Goal: Task Accomplishment & Management: Manage account settings

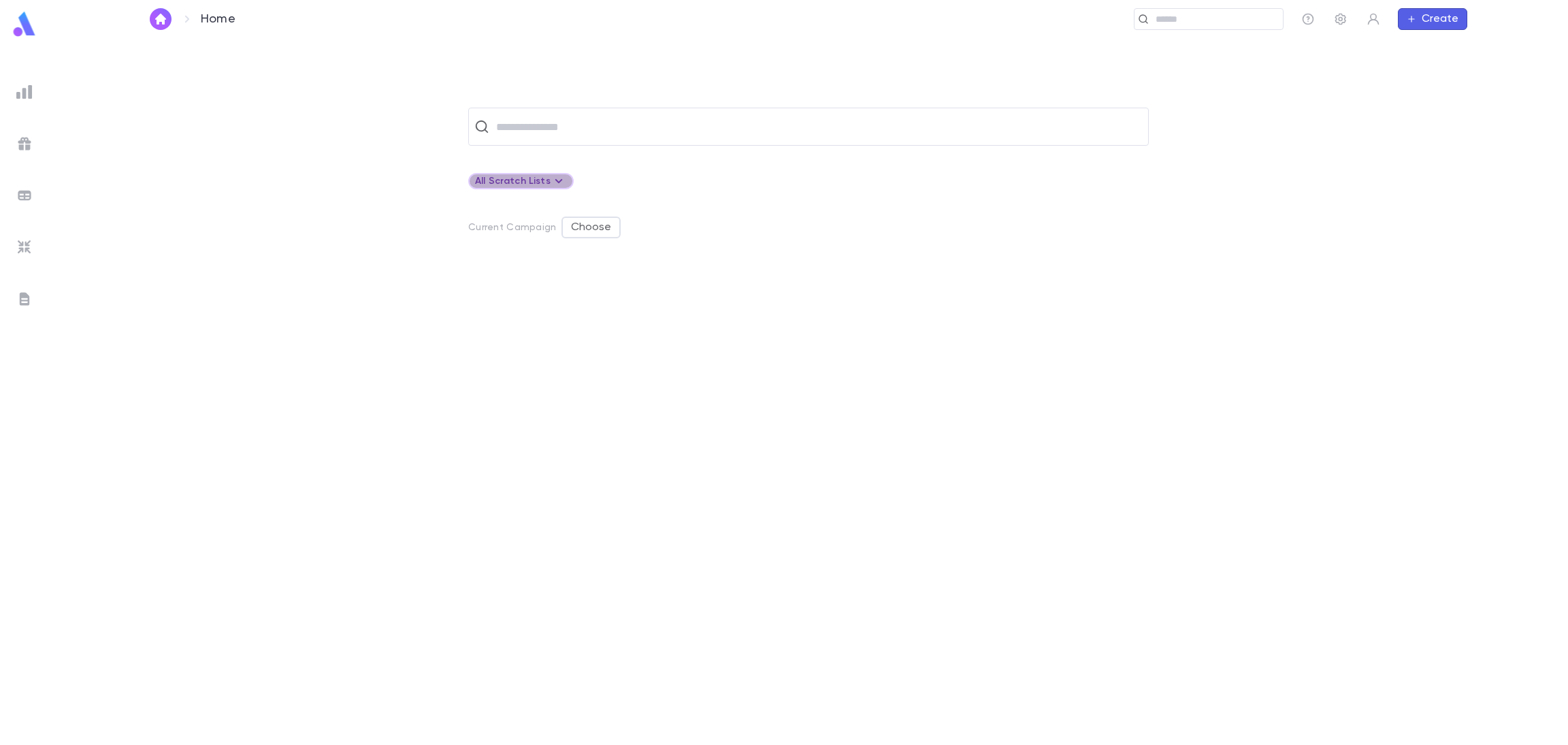
click at [526, 179] on div "All Scratch Lists" at bounding box center [520, 181] width 92 height 16
click at [520, 229] on p "Create Scratch List" at bounding box center [555, 230] width 101 height 13
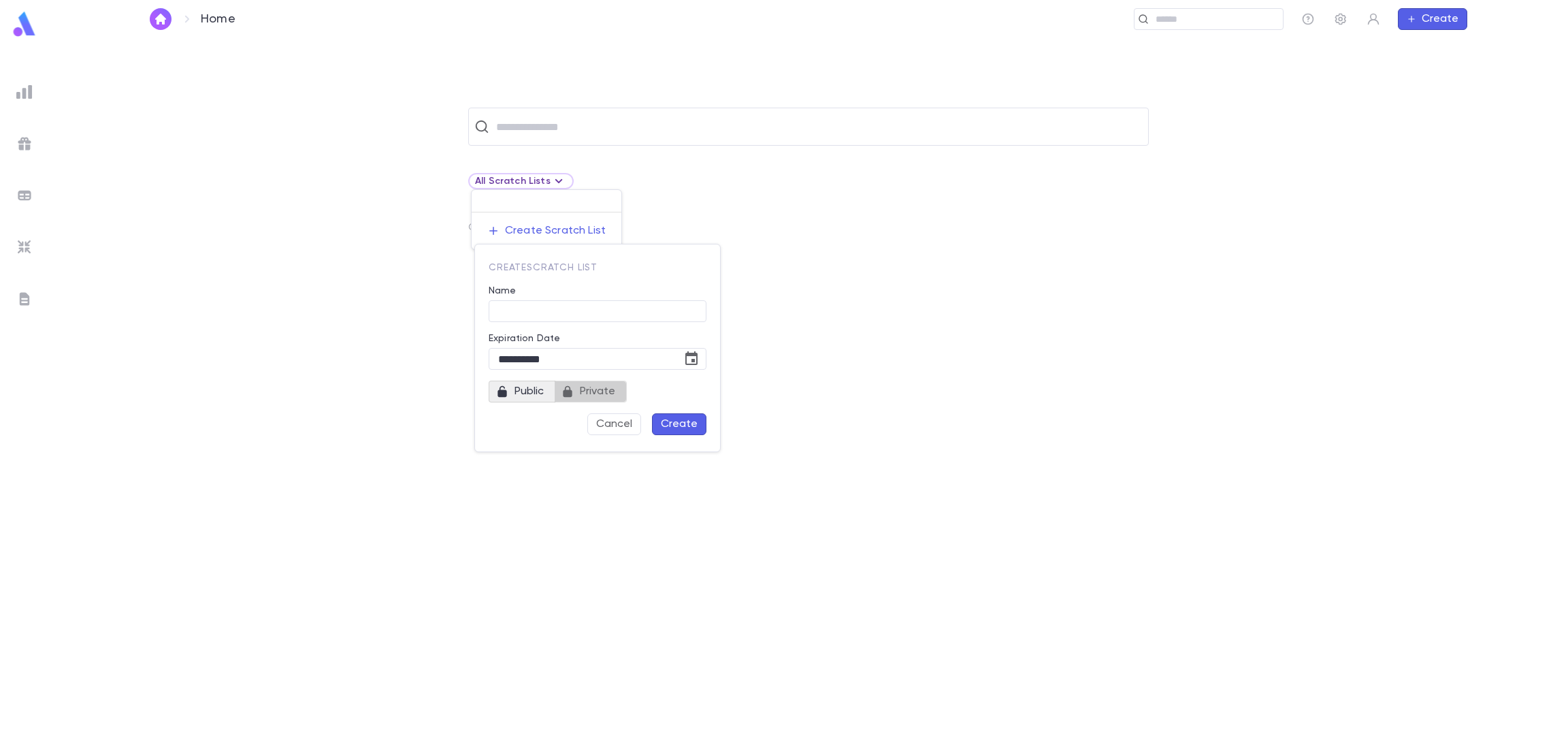
click at [591, 392] on span "Private" at bounding box center [597, 391] width 46 height 19
click at [538, 310] on input "Name" at bounding box center [598, 311] width 218 height 21
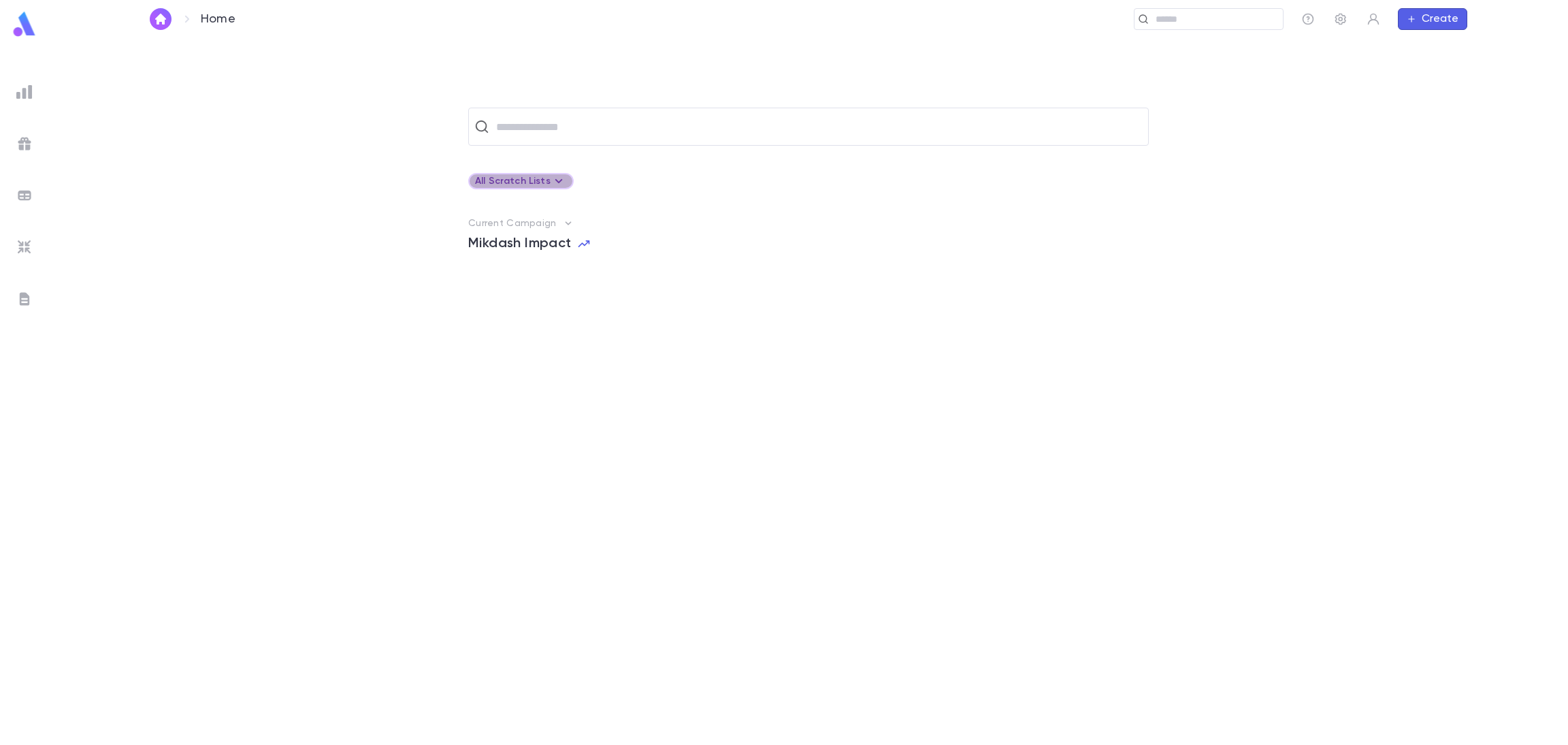
click at [527, 180] on div "All Scratch Lists" at bounding box center [520, 181] width 92 height 16
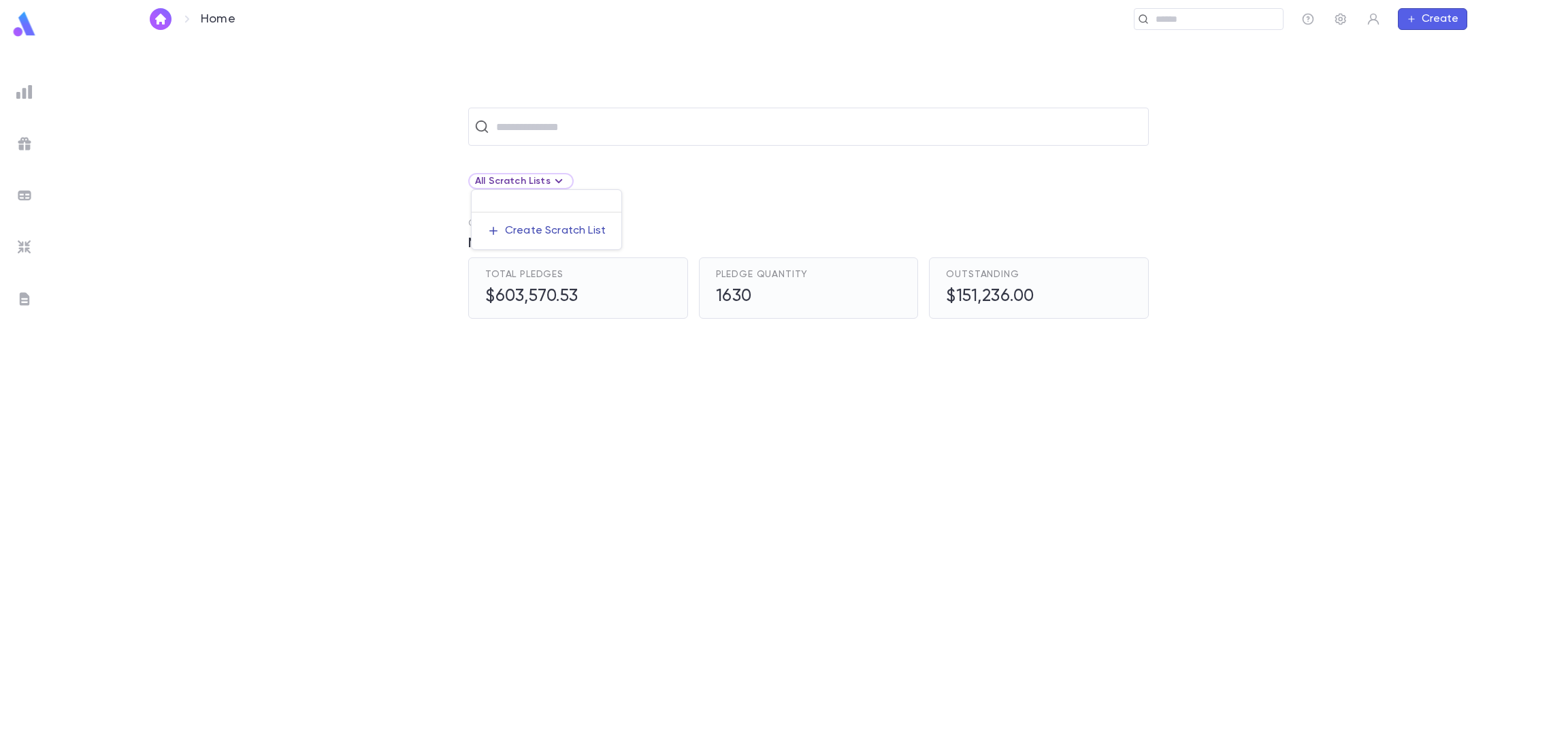
click at [531, 224] on p "Create Scratch List" at bounding box center [555, 230] width 101 height 13
click at [515, 312] on input "Name" at bounding box center [598, 311] width 218 height 21
type input "**********"
click at [668, 418] on button "Create" at bounding box center [679, 424] width 55 height 21
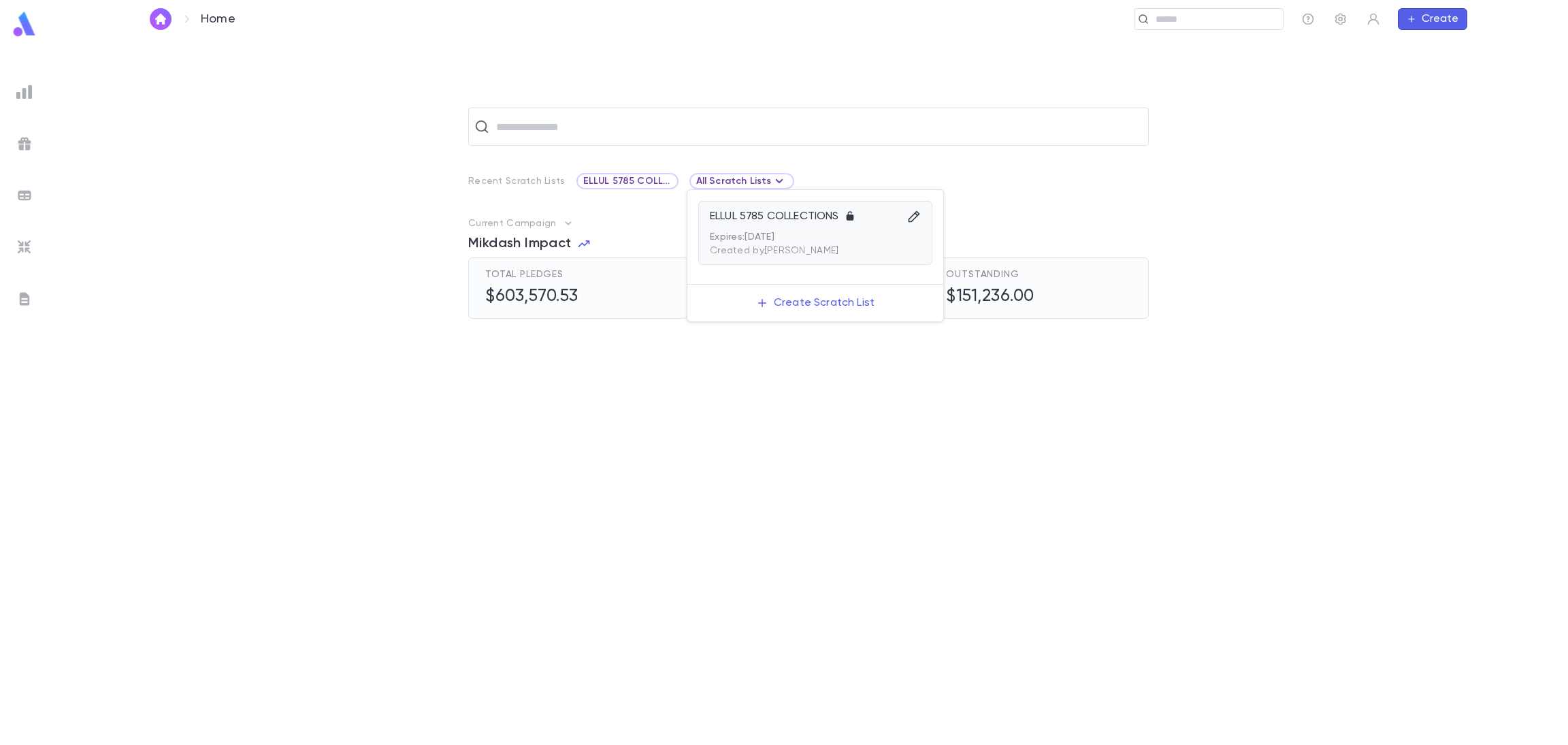
click at [768, 225] on div "ELLUL 5785 COLLECTIONS" at bounding box center [815, 220] width 211 height 21
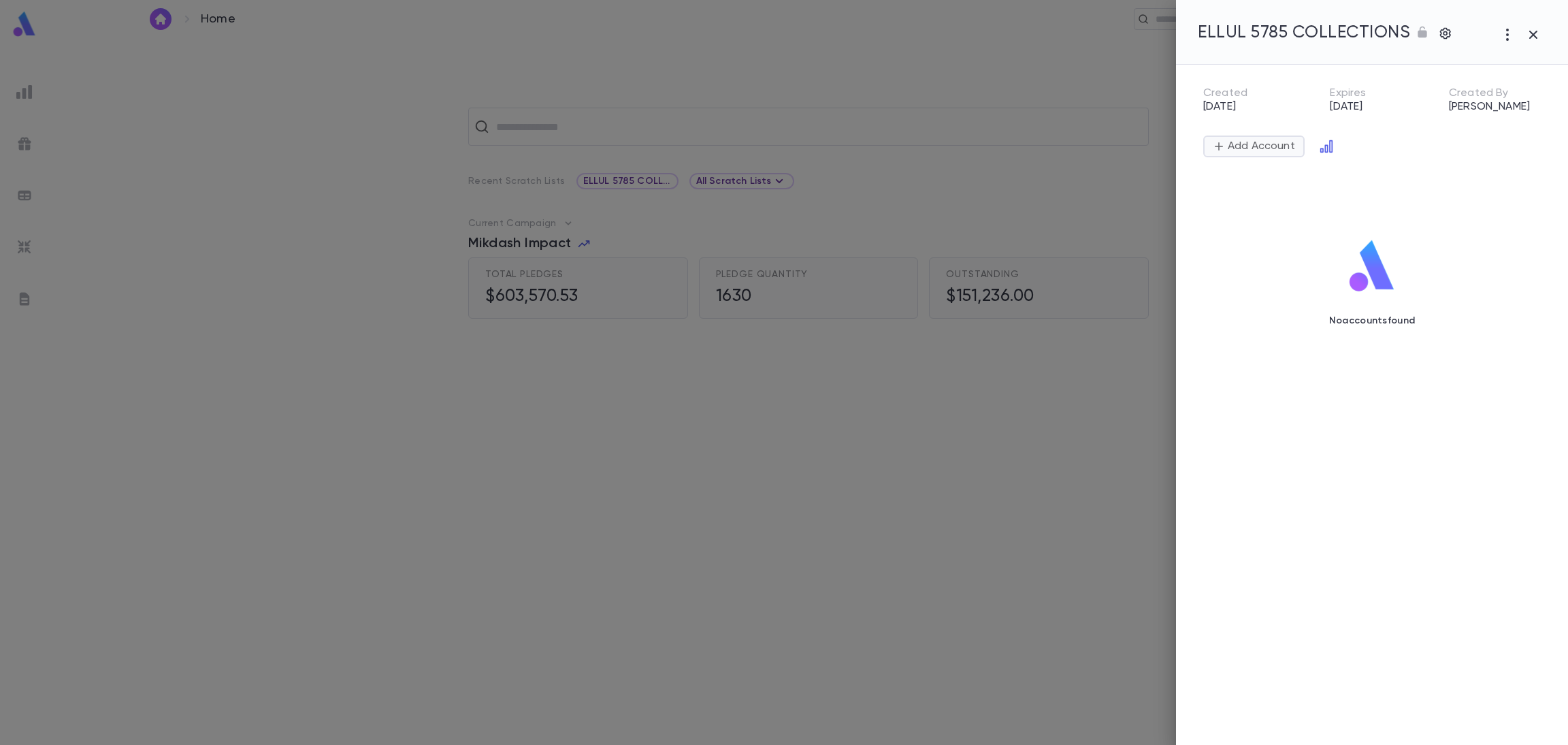
click at [1247, 140] on p "Add Account" at bounding box center [1260, 146] width 70 height 13
click at [1232, 175] on input "text" at bounding box center [1380, 179] width 308 height 26
type input "*"
type input "**********"
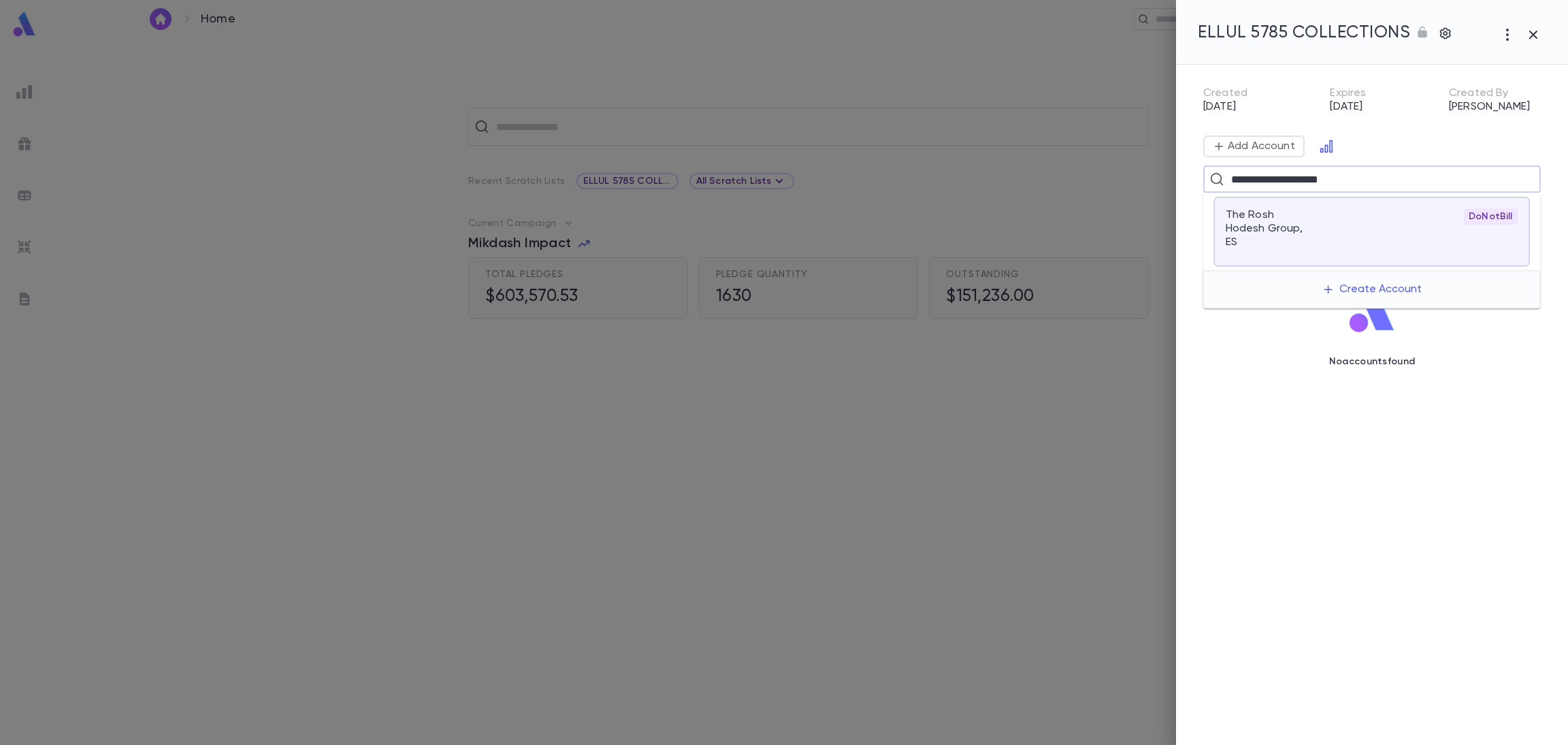
click at [1243, 222] on p "The Rosh Hodesh Group, ES" at bounding box center [1266, 229] width 81 height 41
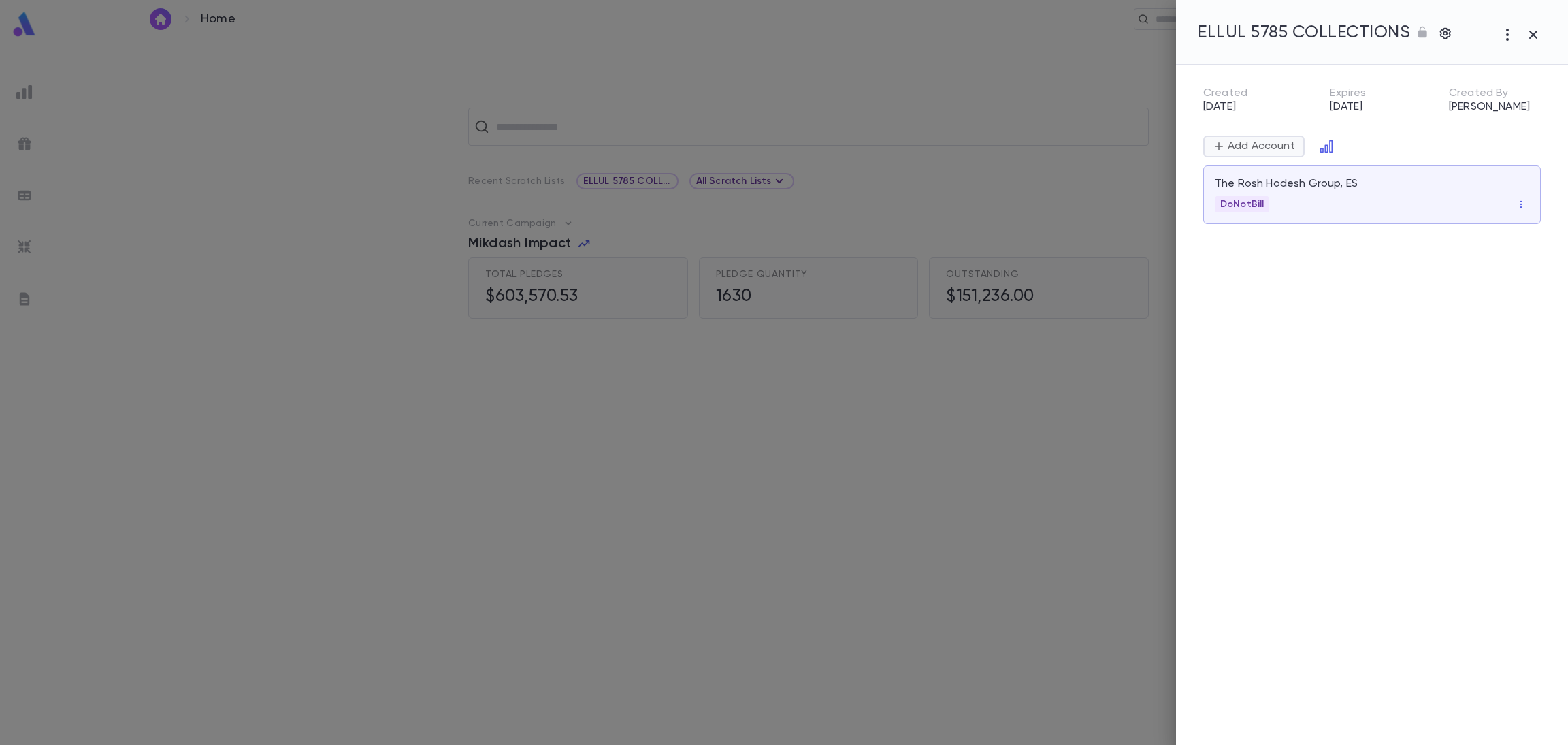
click at [1267, 148] on p "Add Account" at bounding box center [1260, 146] width 70 height 13
type input "**********"
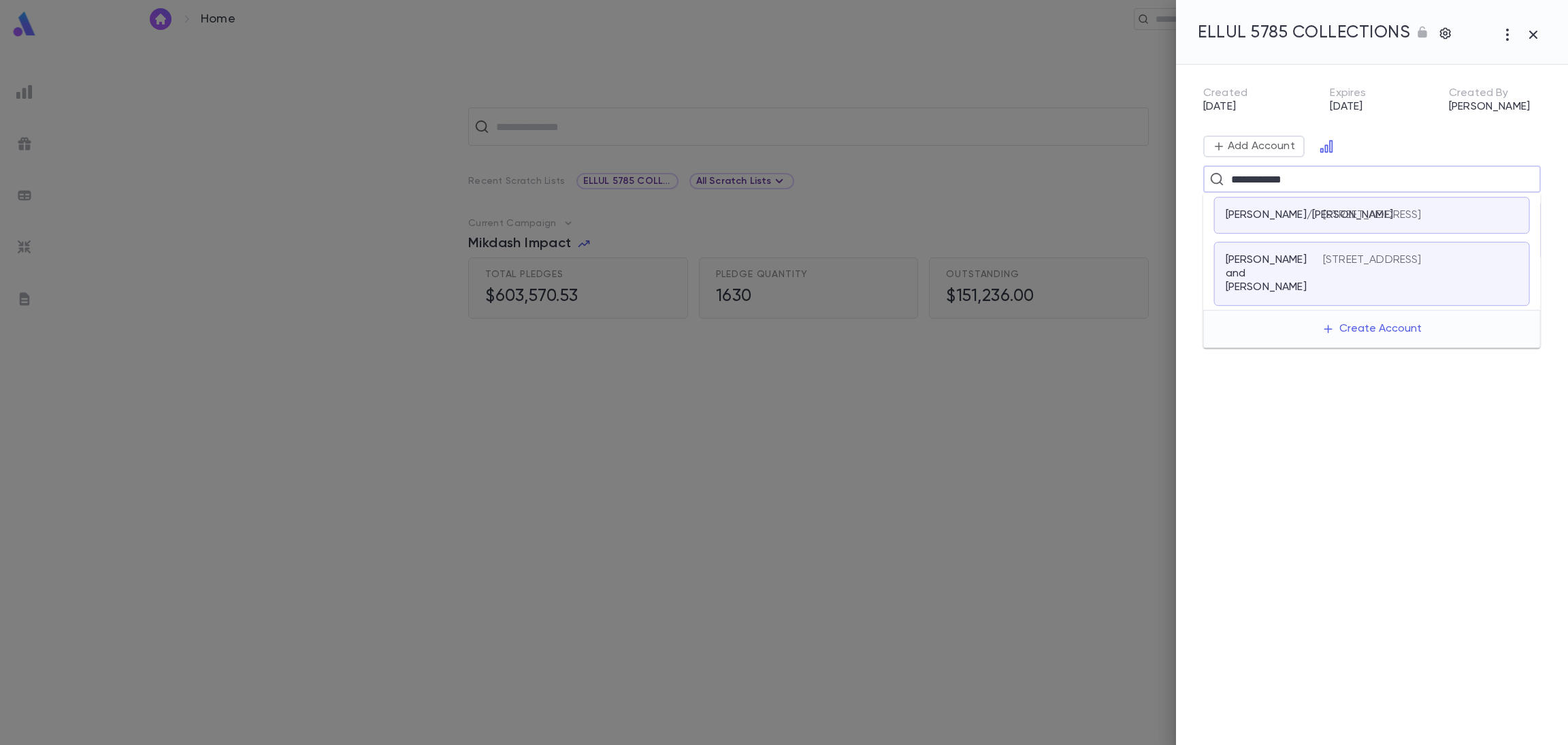
click at [1263, 291] on p "Yedid, Albert and Iris" at bounding box center [1266, 274] width 81 height 41
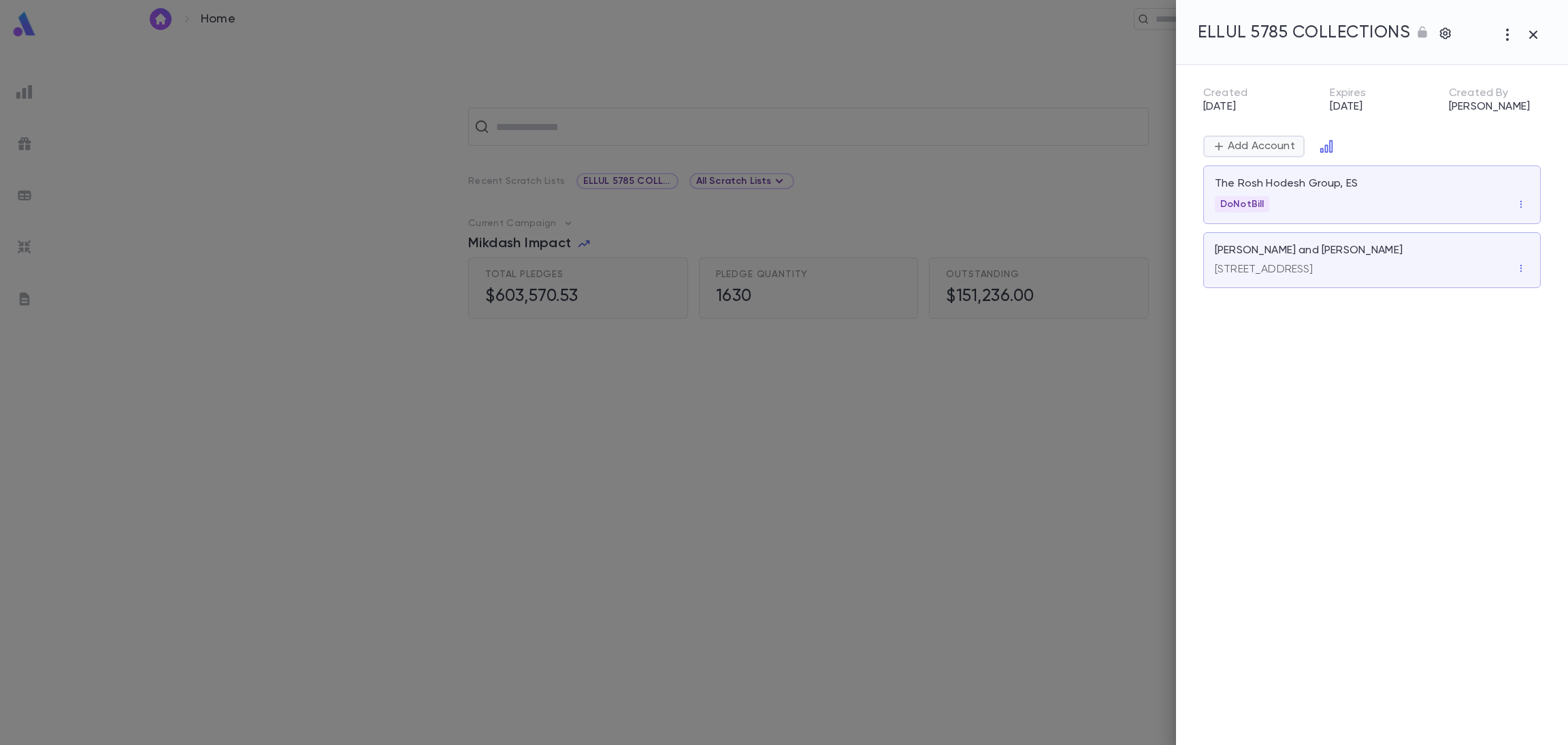
click at [1252, 145] on p "Add Account" at bounding box center [1260, 146] width 70 height 13
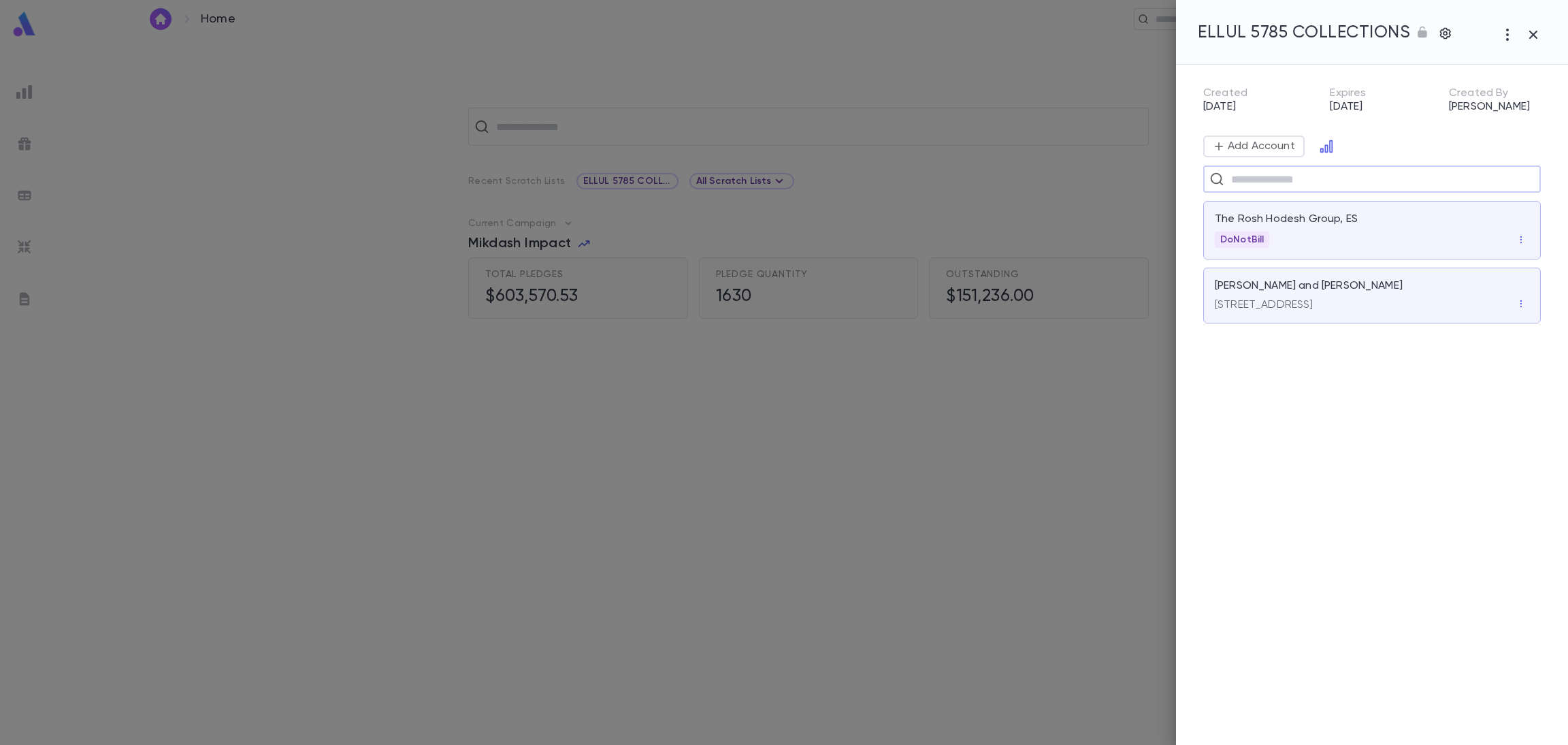
click at [1243, 181] on input "text" at bounding box center [1380, 179] width 308 height 26
type input "*******"
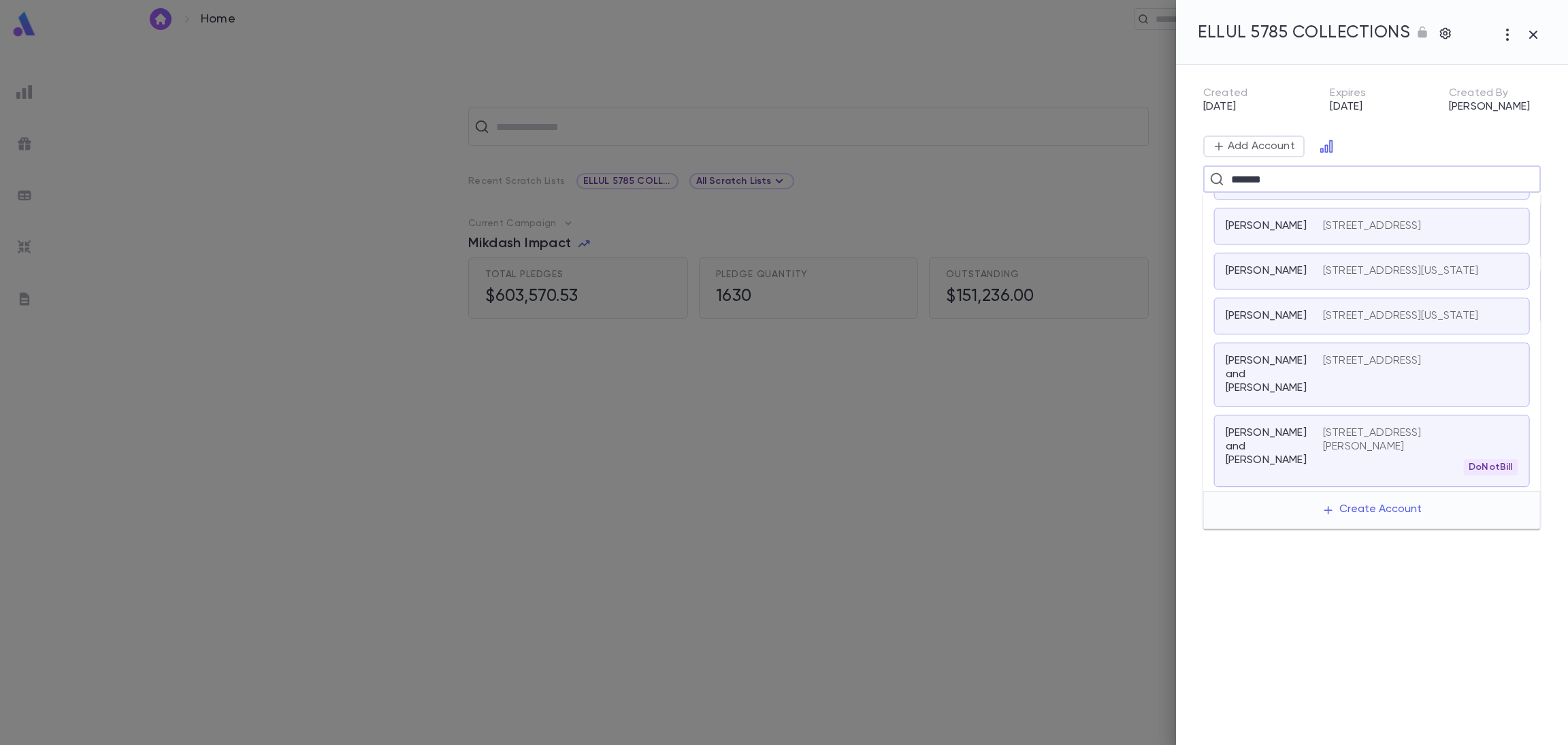
scroll to position [269, 0]
click at [1255, 442] on p "Mamrout, Joseph and Clemence" at bounding box center [1266, 446] width 81 height 41
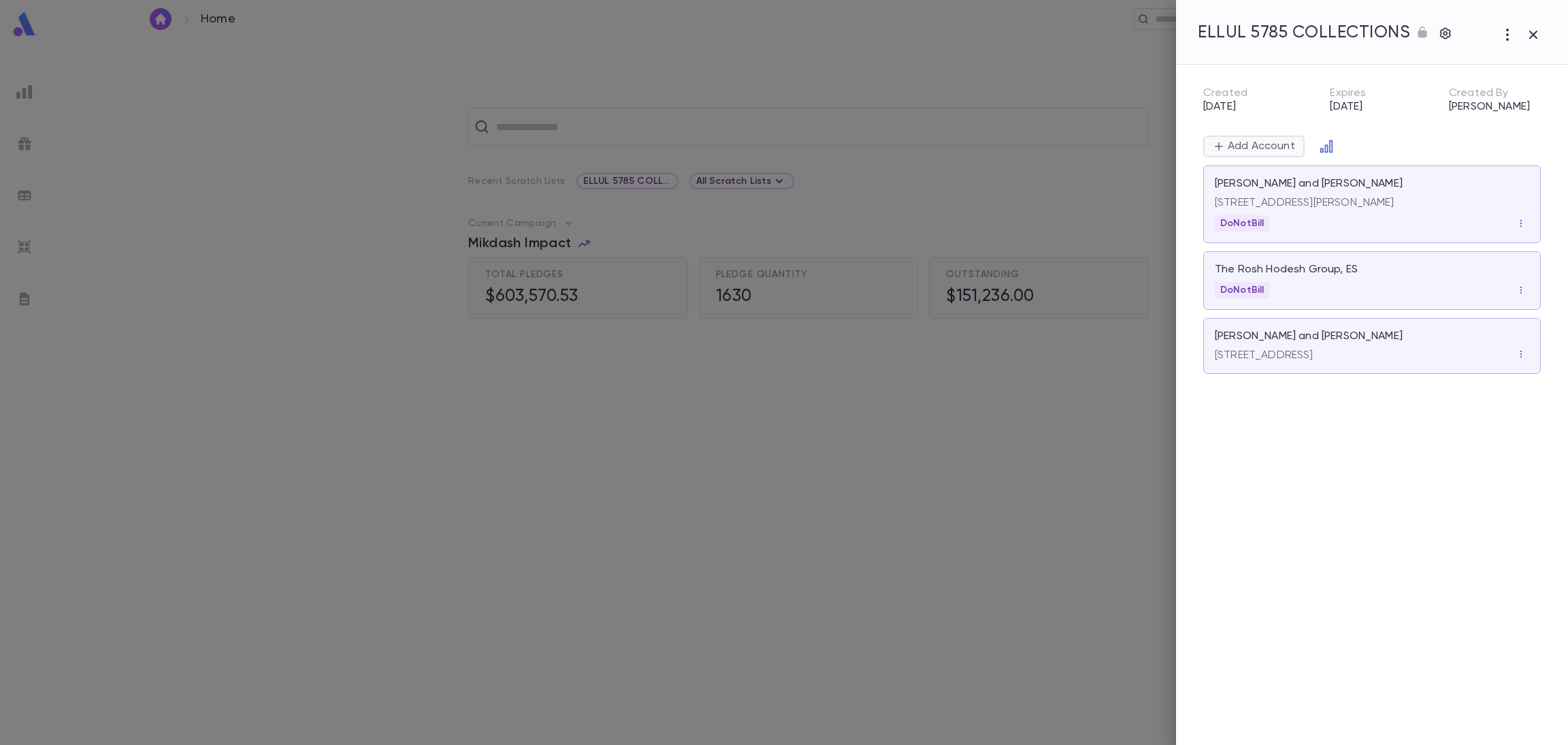
click at [1260, 140] on p "Add Account" at bounding box center [1260, 146] width 70 height 13
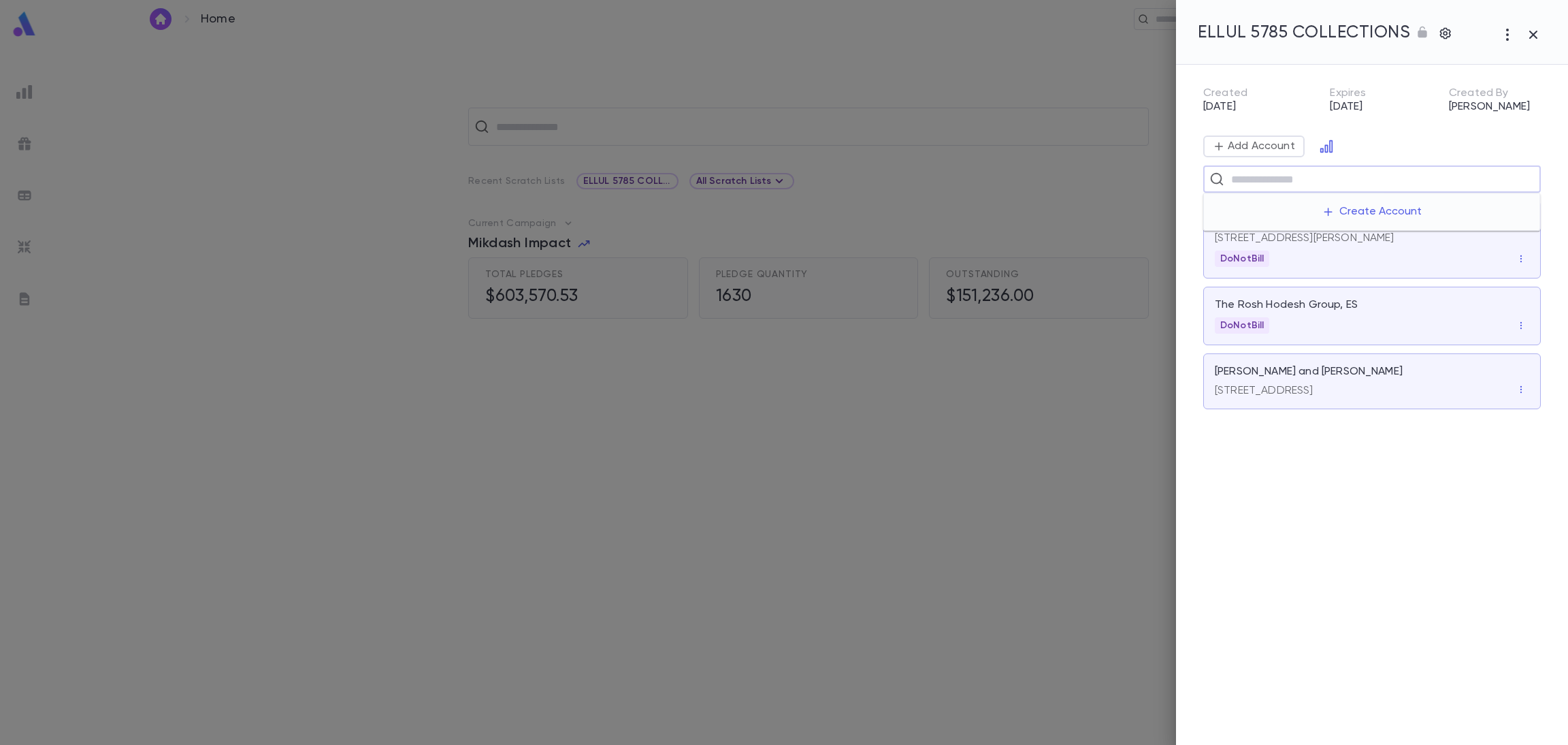
click at [1236, 179] on input "text" at bounding box center [1380, 179] width 308 height 26
type input "**********"
click at [1325, 183] on input "**********" at bounding box center [1370, 179] width 287 height 26
click at [1305, 225] on p "Erani, Ezra and Joyce" at bounding box center [1266, 229] width 81 height 41
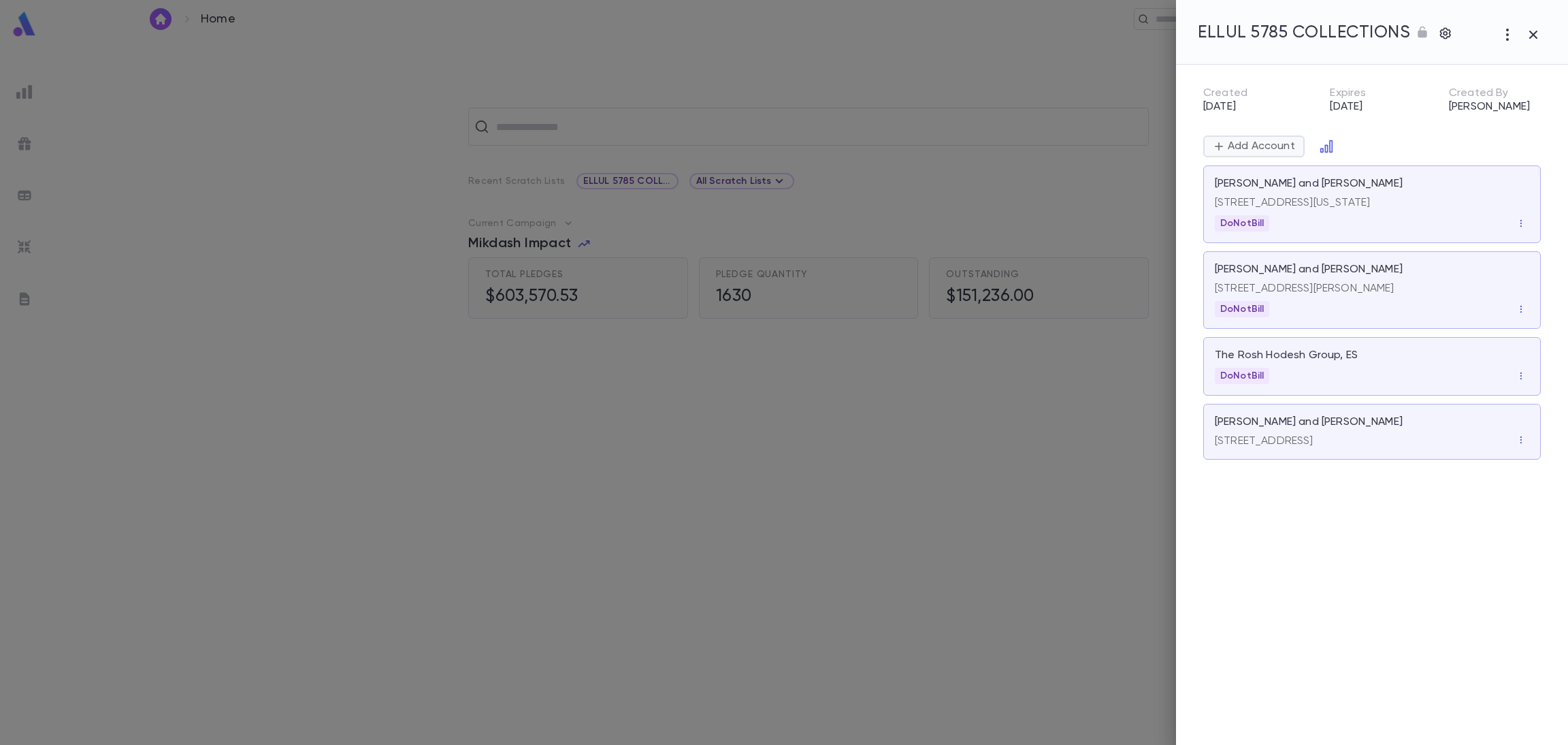
click at [1243, 141] on p "Add Account" at bounding box center [1260, 146] width 70 height 13
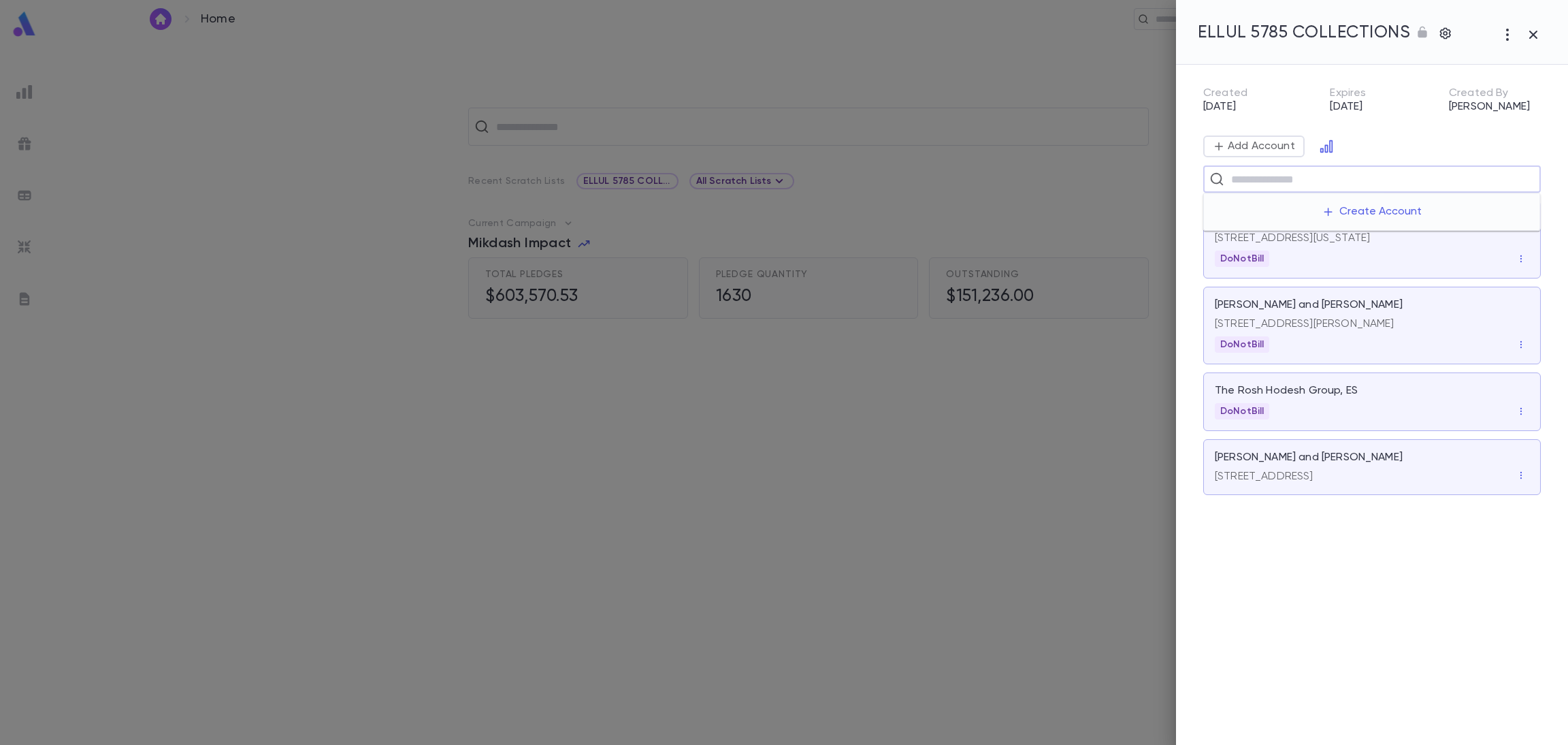
click at [1243, 173] on input "text" at bounding box center [1380, 179] width 308 height 26
drag, startPoint x: 1328, startPoint y: 180, endPoint x: 1178, endPoint y: 183, distance: 150.0
click at [1178, 183] on div "**********" at bounding box center [1361, 286] width 370 height 444
type input "*******"
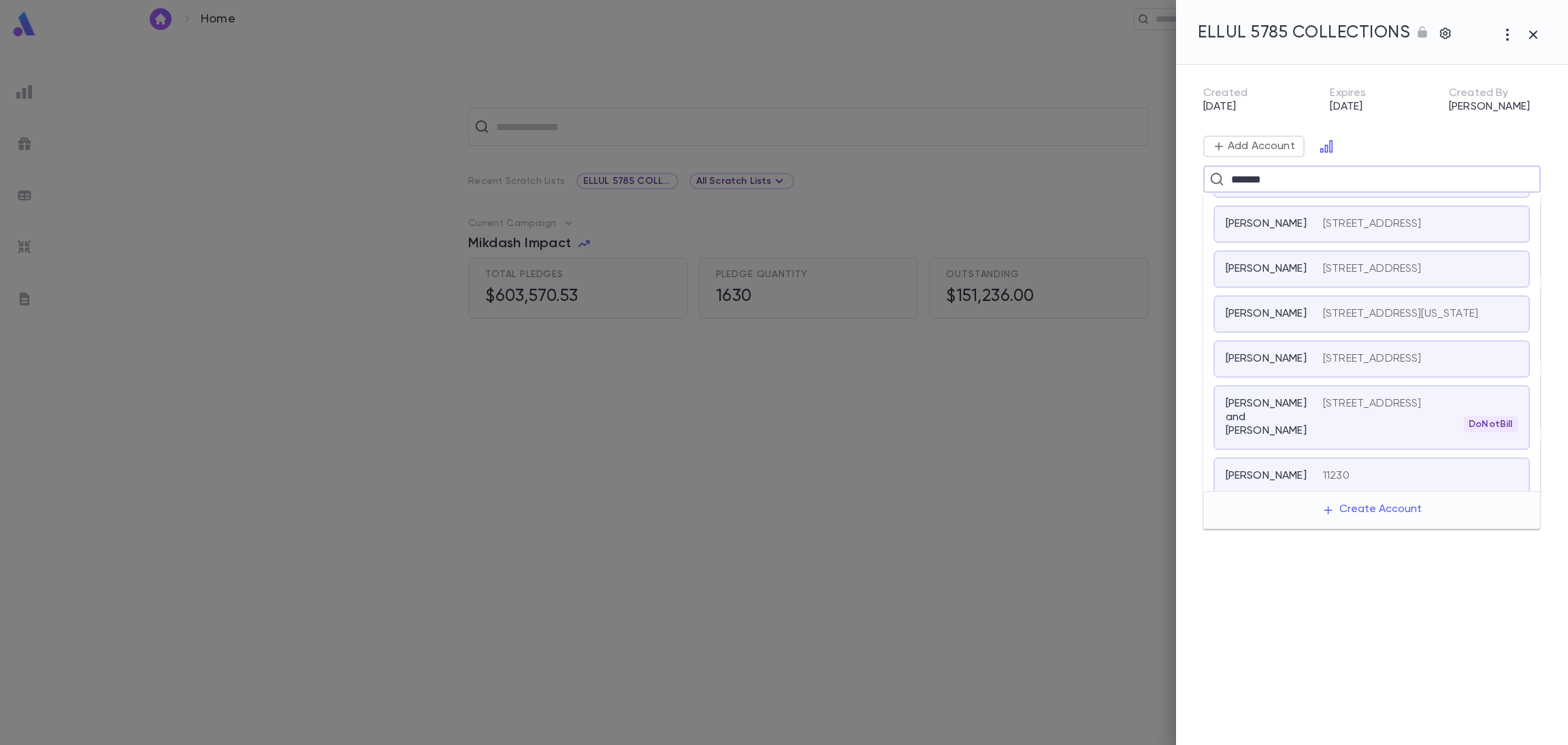
scroll to position [178, 0]
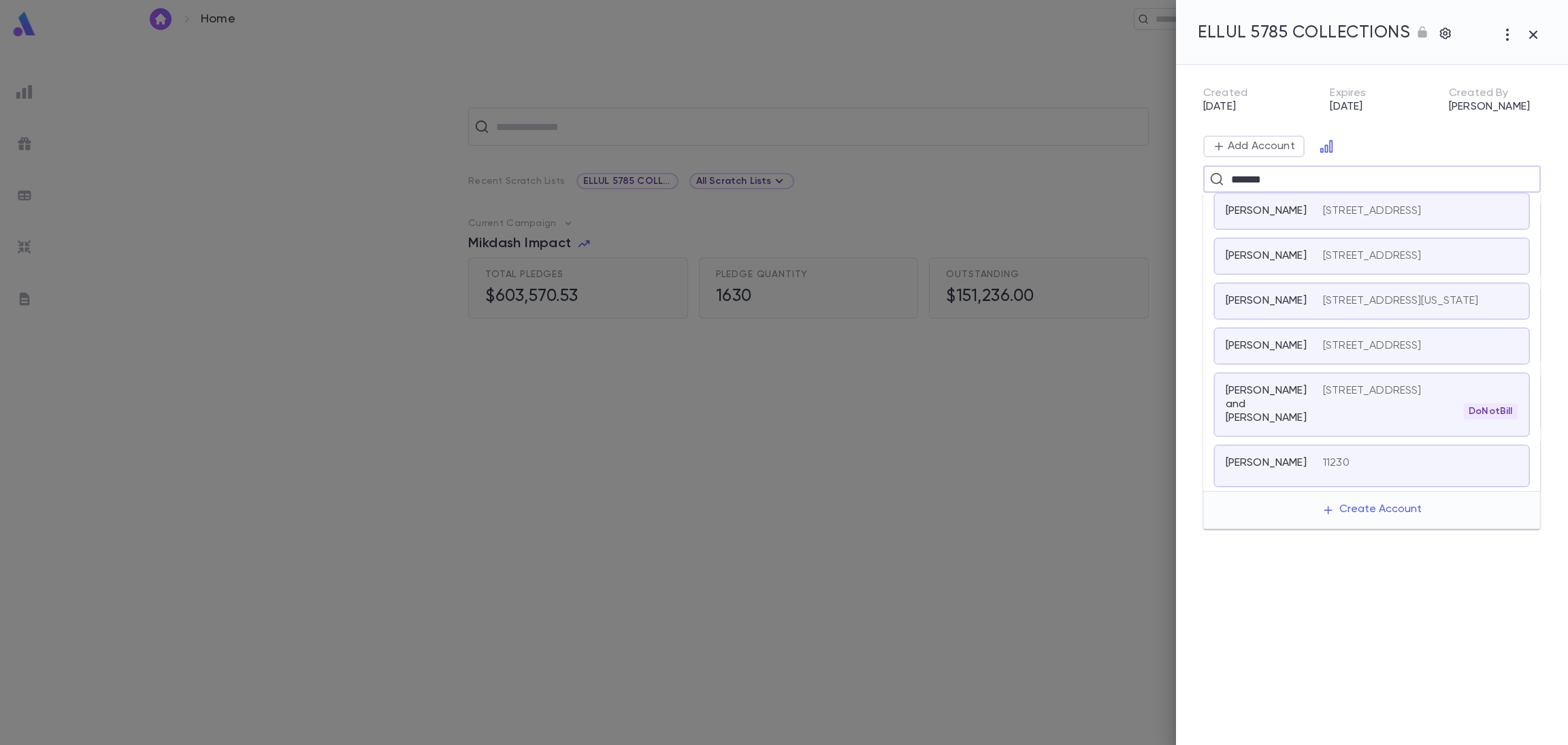
click at [1268, 385] on p "Khezrie, Jimmy and Berta" at bounding box center [1266, 404] width 81 height 41
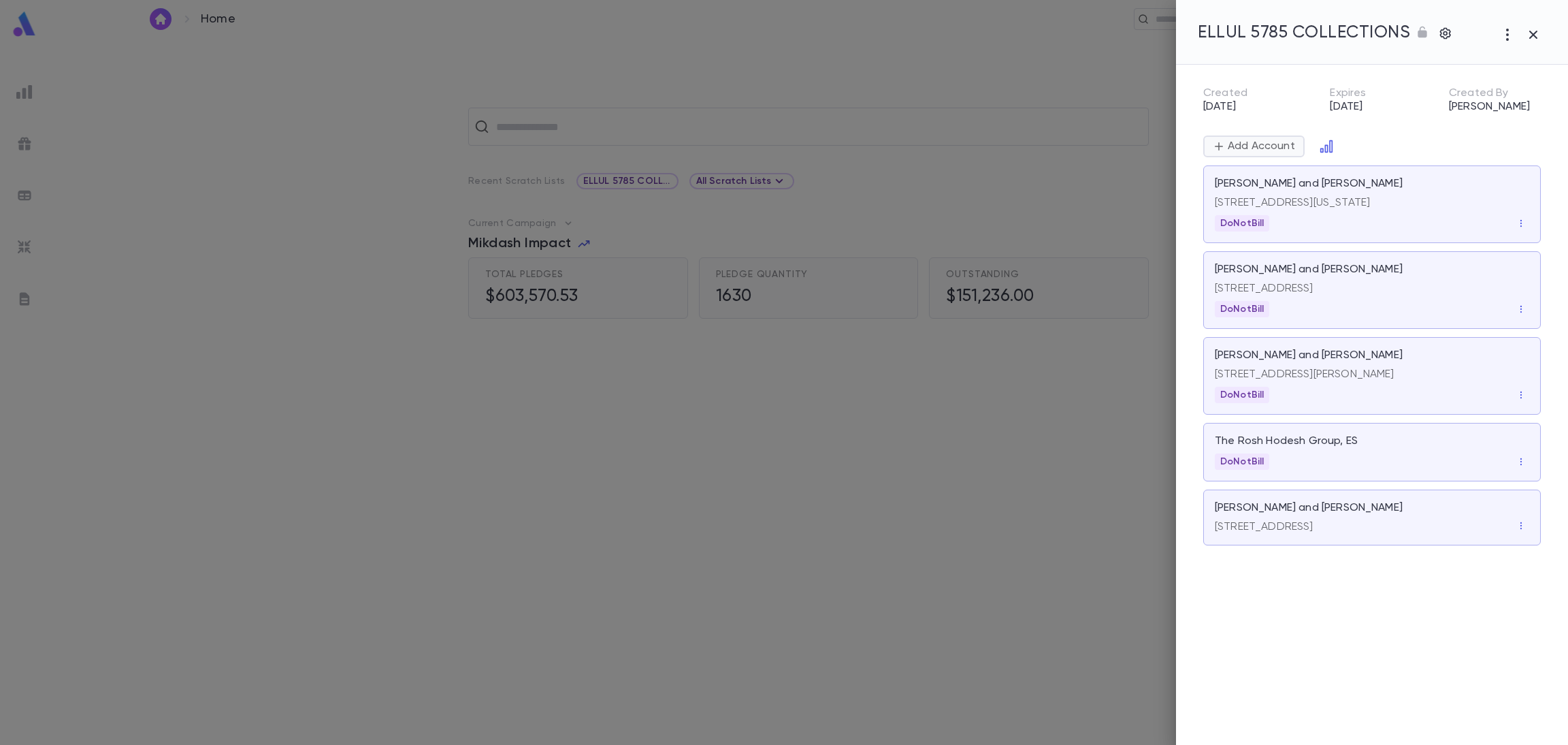
click at [1260, 142] on p "Add Account" at bounding box center [1260, 146] width 70 height 13
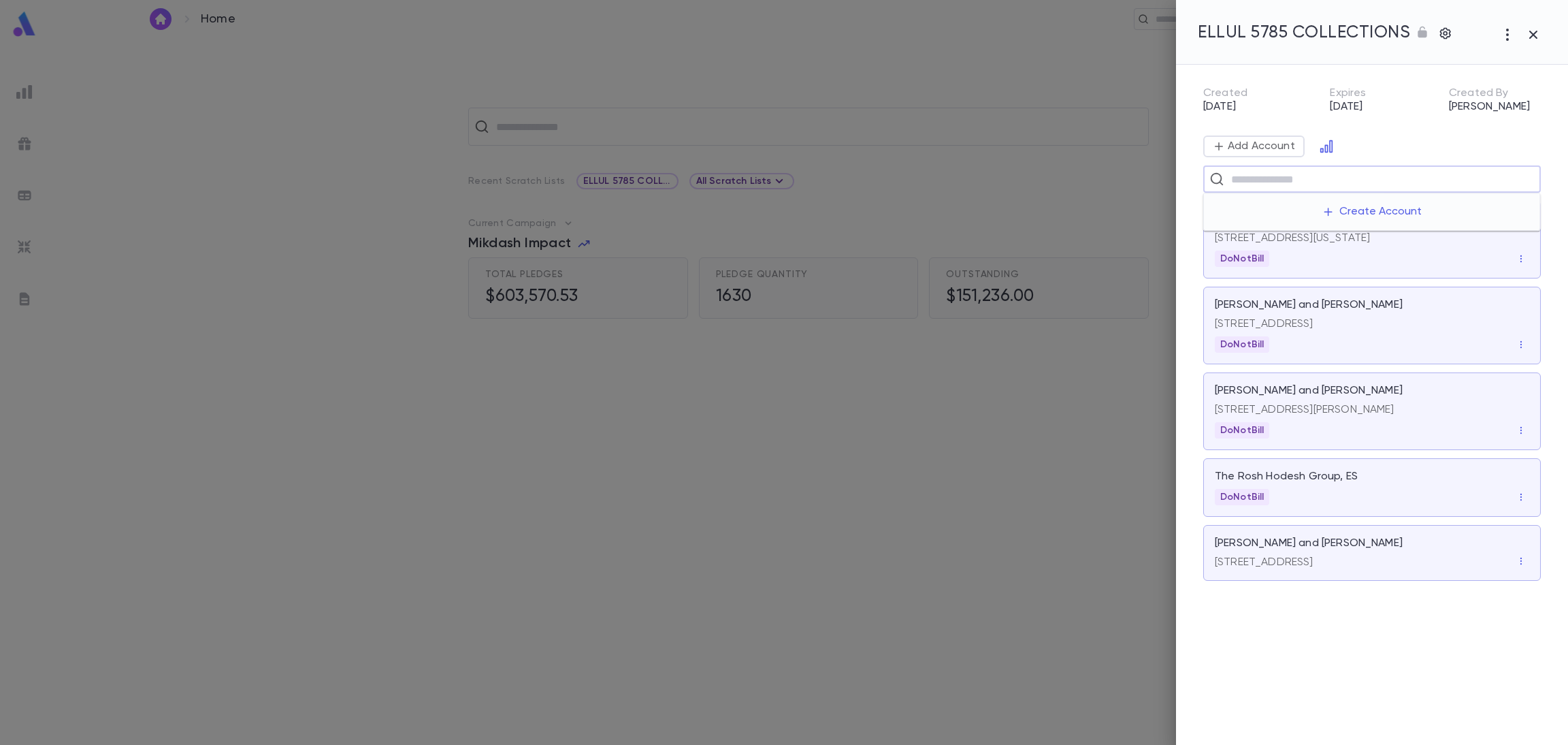
click at [1242, 174] on input "text" at bounding box center [1380, 179] width 308 height 26
type input "******"
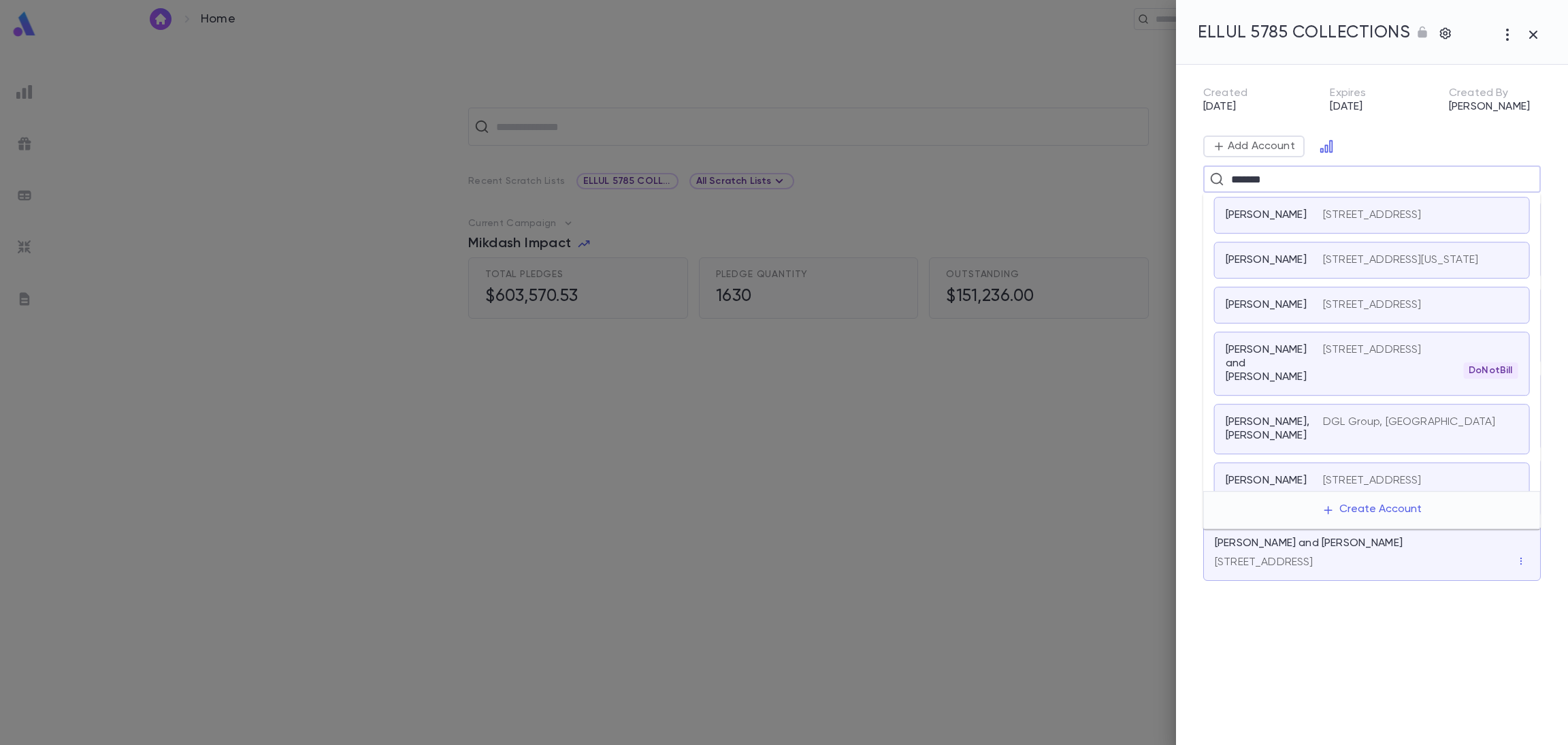
click at [1265, 384] on p "Nakash, David and Debbie" at bounding box center [1266, 364] width 81 height 41
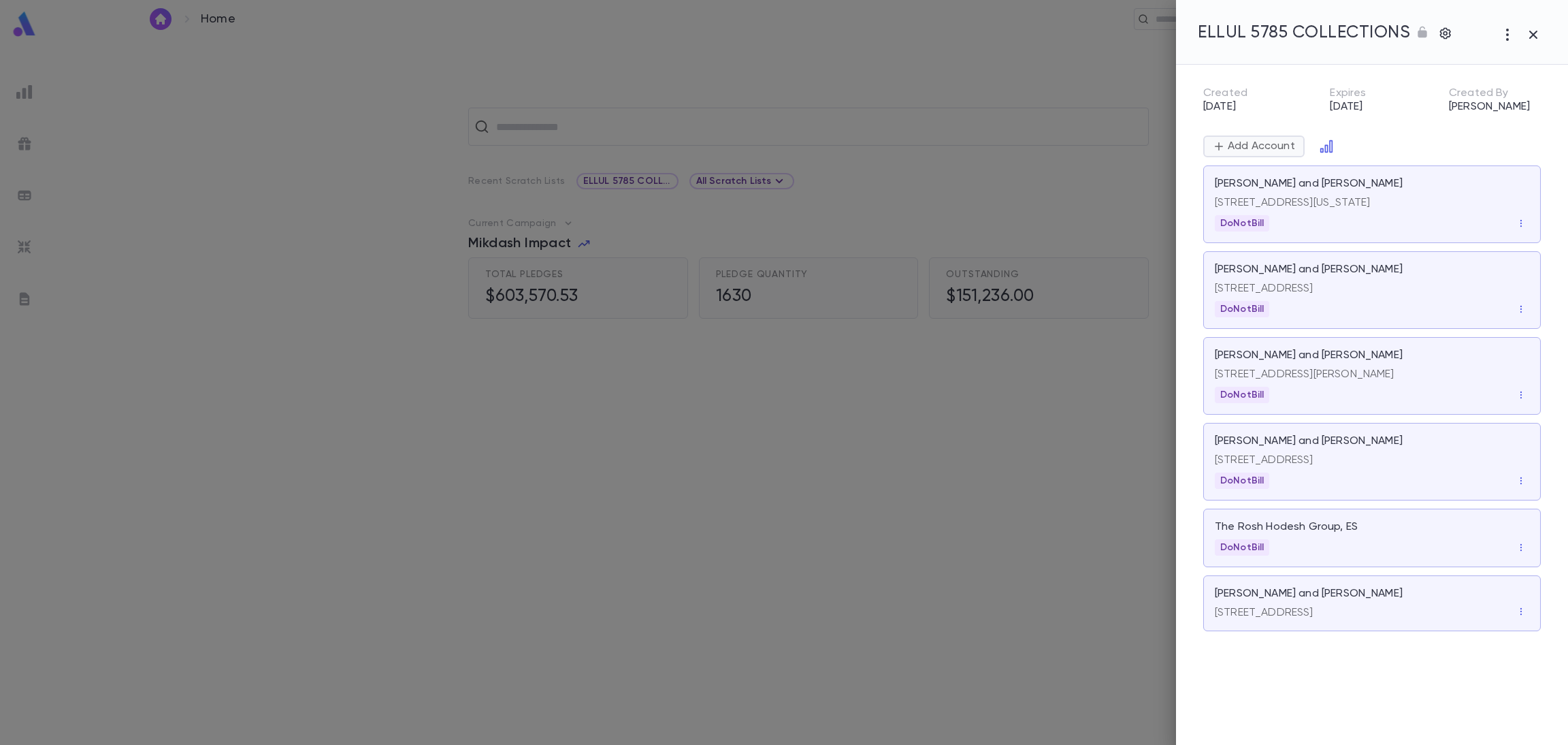
click at [1260, 140] on p "Add Account" at bounding box center [1260, 146] width 70 height 13
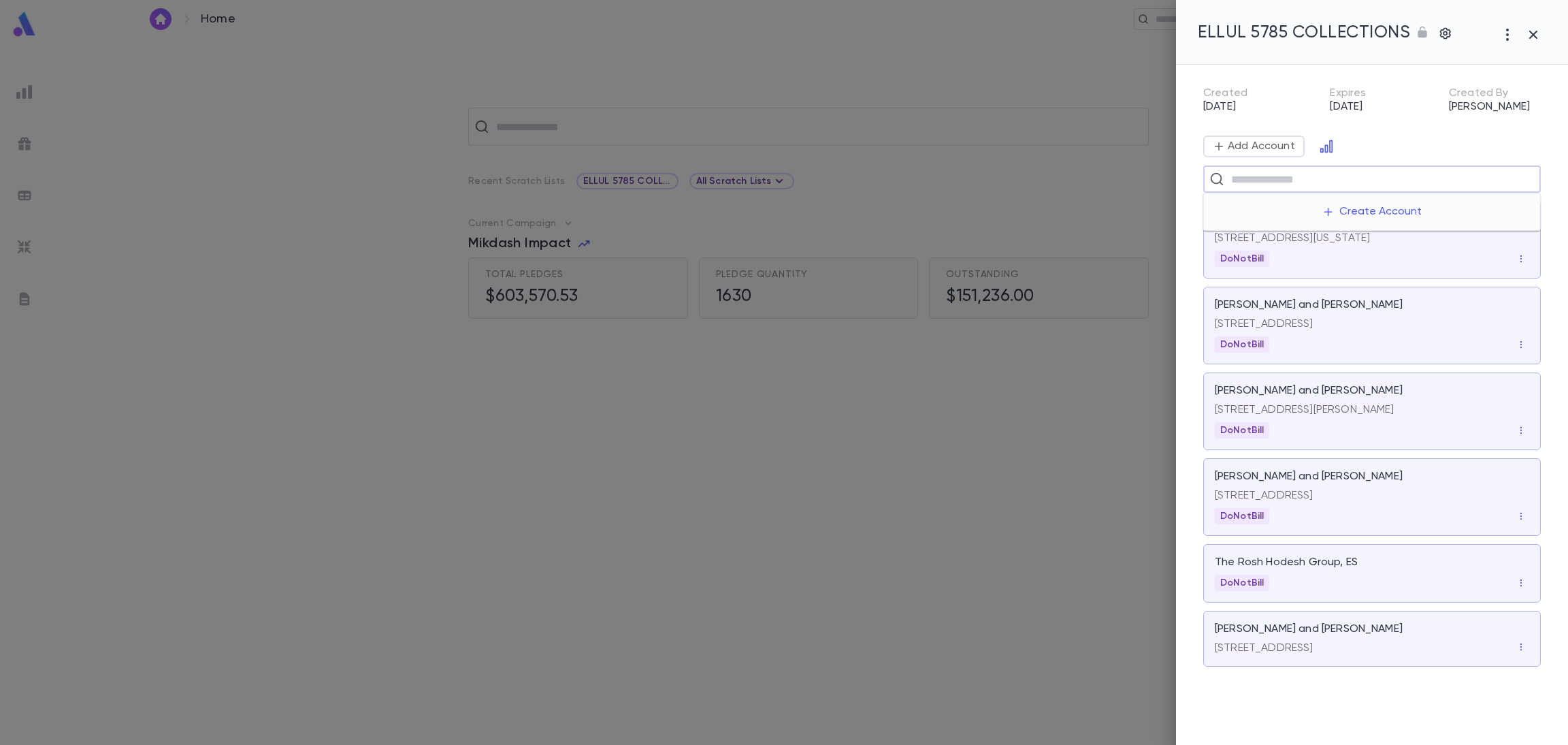
click at [1238, 181] on input "text" at bounding box center [1380, 179] width 308 height 26
type input "**********"
click at [1262, 215] on p "Haber, Shimon" at bounding box center [1266, 215] width 81 height 13
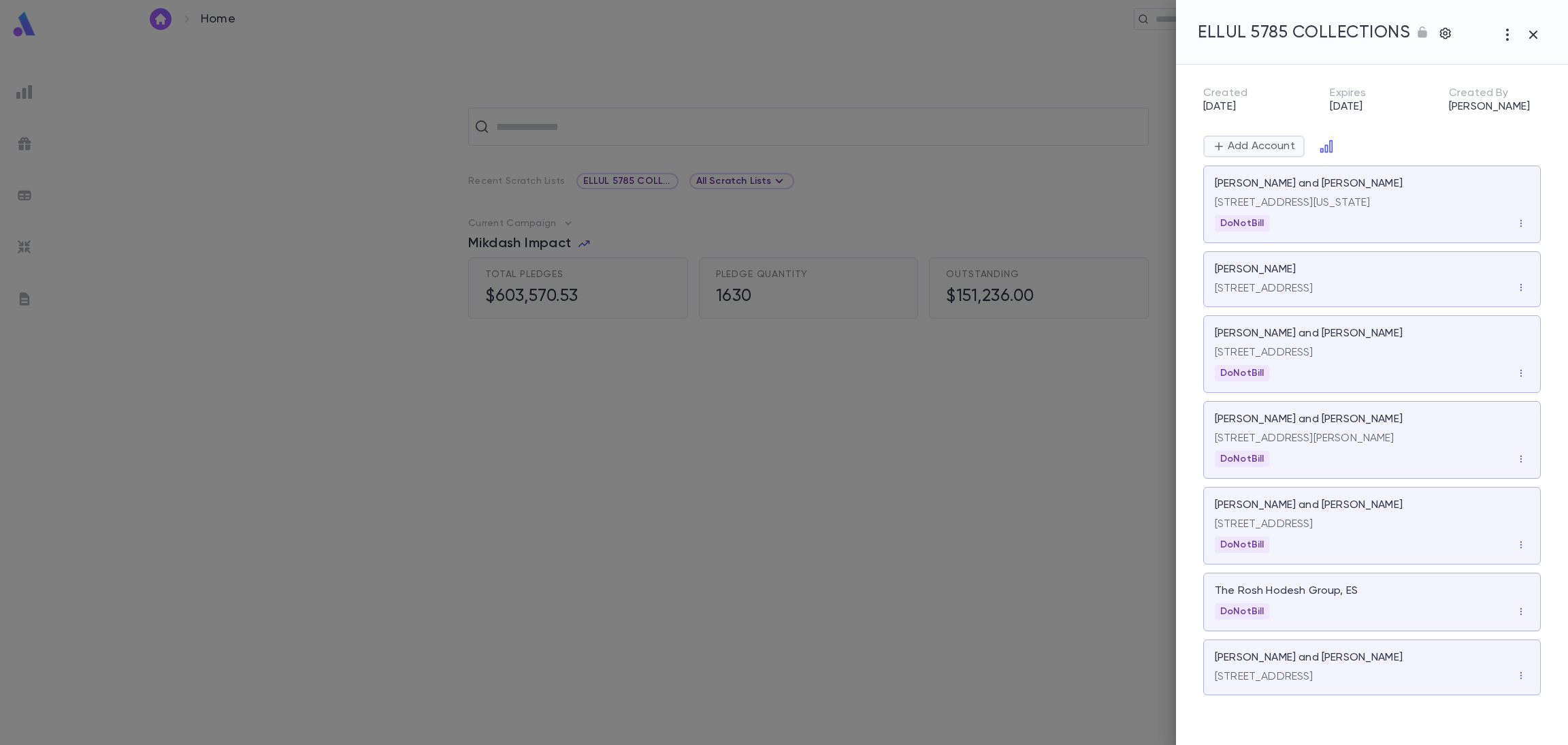
click at [1257, 140] on p "Add Account" at bounding box center [1260, 146] width 70 height 13
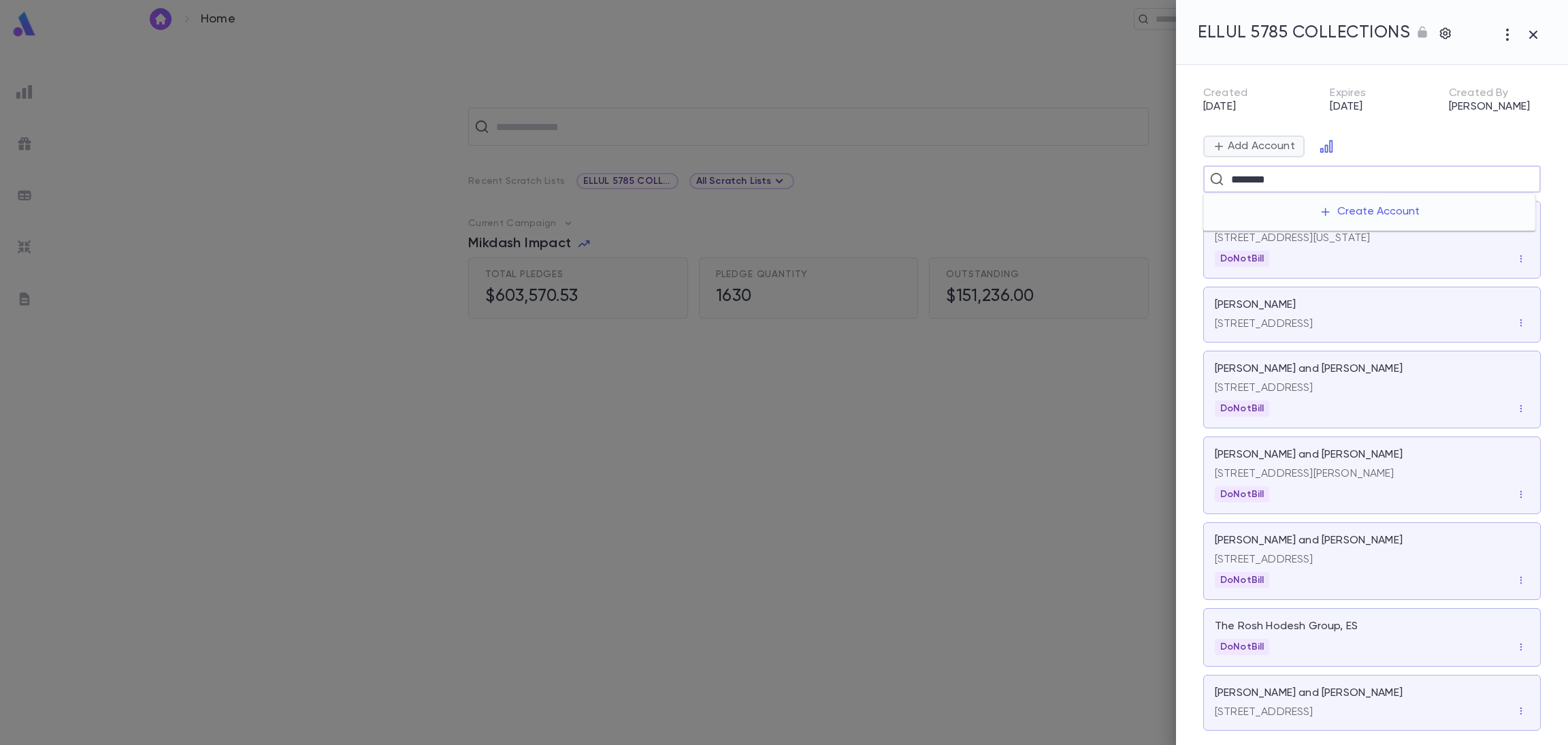
type input "*********"
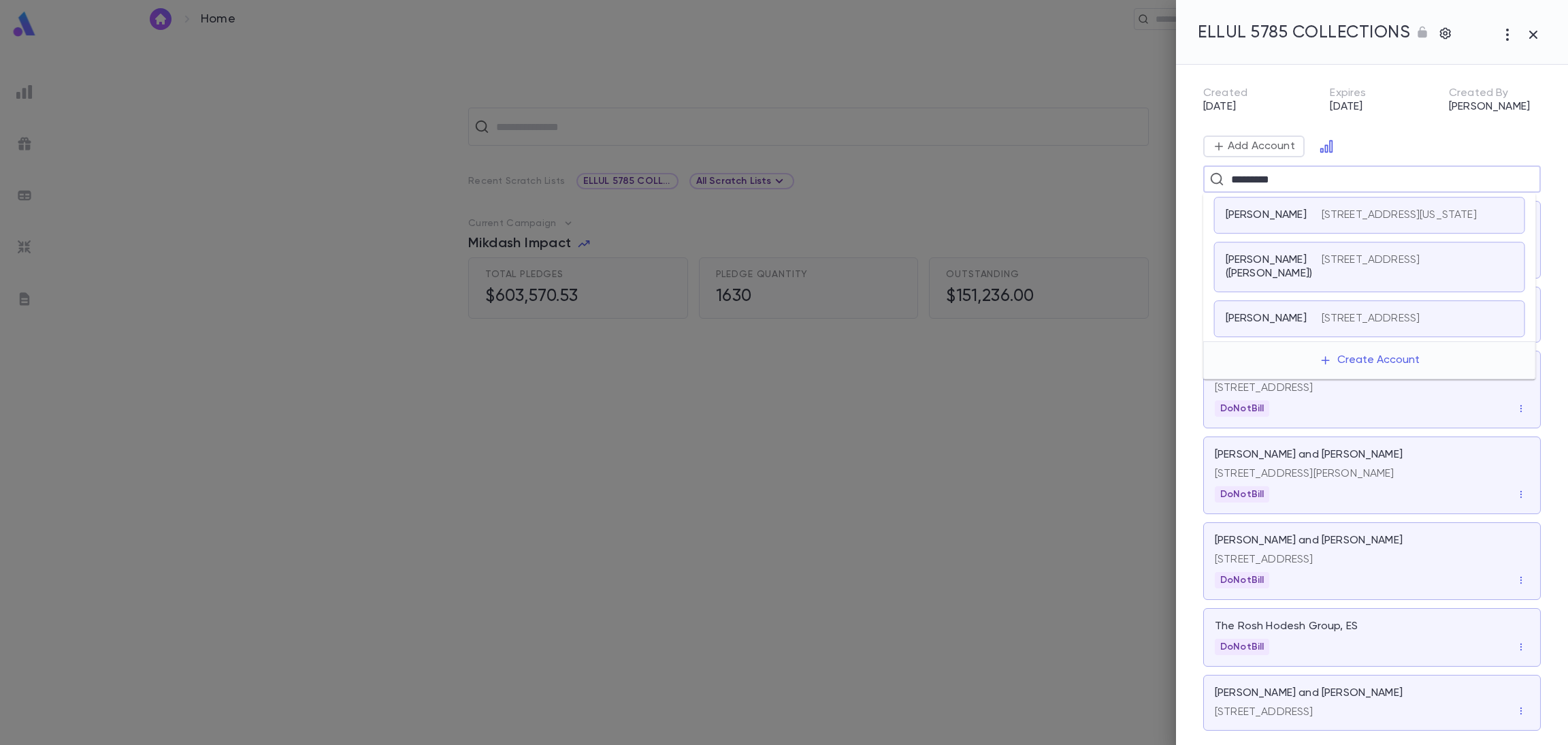
click at [1272, 267] on p "[PERSON_NAME] ([PERSON_NAME])" at bounding box center [1269, 267] width 87 height 27
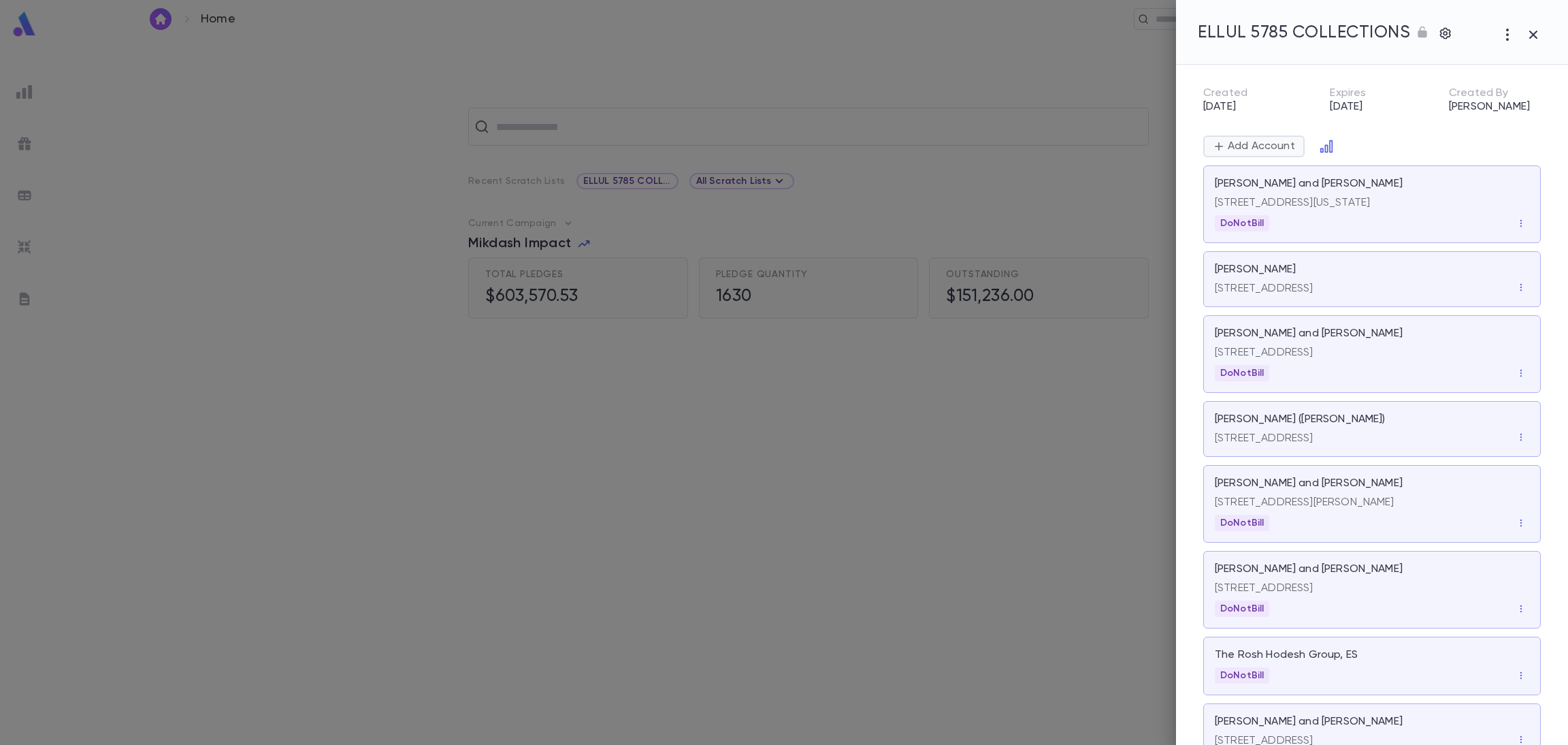
click at [1243, 144] on p "Add Account" at bounding box center [1260, 146] width 70 height 13
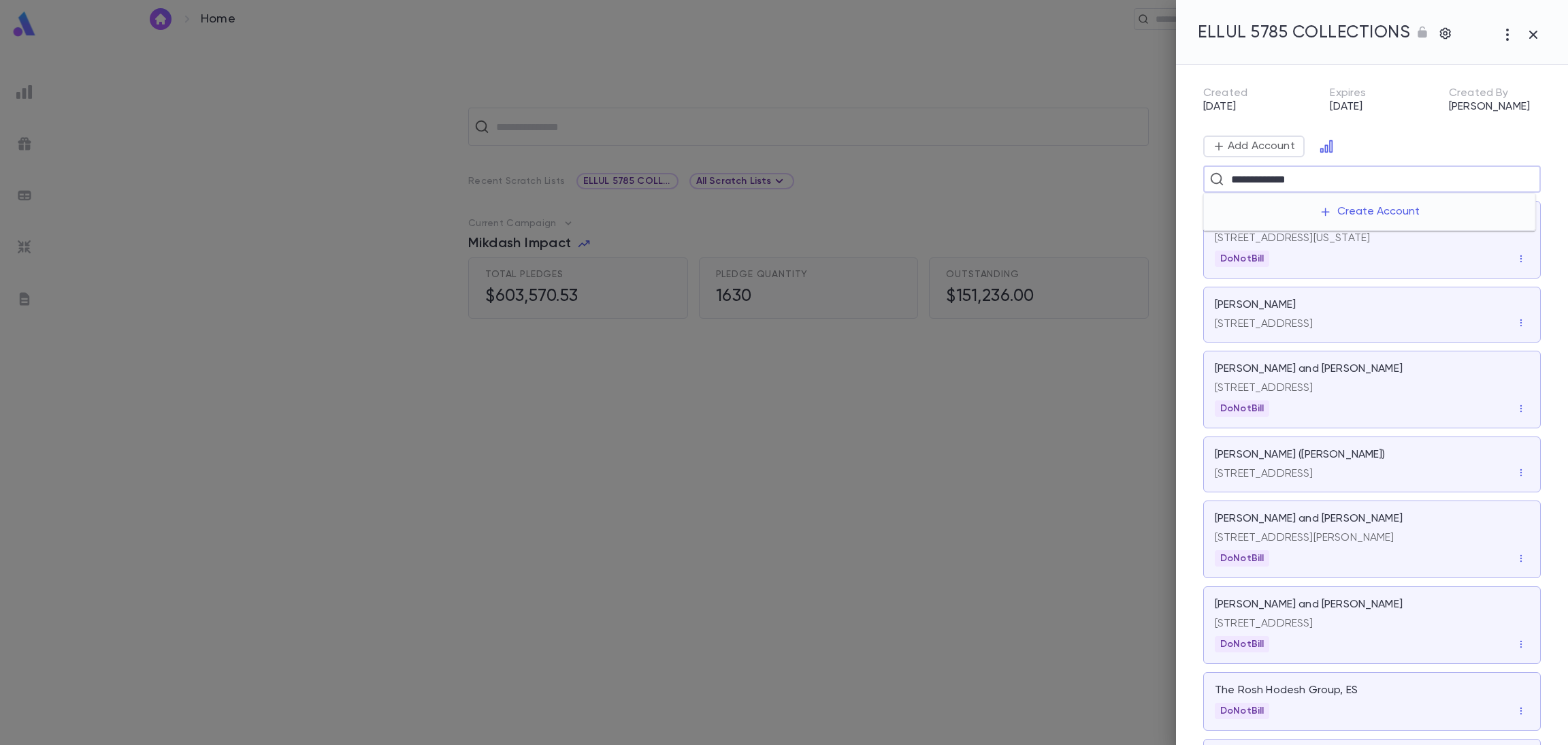
type input "**********"
click at [1247, 214] on p "Saada, Victor" at bounding box center [1266, 215] width 81 height 13
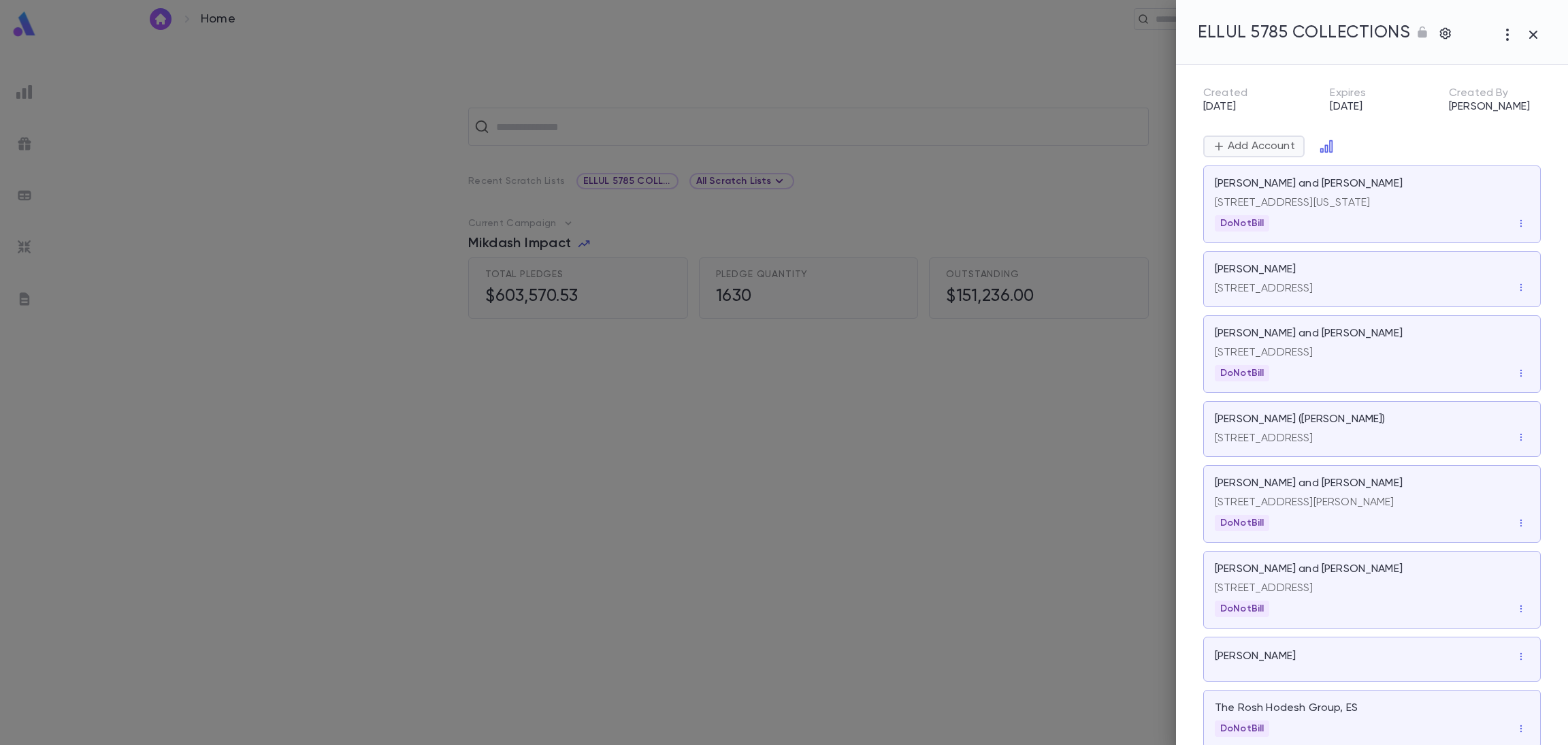
click at [1250, 141] on p "Add Account" at bounding box center [1260, 146] width 70 height 13
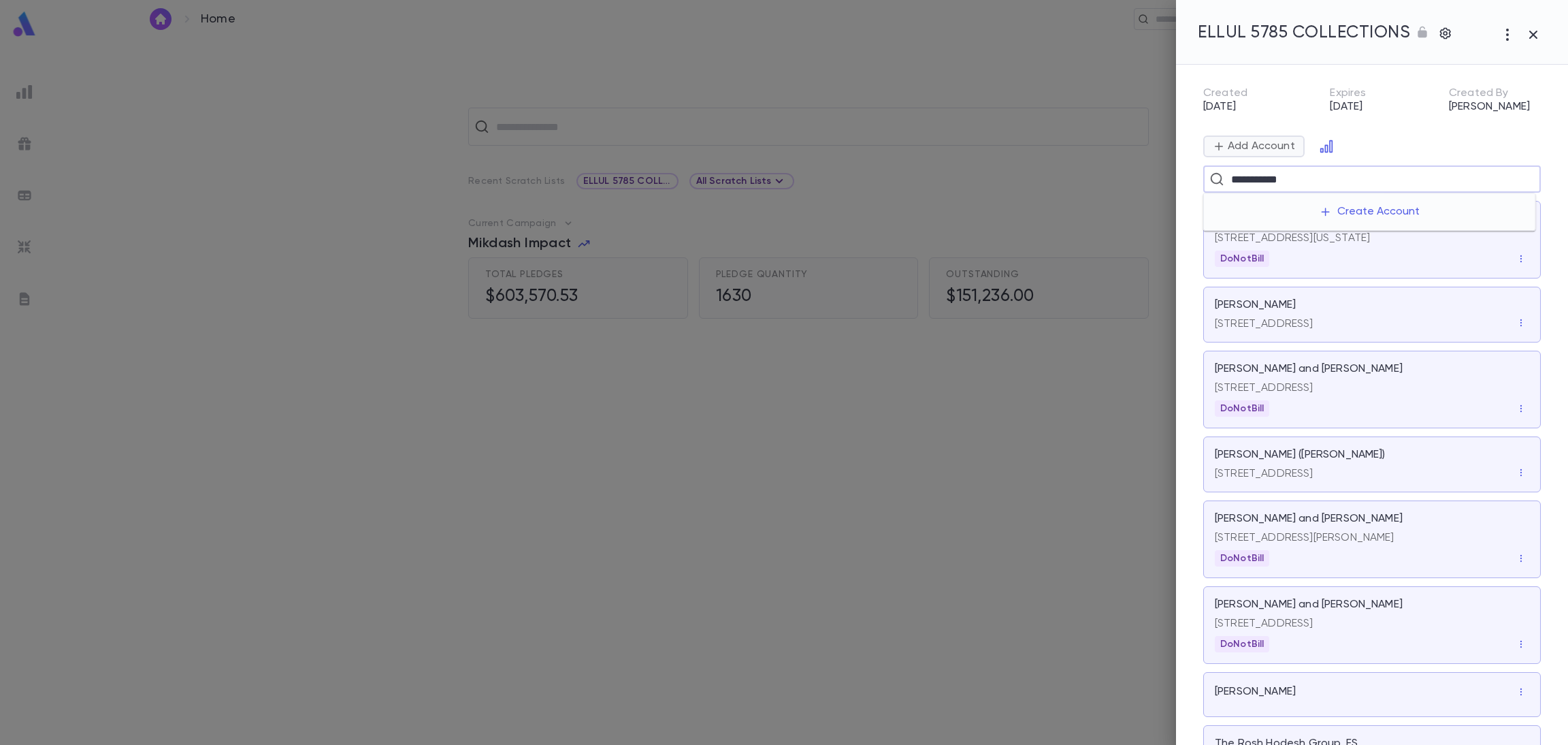
type input "**********"
click at [1272, 224] on p "Escava, David and Sara" at bounding box center [1266, 229] width 81 height 41
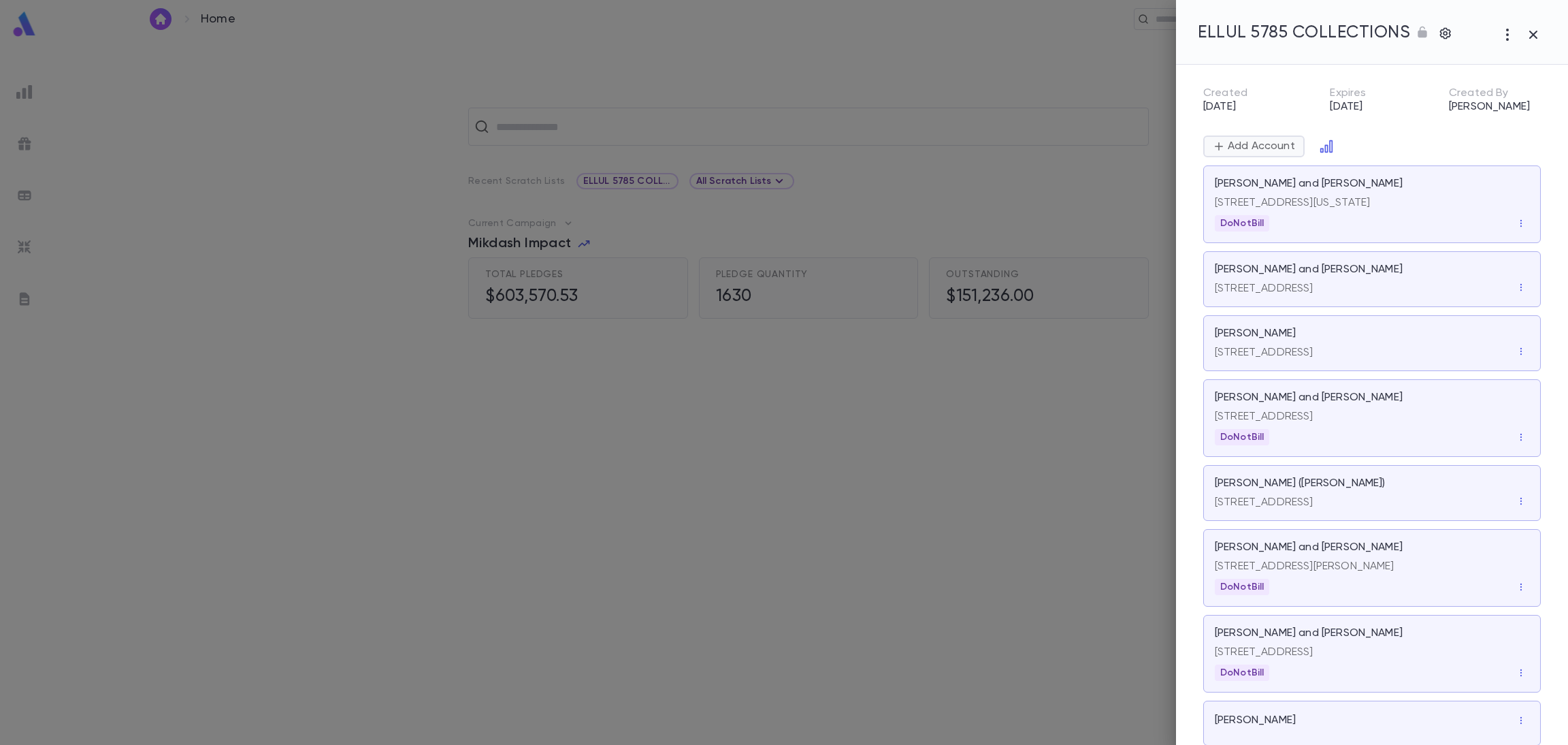
click at [1230, 140] on p "Add Account" at bounding box center [1260, 146] width 70 height 13
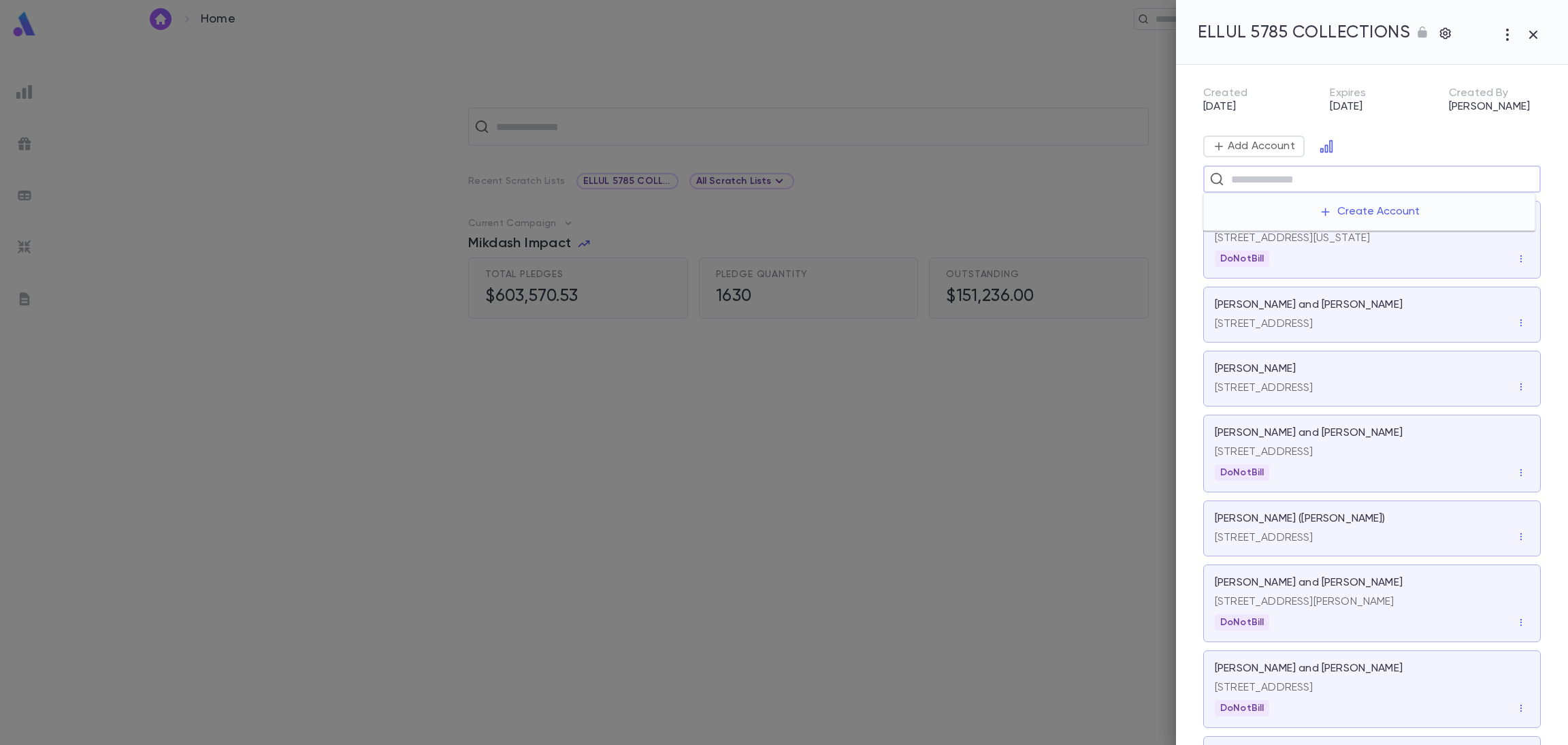
click at [1236, 179] on input "text" at bounding box center [1380, 179] width 308 height 26
type input "**********"
click at [1250, 212] on p "Adjmi, Ronnie and Adele" at bounding box center [1266, 229] width 81 height 41
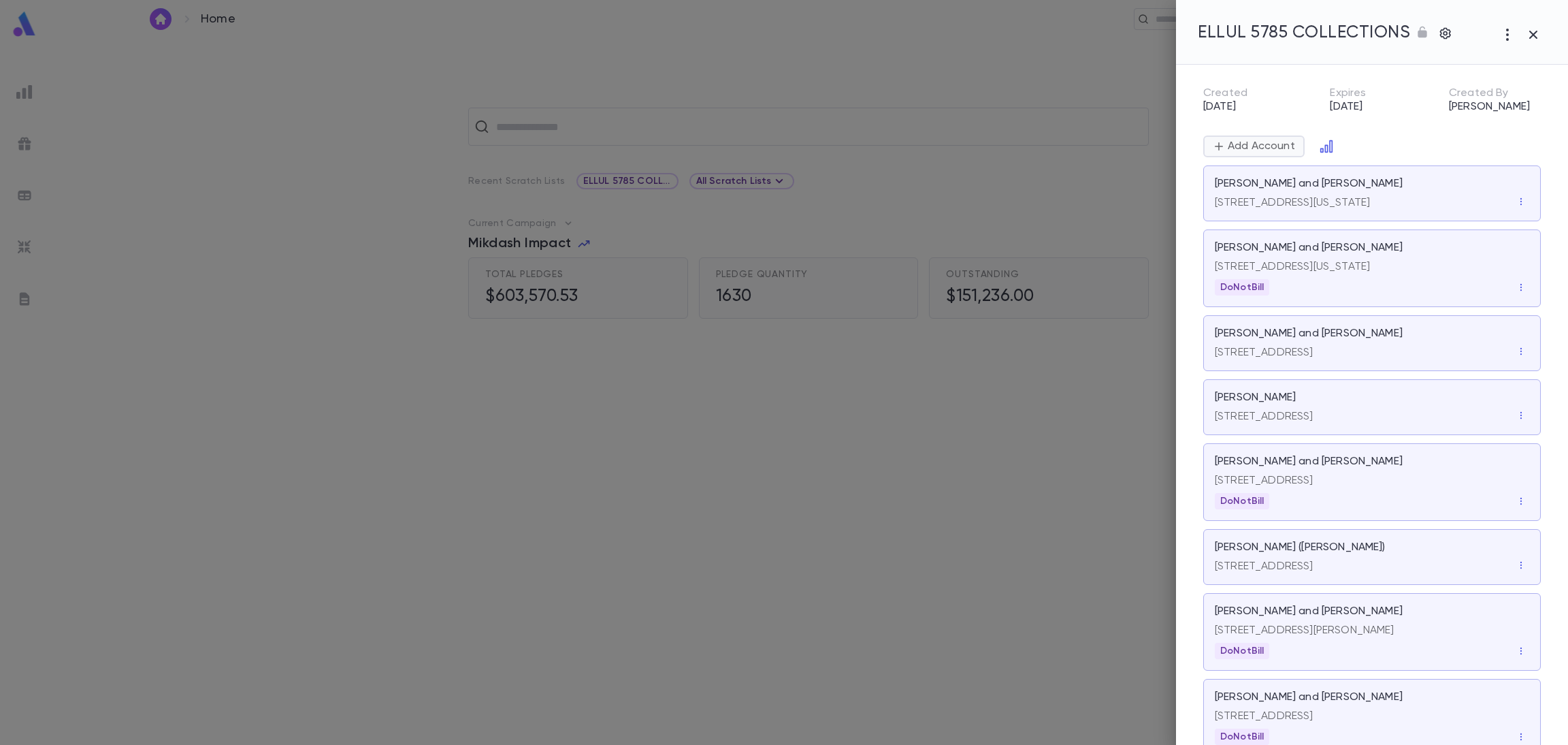
click at [1269, 140] on p "Add Account" at bounding box center [1260, 146] width 70 height 13
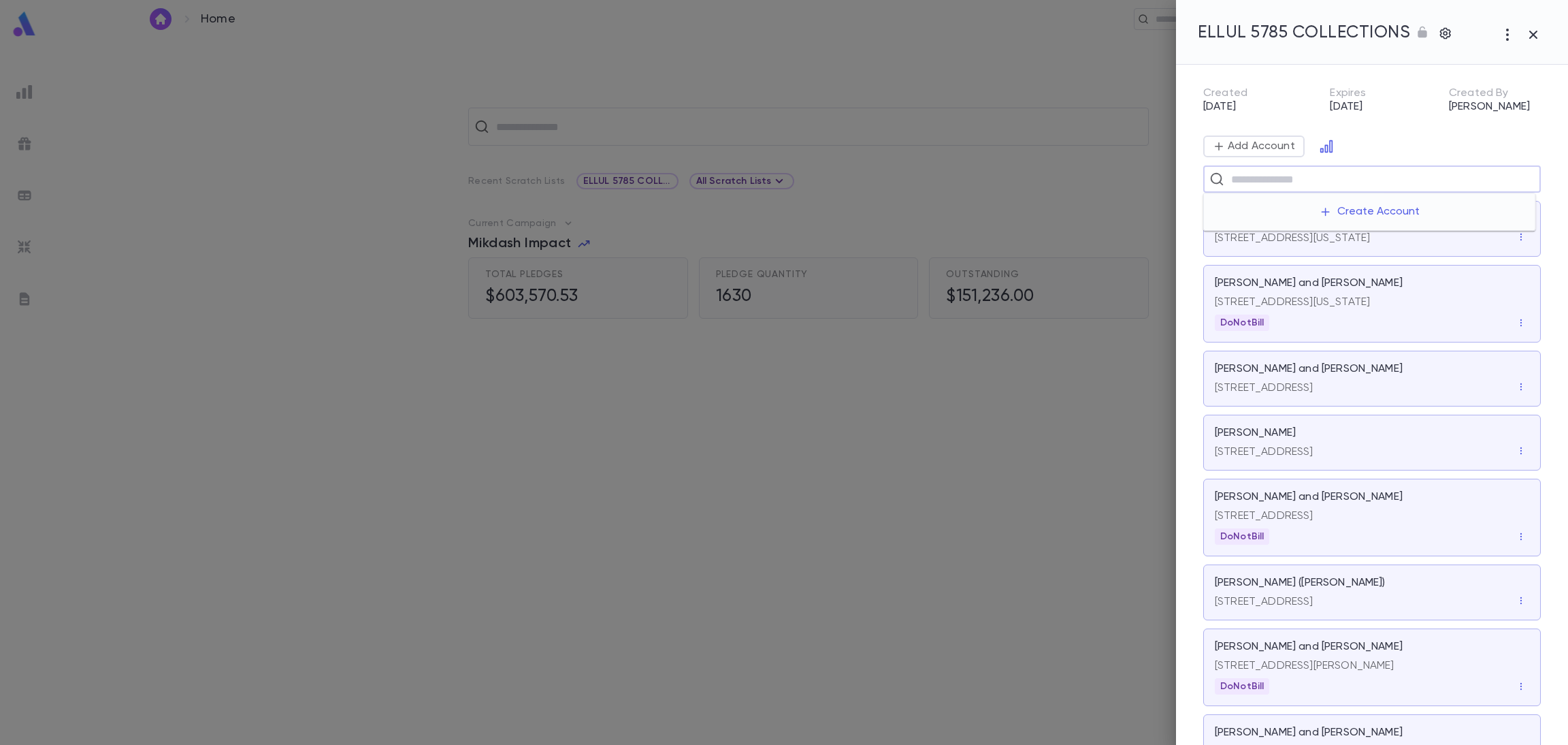
click at [1232, 175] on input "text" at bounding box center [1380, 179] width 308 height 26
type input "**********"
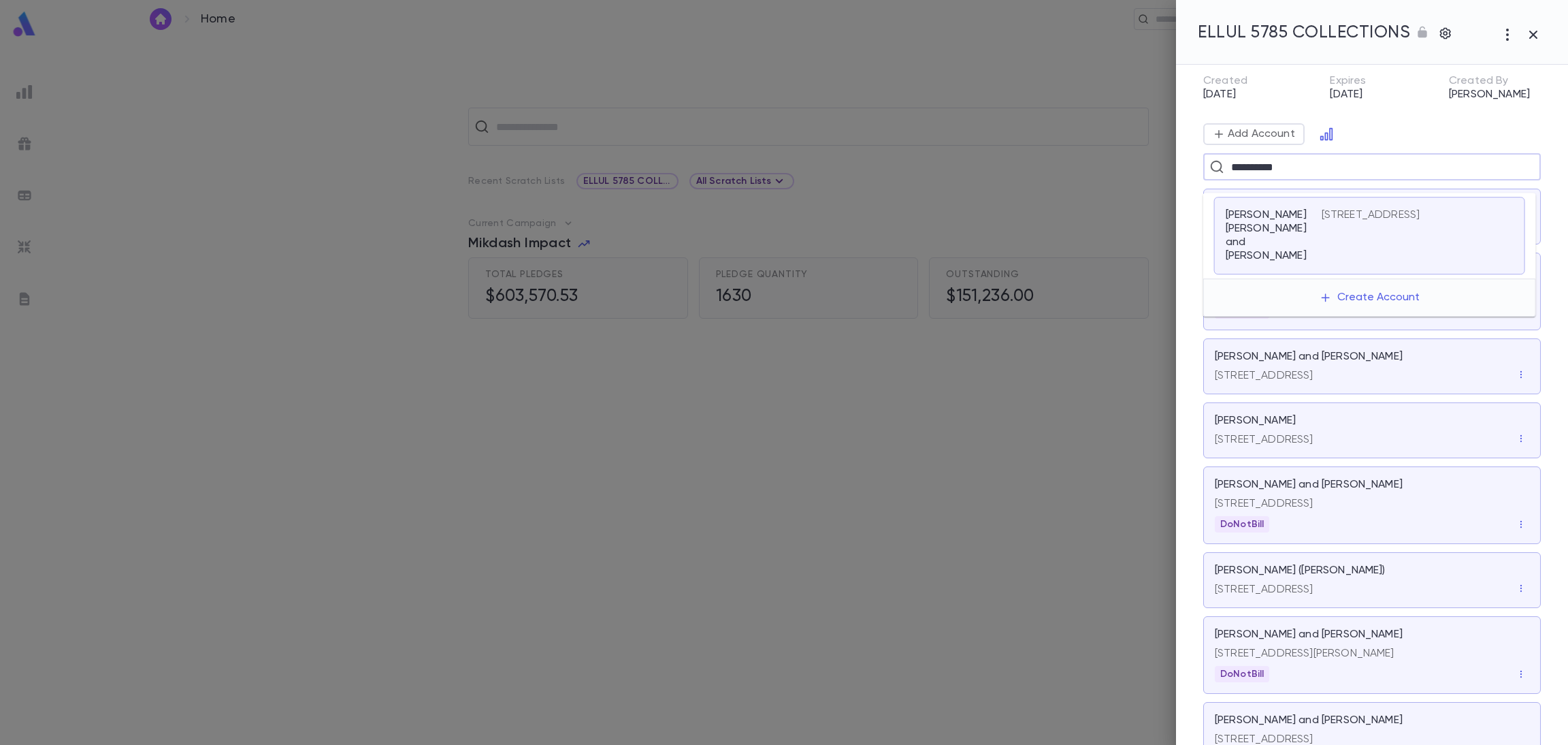
scroll to position [0, 0]
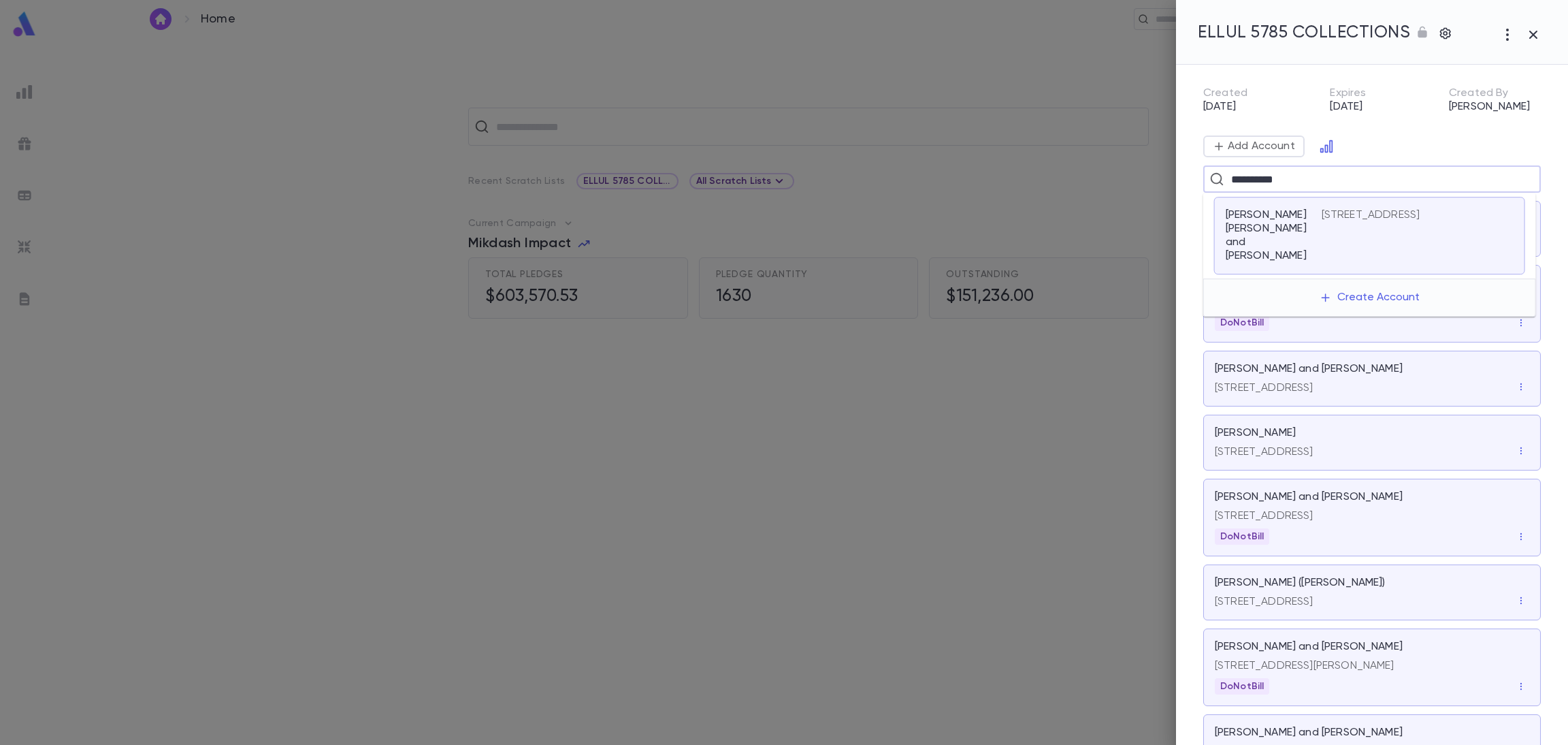
click at [1265, 210] on p "Sasson, N. Sam and Samantha" at bounding box center [1266, 235] width 81 height 55
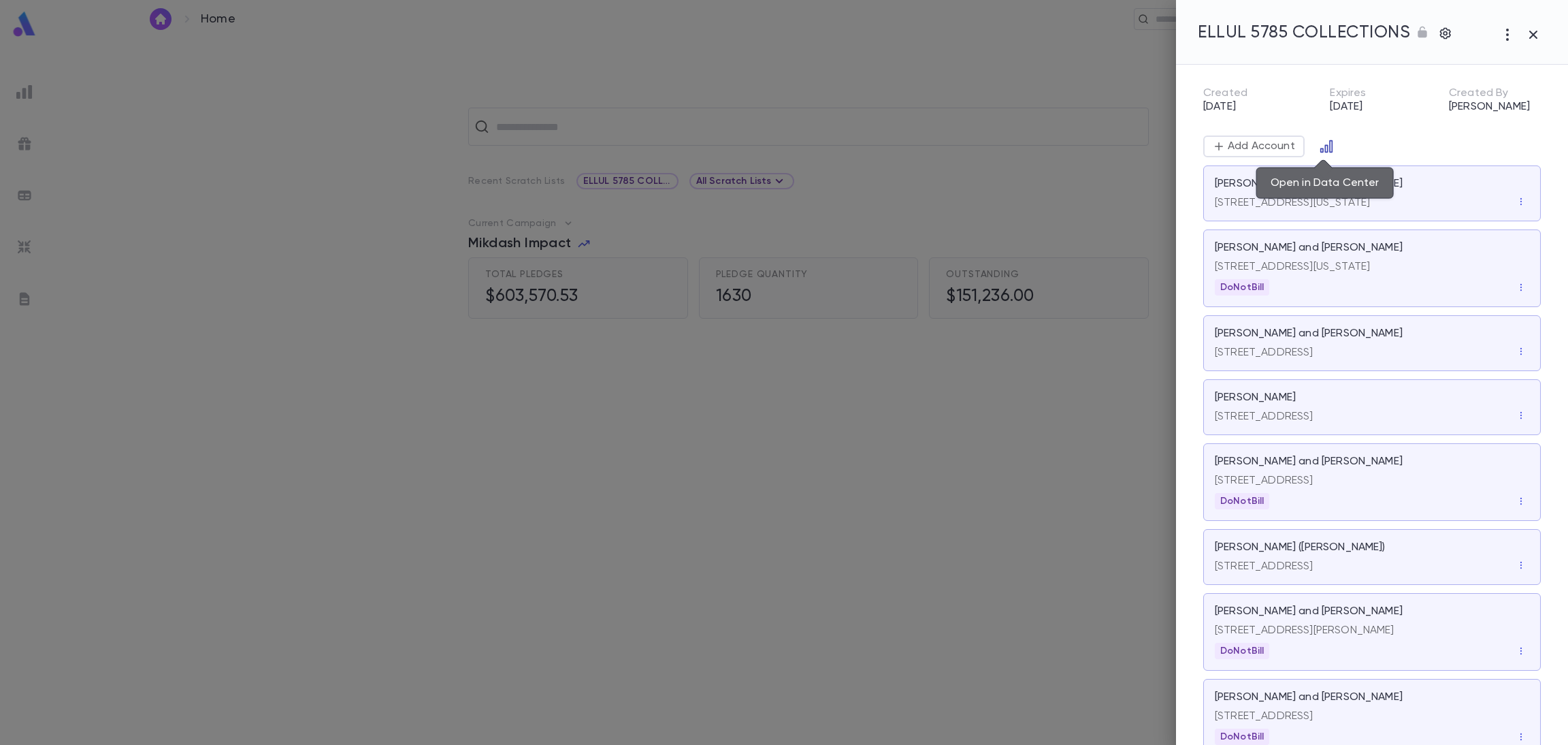
click at [1320, 137] on button "Open in Data Center" at bounding box center [1326, 146] width 21 height 21
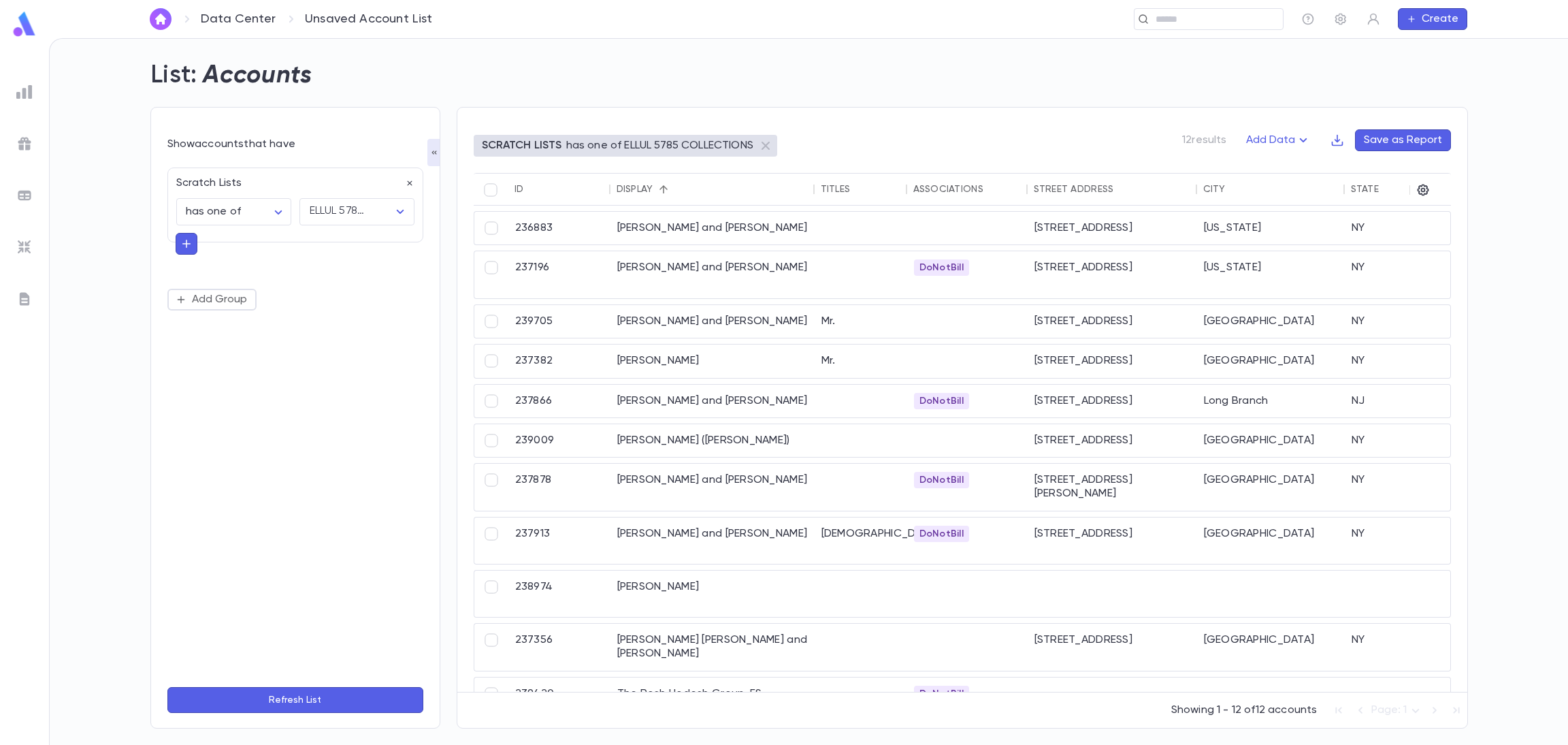
click at [650, 182] on div "Display" at bounding box center [712, 189] width 190 height 33
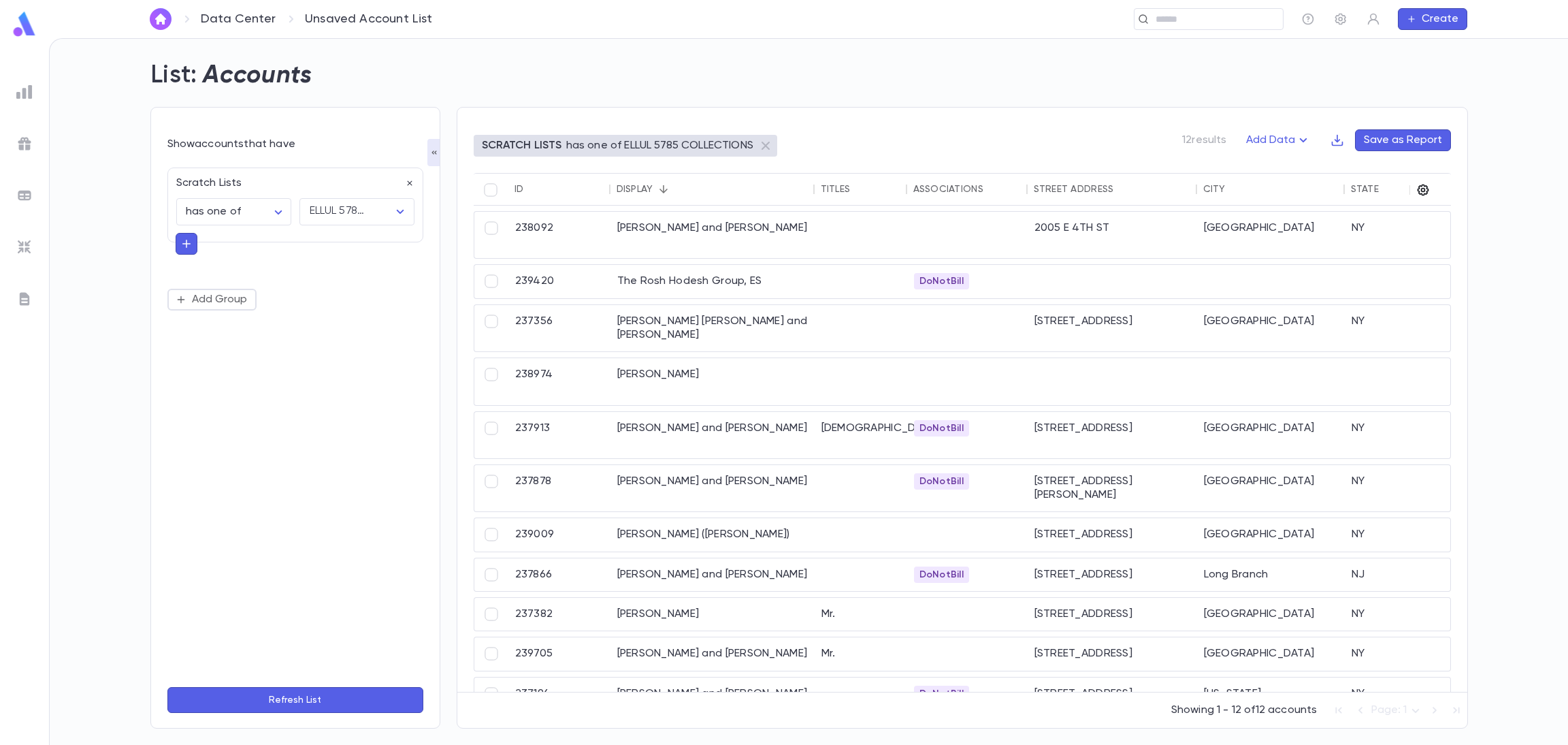
click at [1420, 188] on icon "button" at bounding box center [1422, 190] width 13 height 13
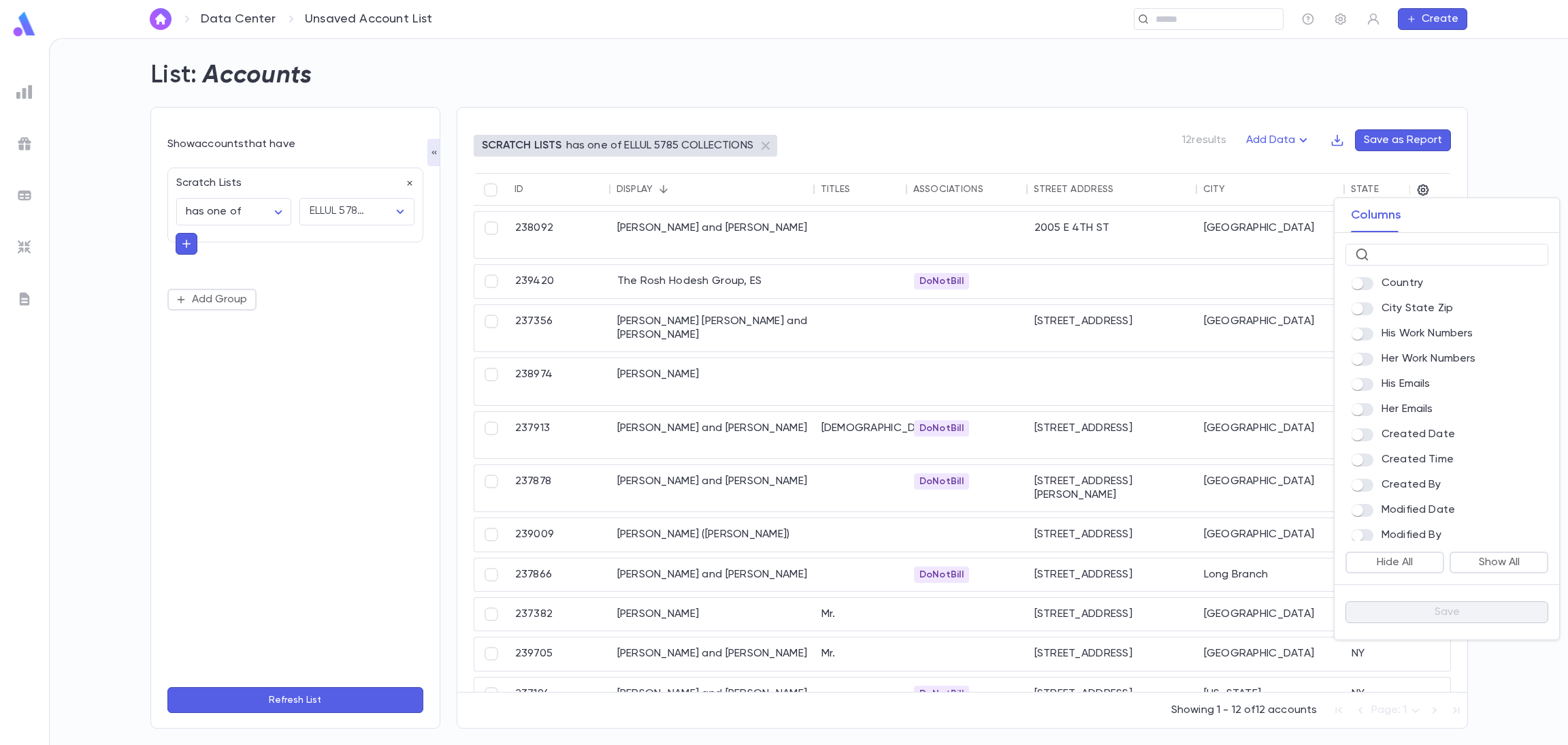
scroll to position [564, 0]
click at [1378, 381] on label at bounding box center [1366, 375] width 30 height 13
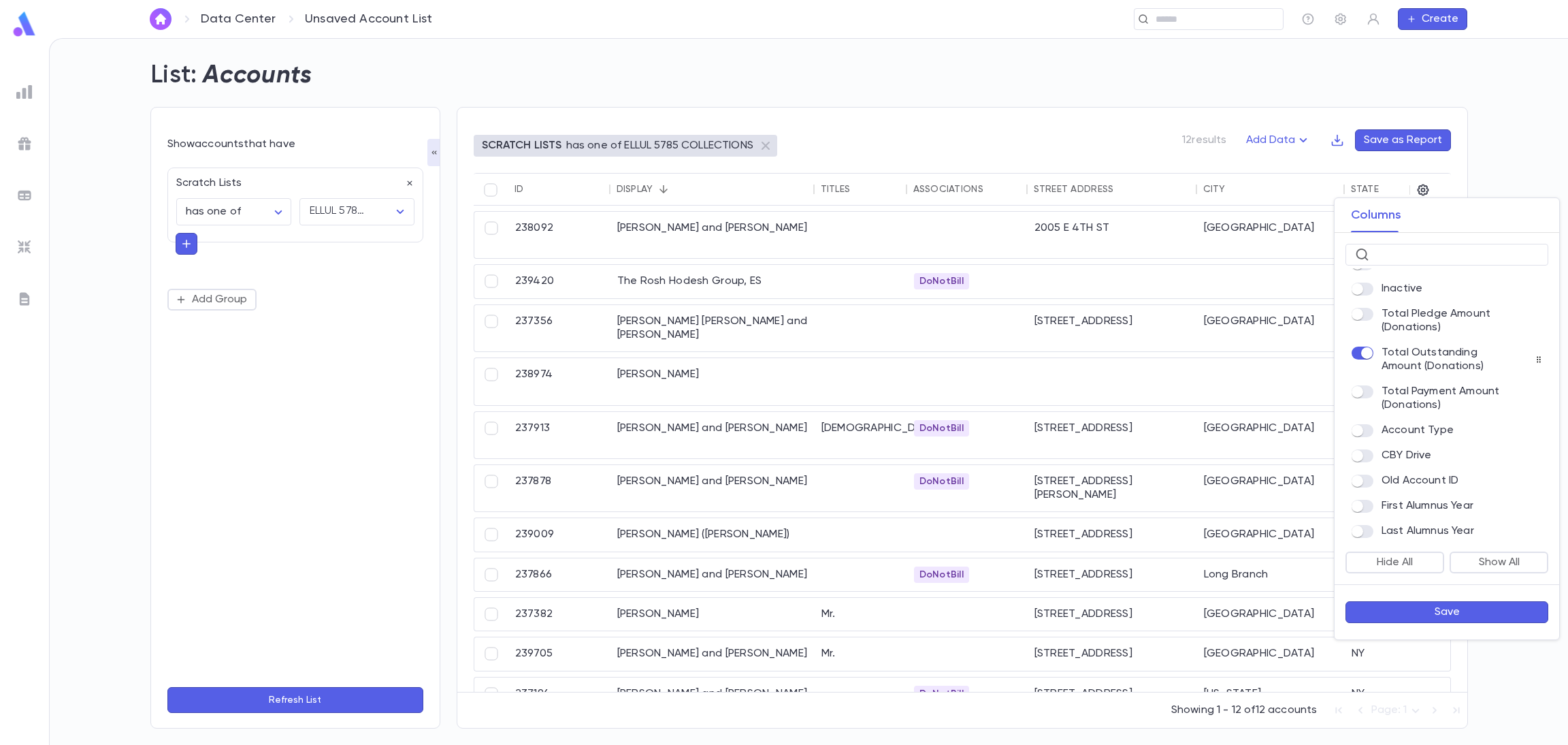
scroll to position [868, 0]
click at [1409, 609] on button "Save" at bounding box center [1446, 612] width 203 height 21
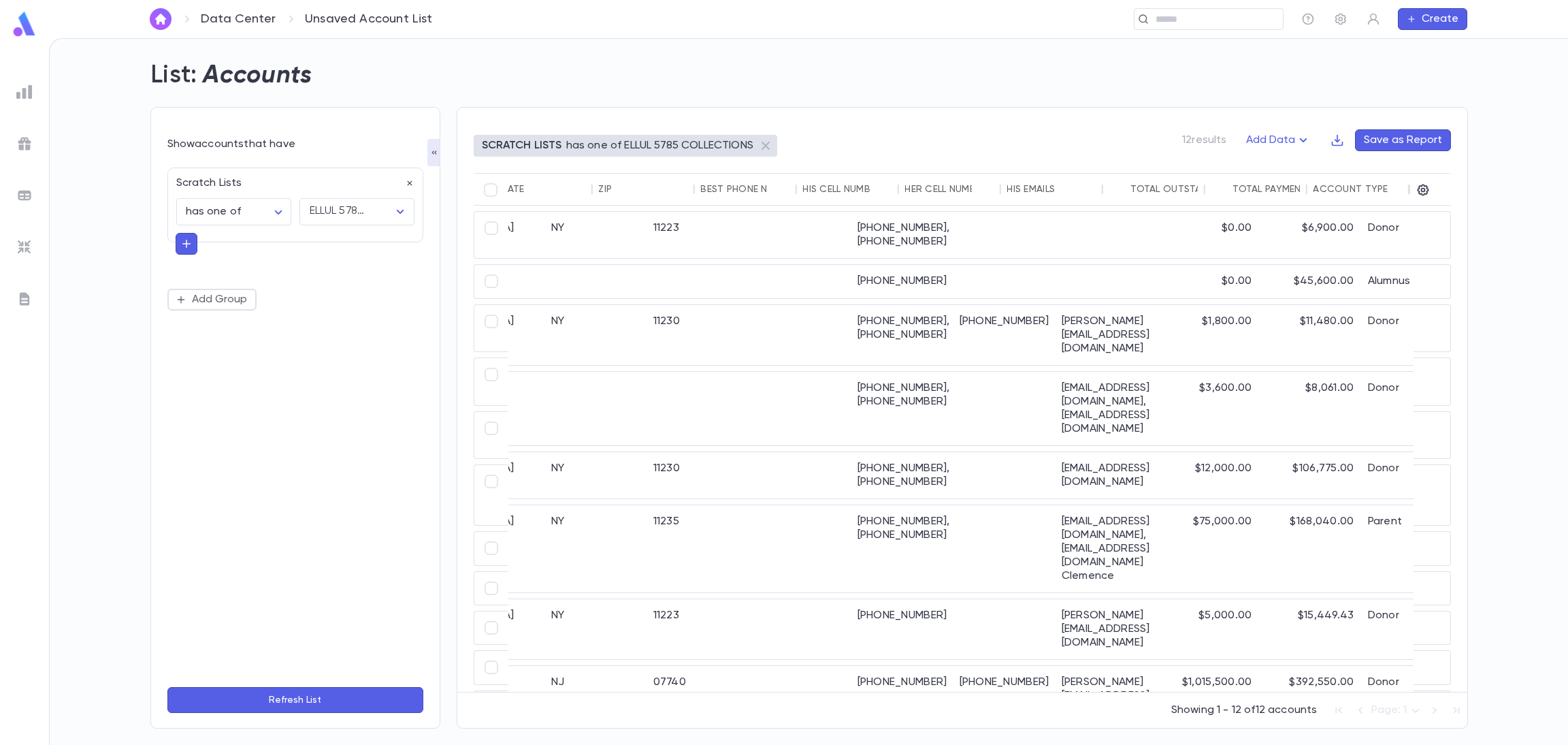
scroll to position [0, 854]
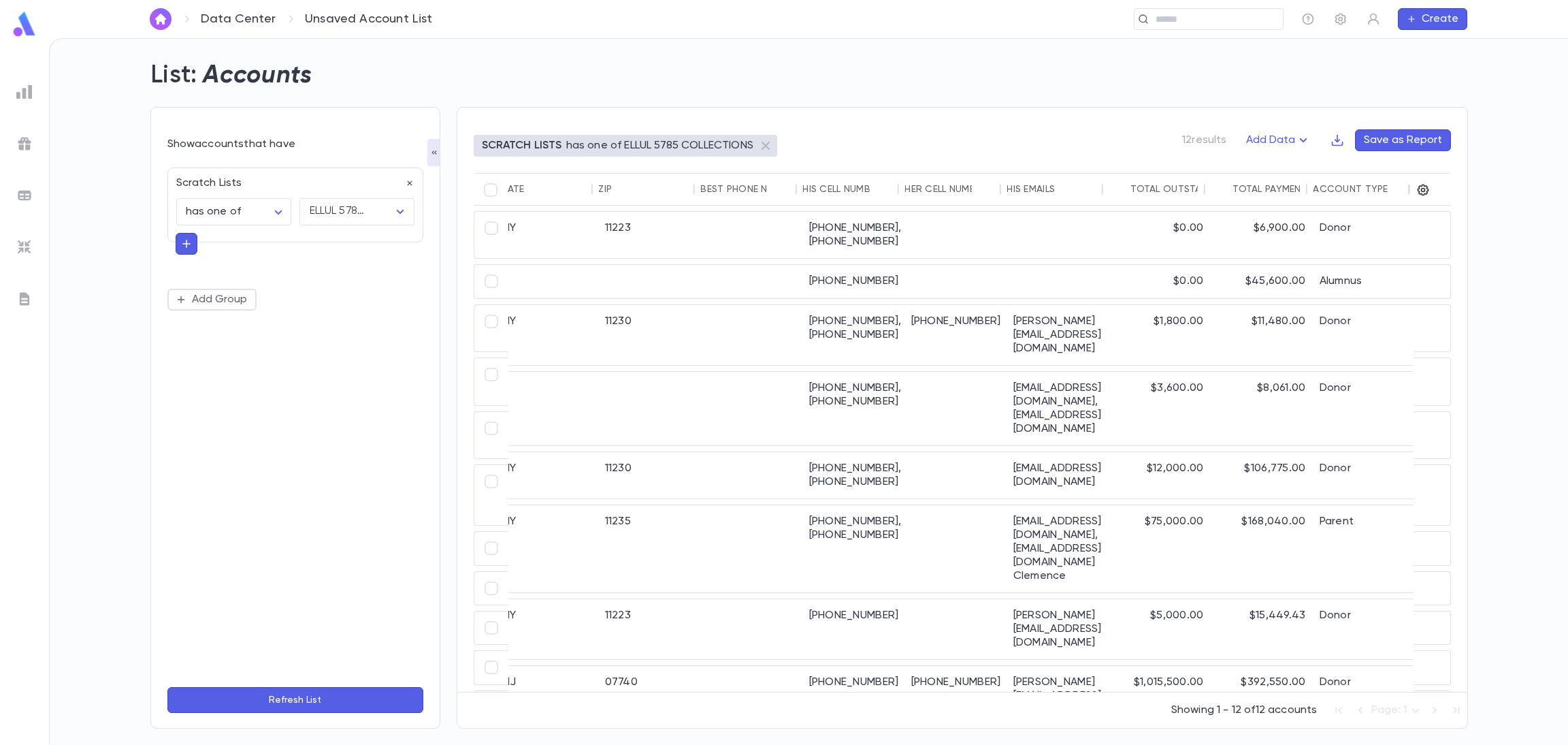
click at [1264, 181] on div "Total Payment Amount (Donations)" at bounding box center [1254, 189] width 89 height 33
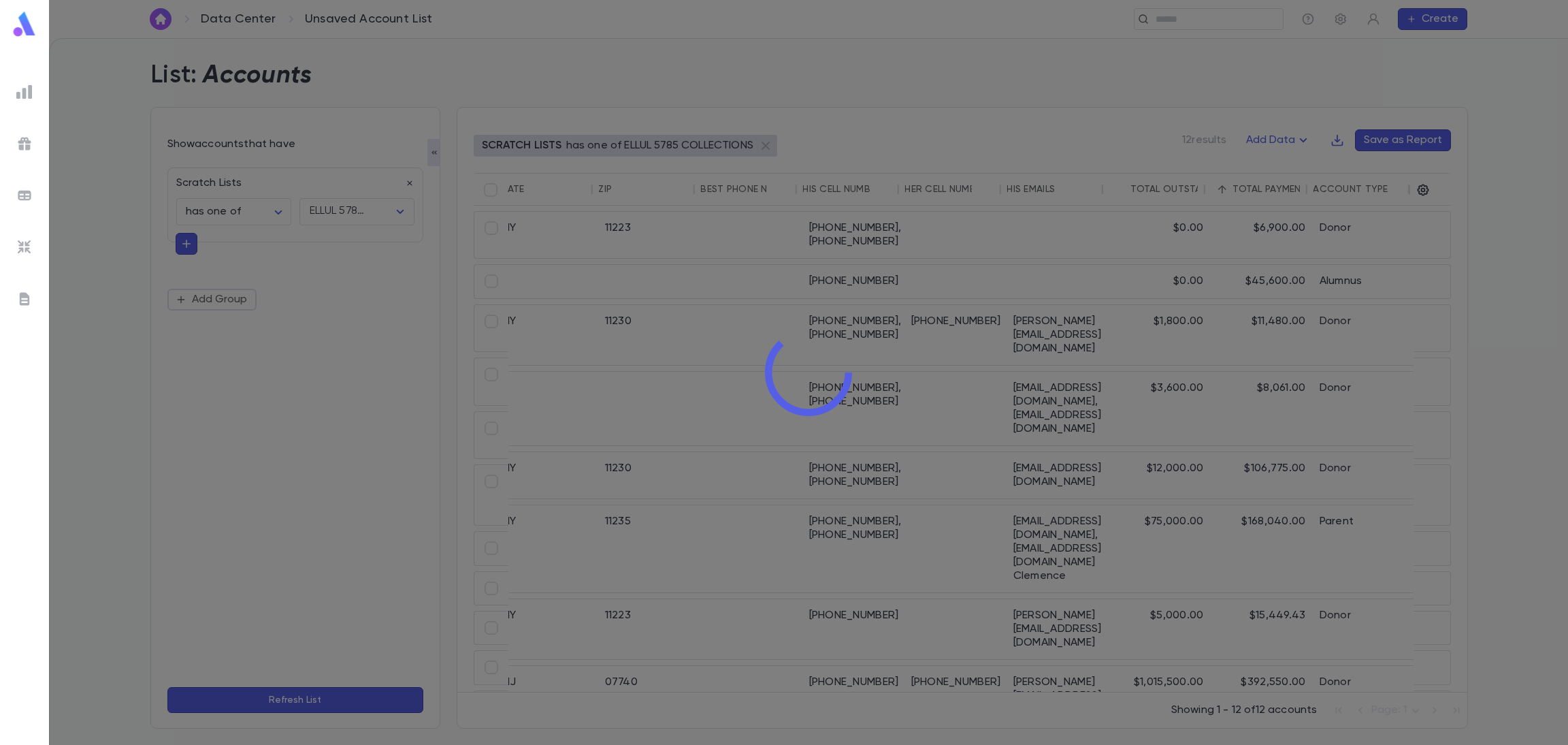
click at [1151, 190] on div at bounding box center [808, 372] width 1519 height 745
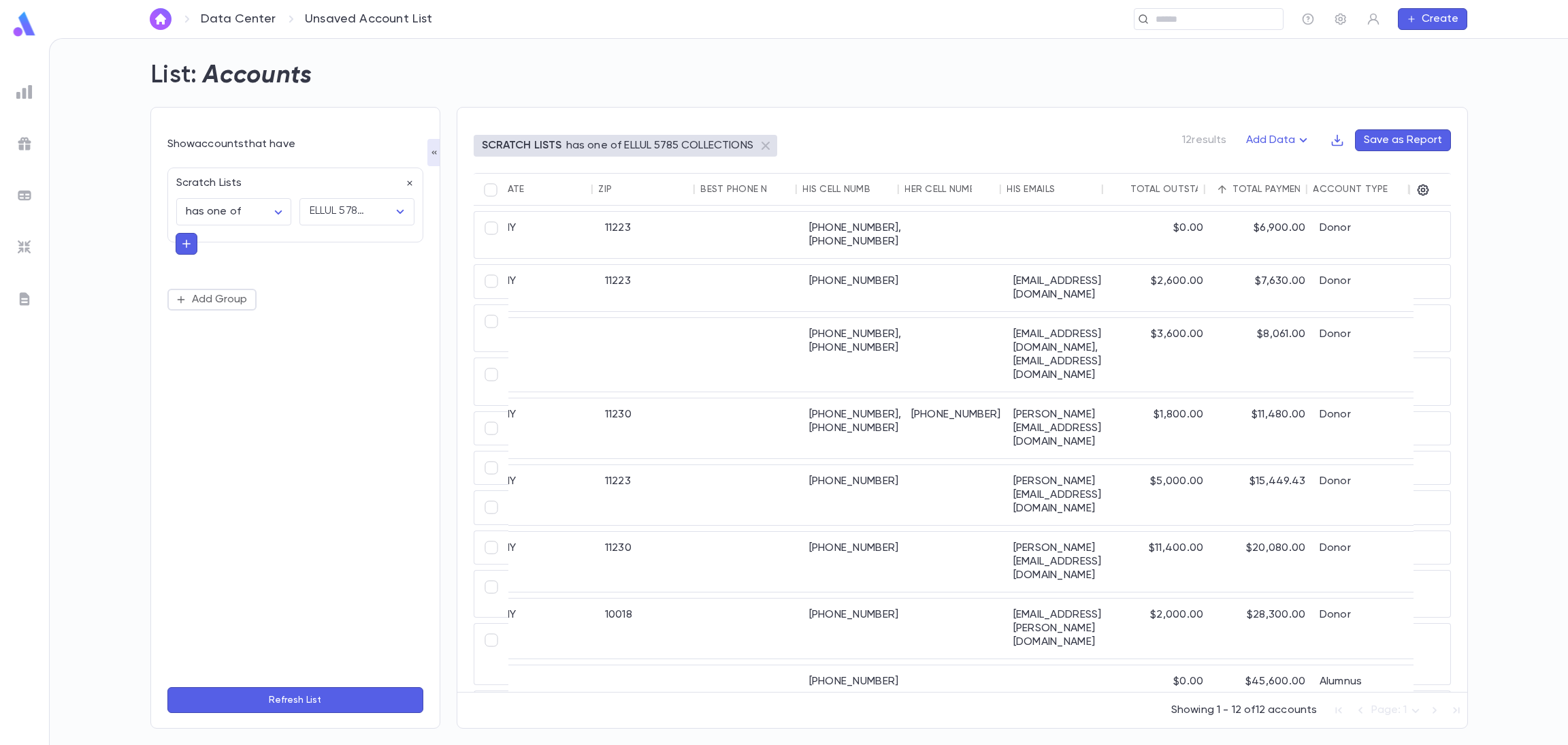
click at [1151, 185] on div "Total Outstanding Amount (Donations)" at bounding box center [1235, 190] width 210 height 11
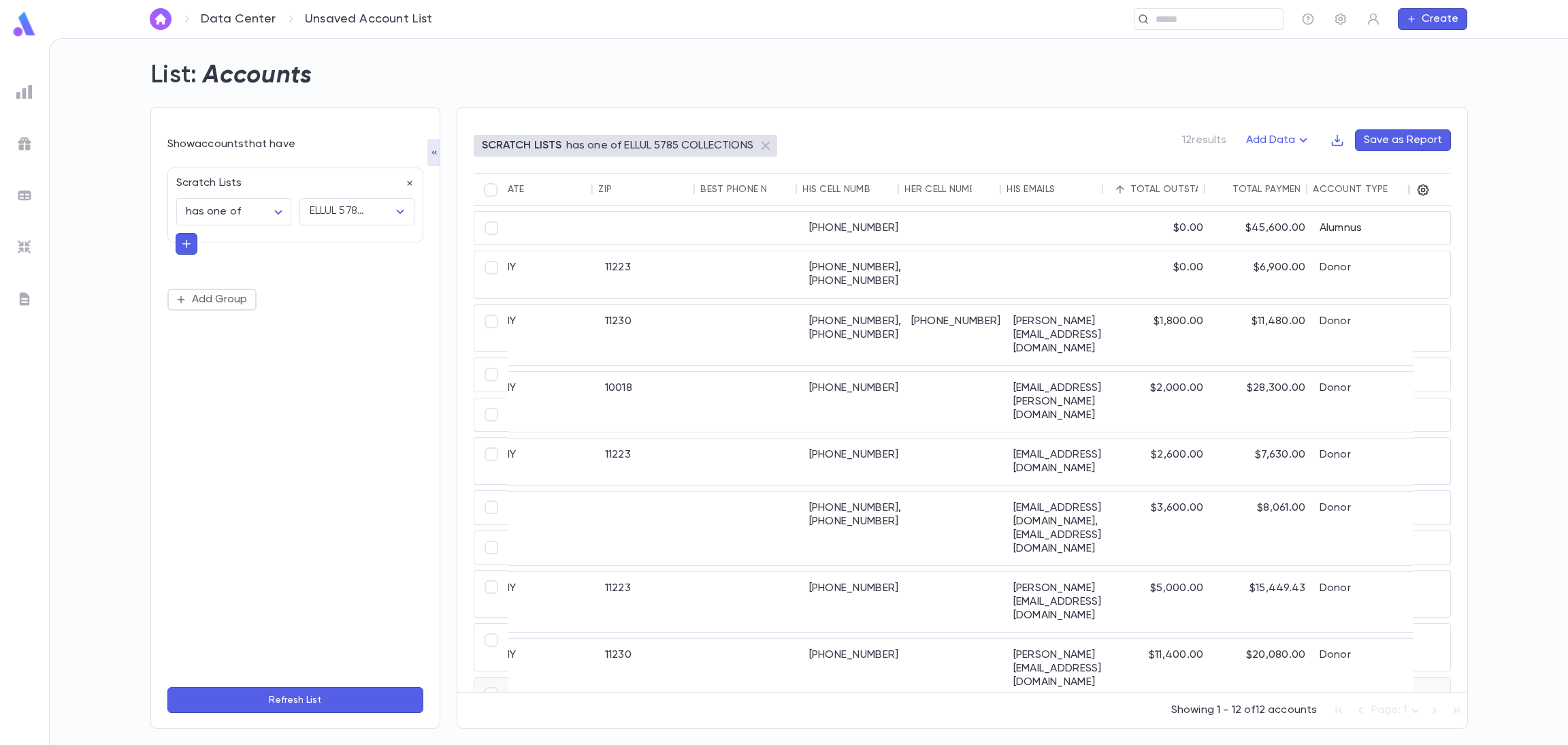
scroll to position [90, 854]
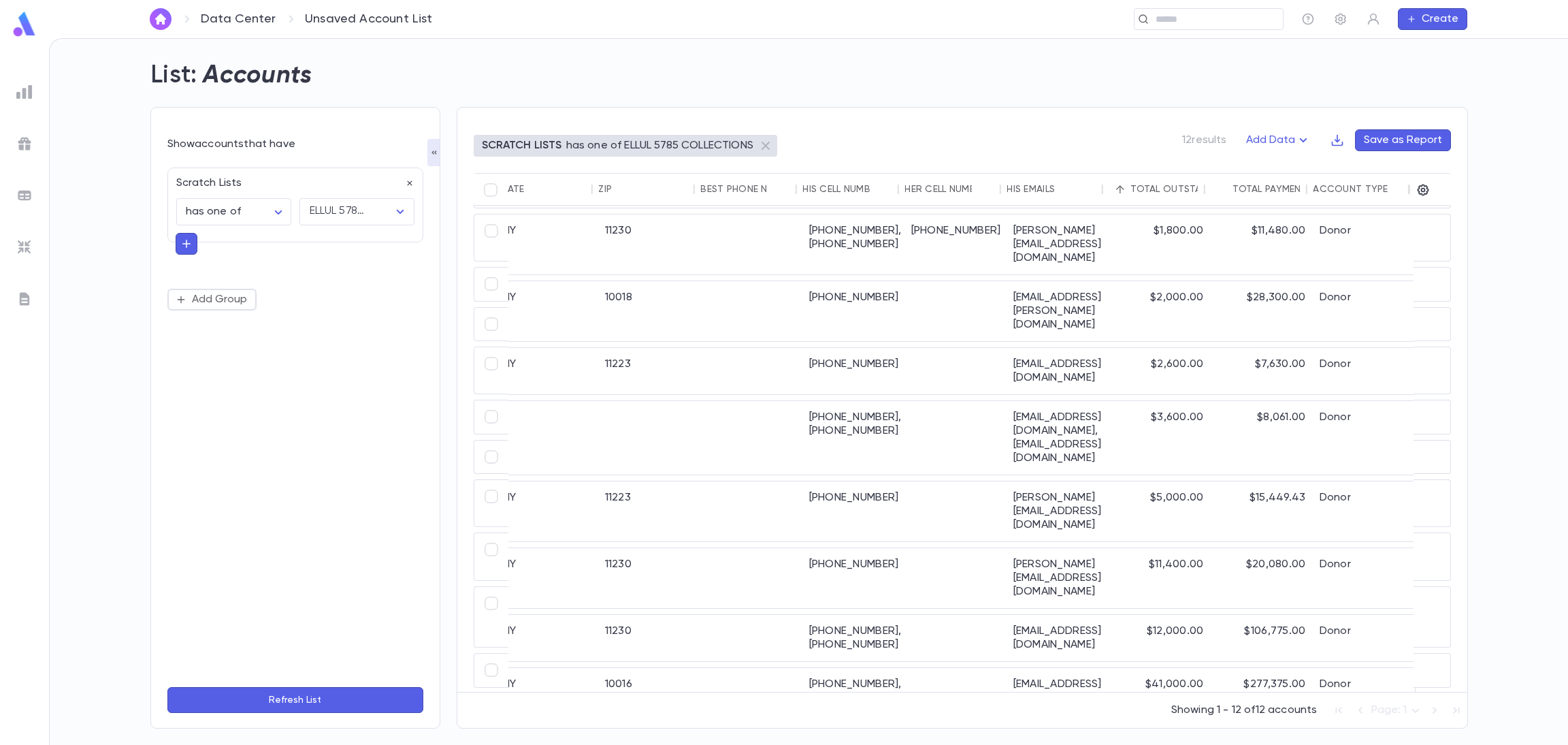
drag, startPoint x: 991, startPoint y: 683, endPoint x: 847, endPoint y: 711, distance: 146.7
click at [759, 723] on div "SCRATCH LISTS has one of ELLUL 5785 COLLECTIONS 12 results Add Data Save as Rep…" at bounding box center [962, 417] width 1011 height 622
click at [1335, 143] on icon "button" at bounding box center [1336, 140] width 13 height 13
click at [1357, 165] on li "Download CSV" at bounding box center [1384, 166] width 98 height 21
click at [1056, 668] on div "ezra@ench.com" at bounding box center [1058, 691] width 102 height 47
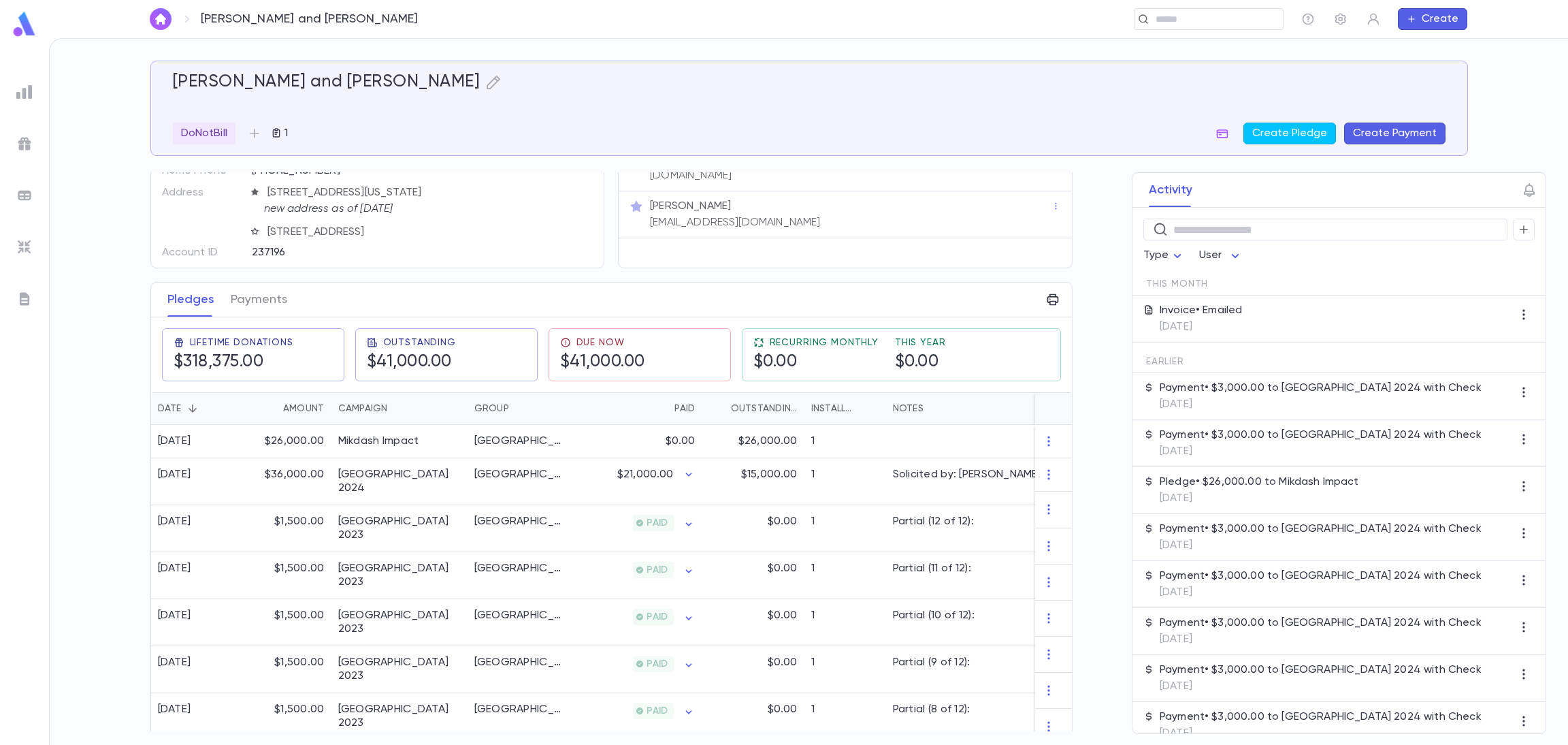
click at [1260, 400] on p "6/30/2025" at bounding box center [1320, 404] width 322 height 13
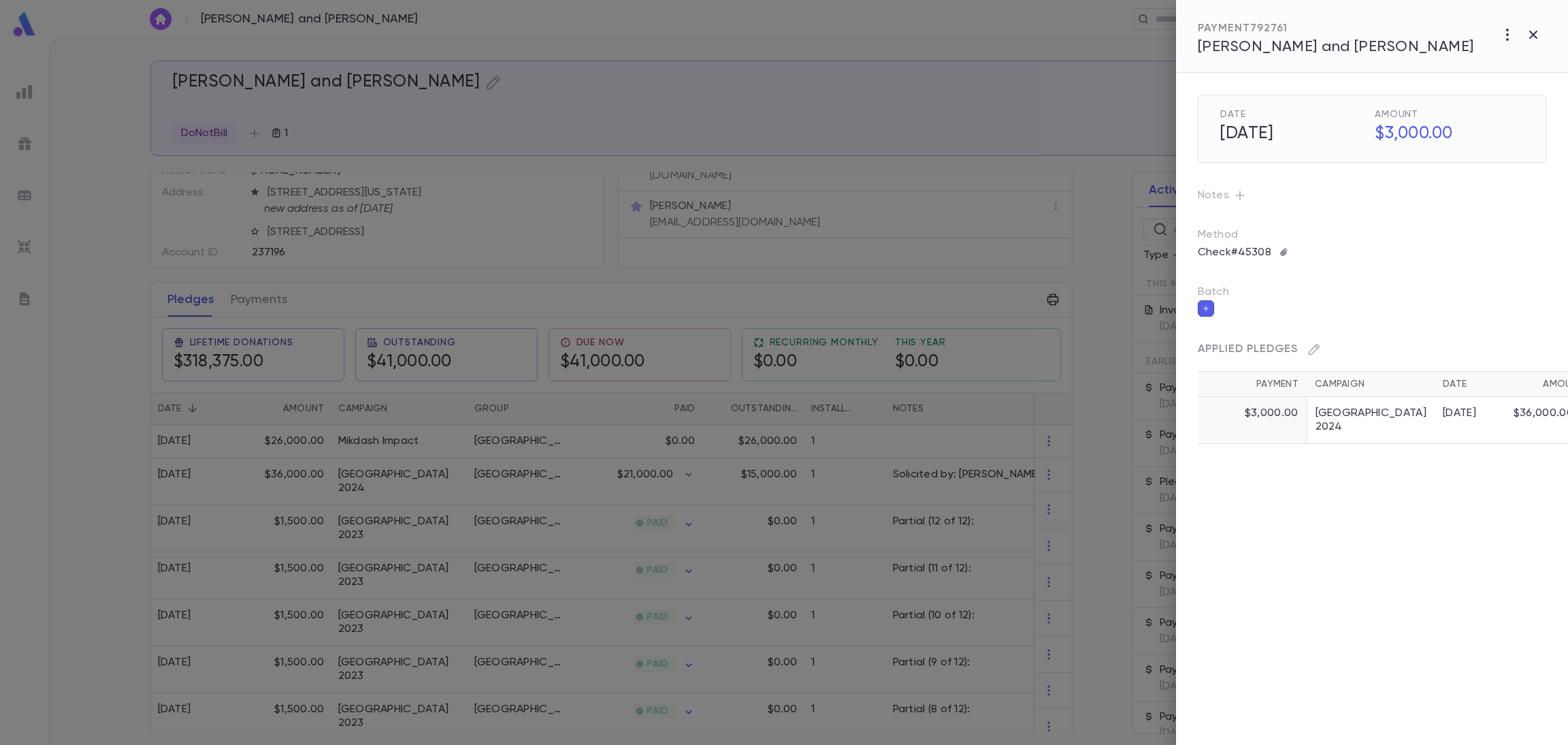
click at [1287, 528] on div "Date 6/30/2025 Amount $3,000.00 Notes Method Check #45308 Batch Applied Pledges…" at bounding box center [1371, 408] width 392 height 672
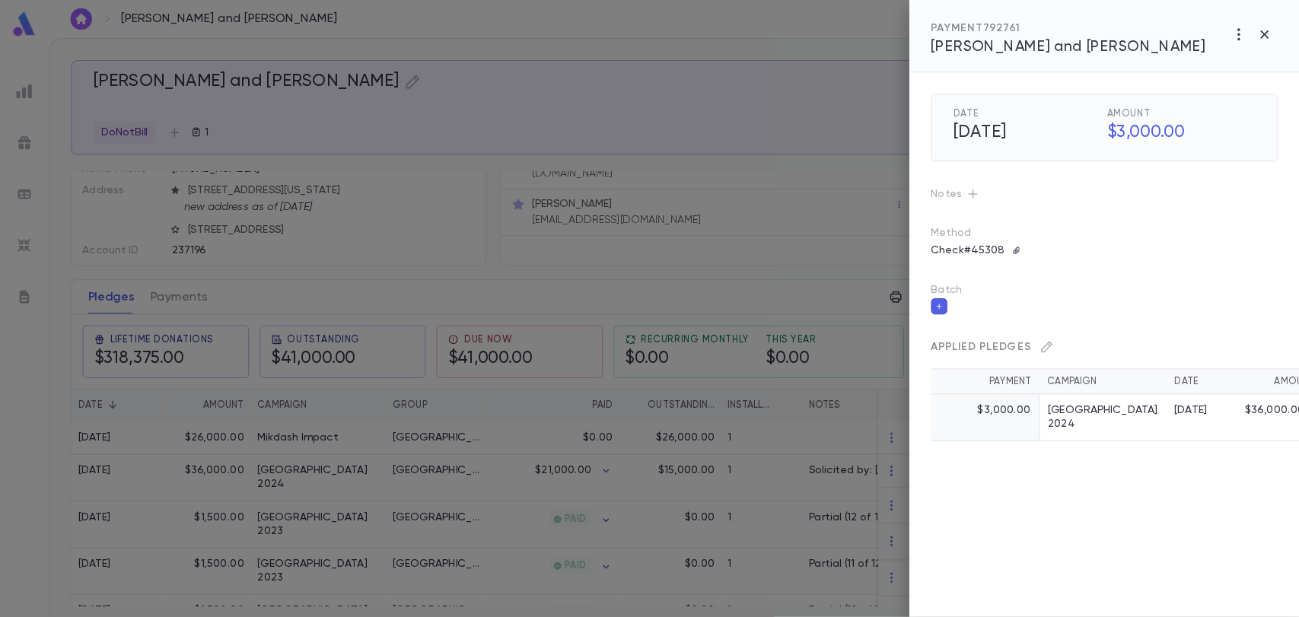
scroll to position [85, 0]
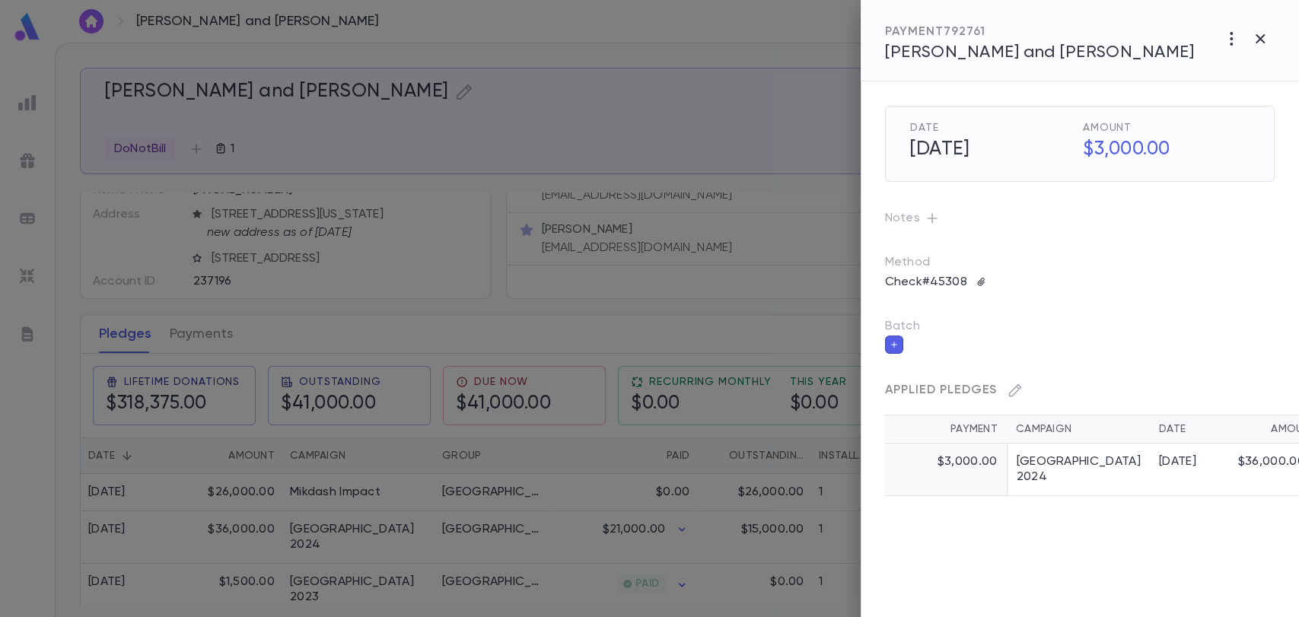
drag, startPoint x: 1752, startPoint y: 2, endPoint x: 709, endPoint y: 167, distance: 1055.8
click at [709, 167] on div at bounding box center [649, 308] width 1299 height 617
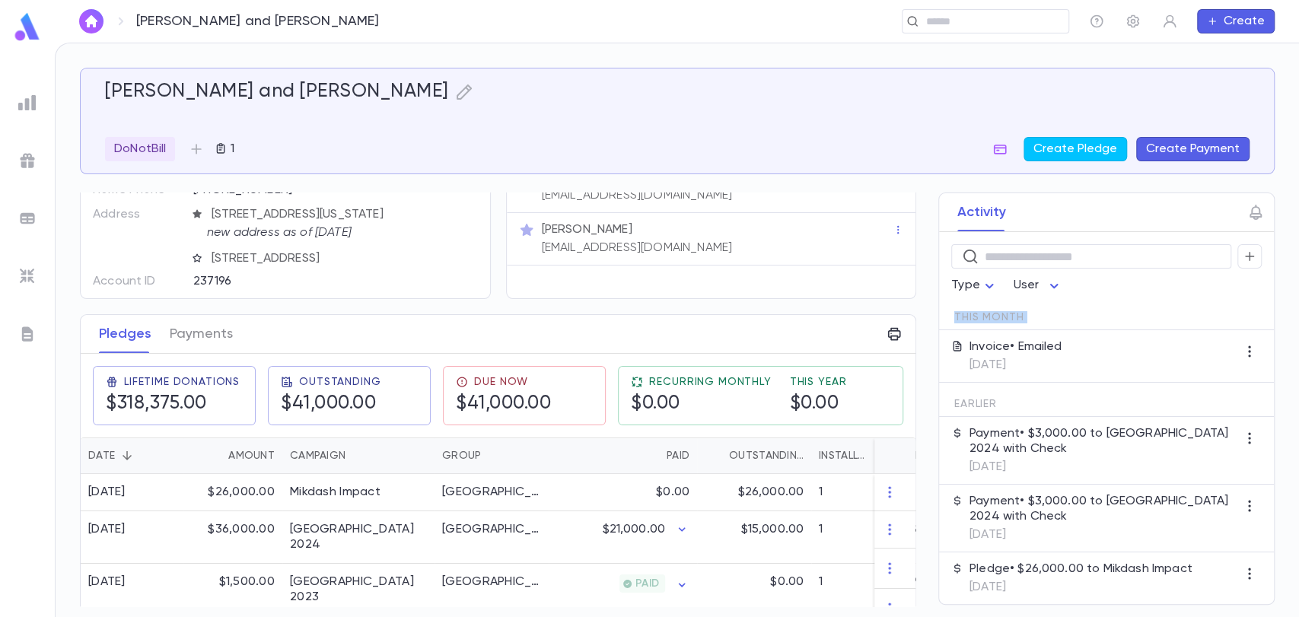
drag, startPoint x: 916, startPoint y: 290, endPoint x: 928, endPoint y: 349, distance: 59.7
click at [929, 349] on div "Activity ​ Type User This Month Invoice • Emailed 8/21/2025 Earlier Payment • $…" at bounding box center [1093, 399] width 364 height 413
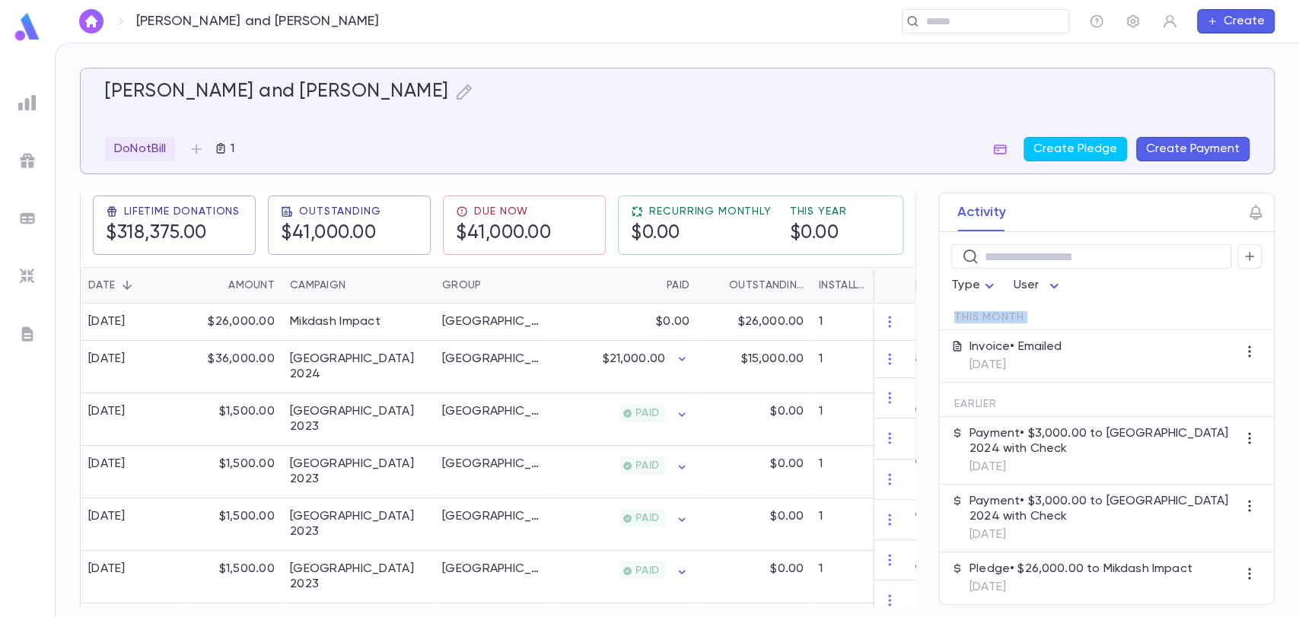
scroll to position [0, 0]
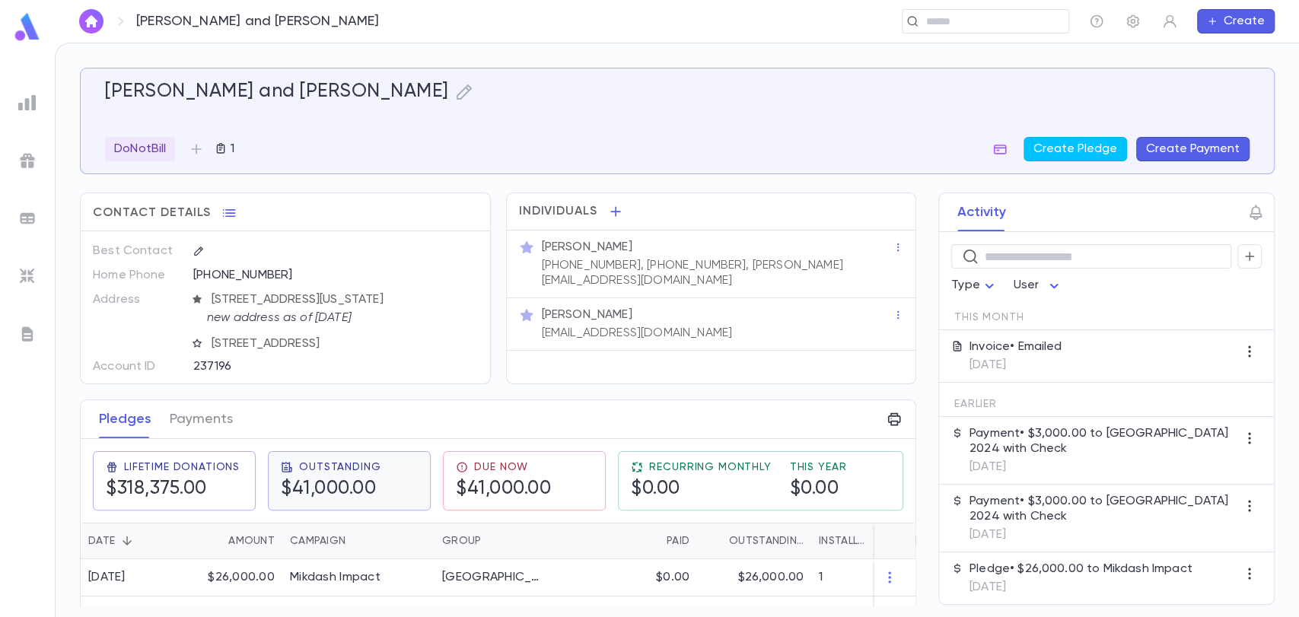
click at [327, 478] on h5 "$41,000.00" at bounding box center [331, 489] width 100 height 23
click at [499, 475] on div "Due Now $41,000.00" at bounding box center [503, 481] width 95 height 40
click at [695, 472] on span "Recurring Monthly" at bounding box center [710, 467] width 122 height 12
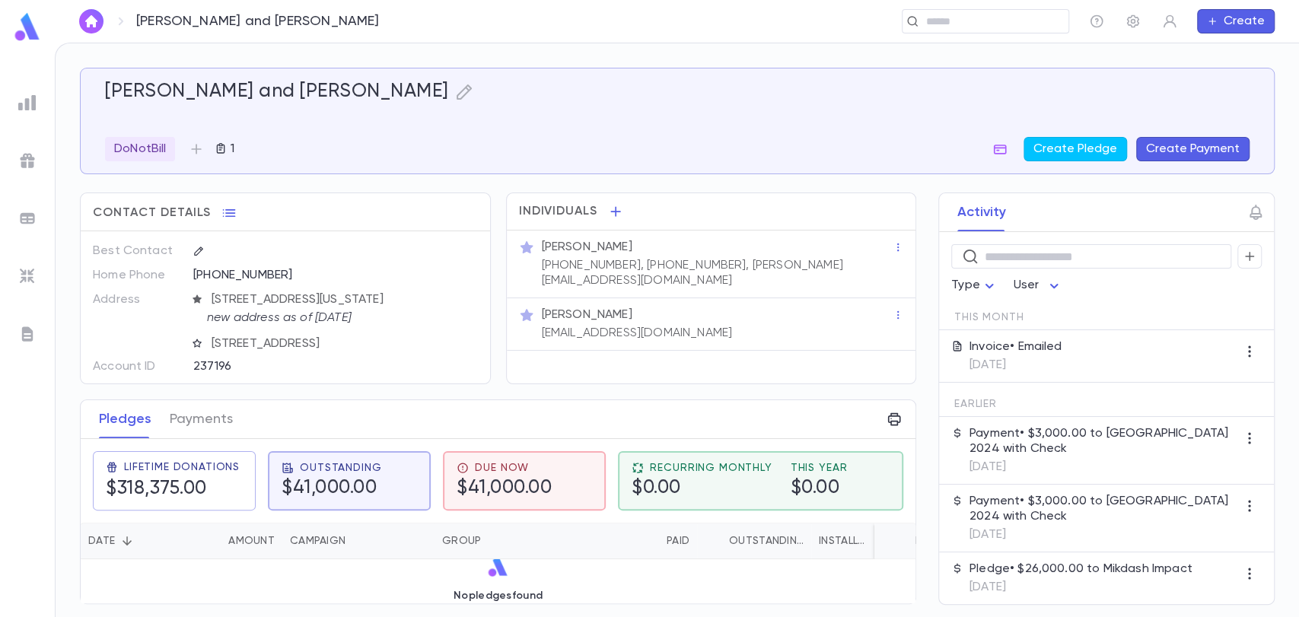
click at [18, 28] on img at bounding box center [27, 27] width 30 height 30
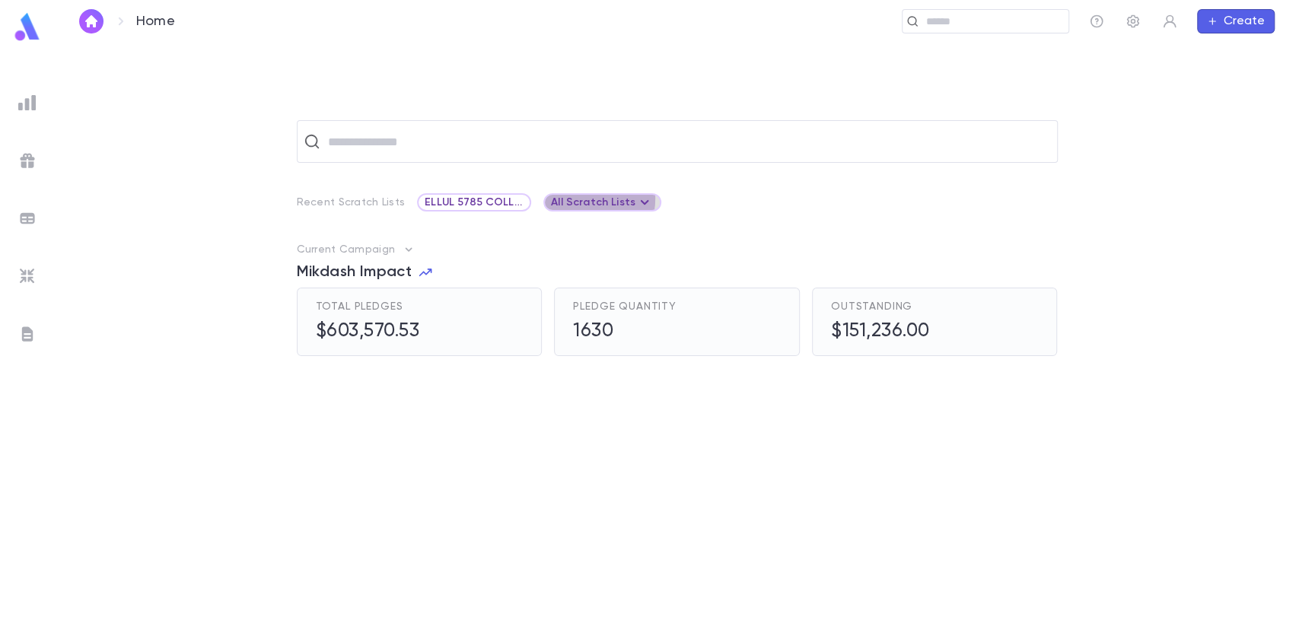
click at [573, 199] on div "All Scratch Lists" at bounding box center [602, 202] width 103 height 18
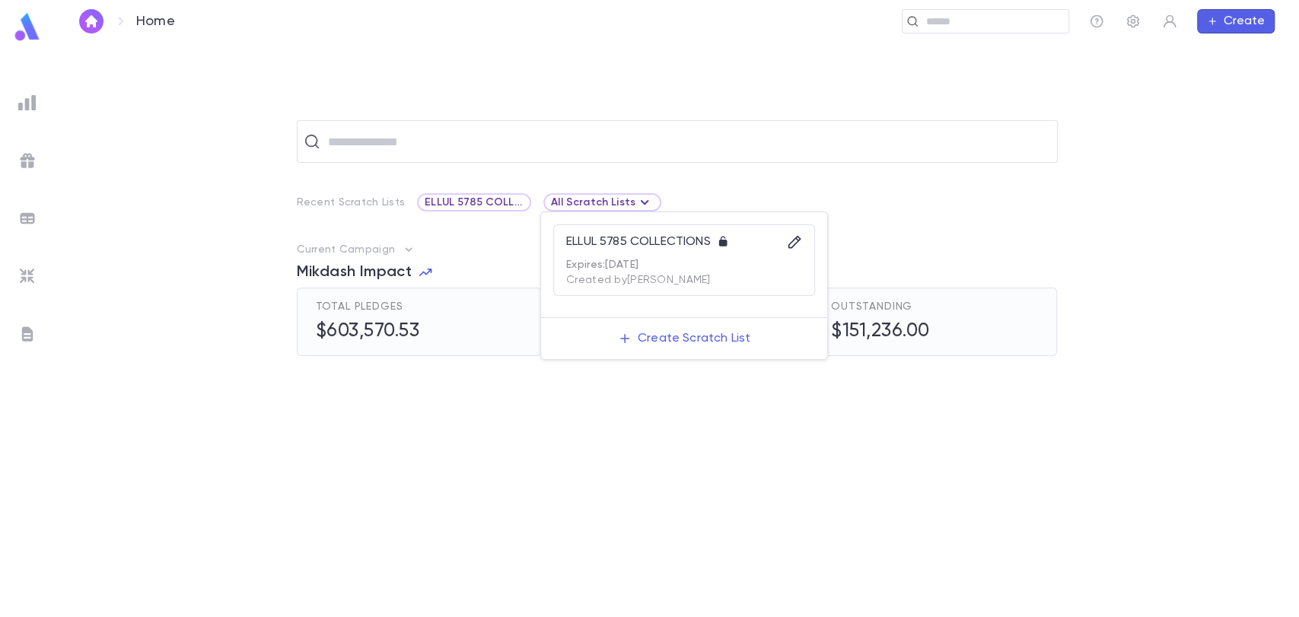
click at [573, 197] on div at bounding box center [649, 308] width 1299 height 617
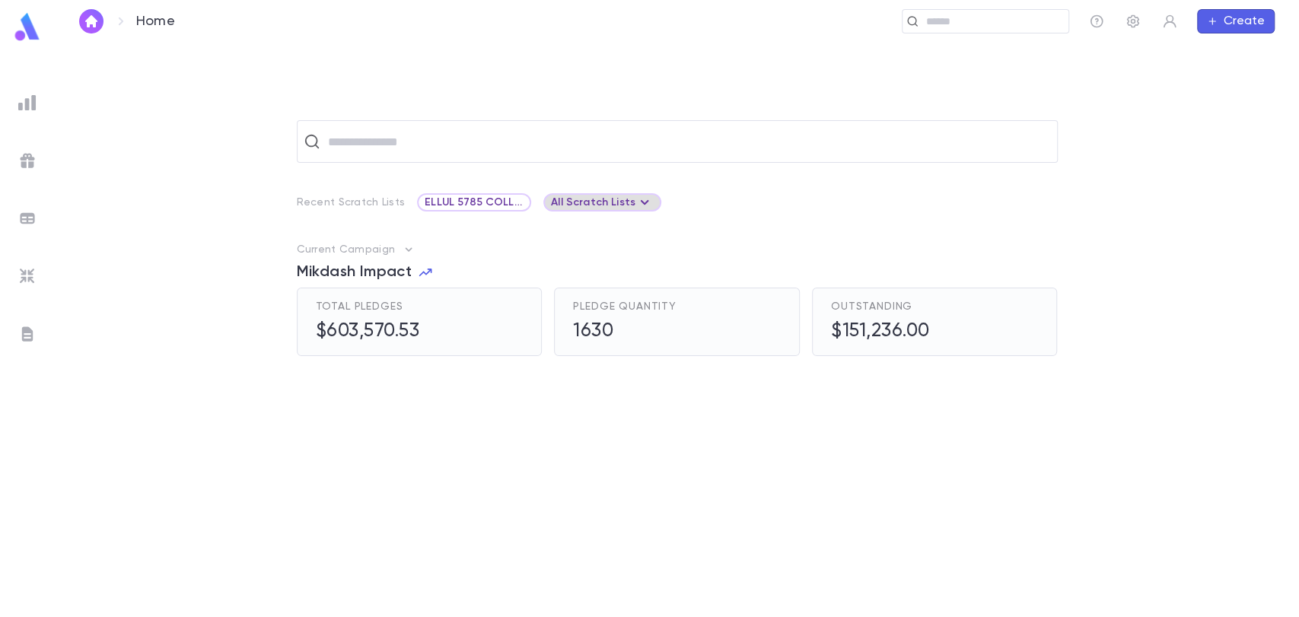
click at [610, 194] on div "All Scratch Lists" at bounding box center [602, 202] width 103 height 18
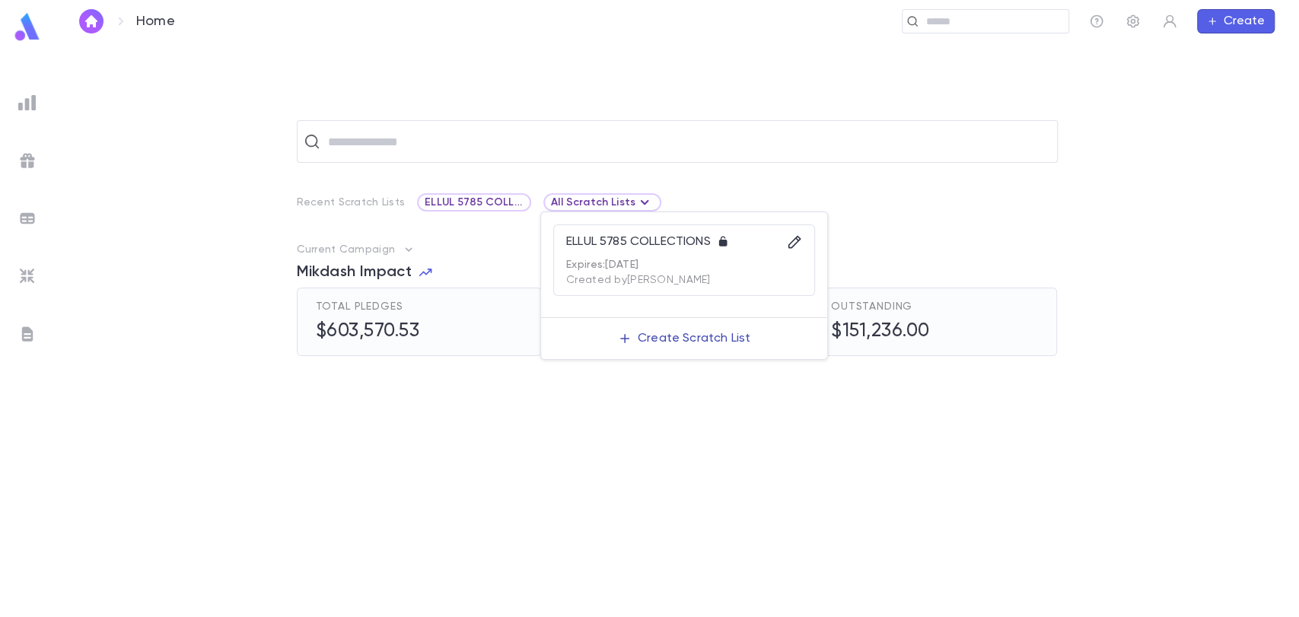
click at [658, 336] on p "Create Scratch List" at bounding box center [694, 338] width 113 height 15
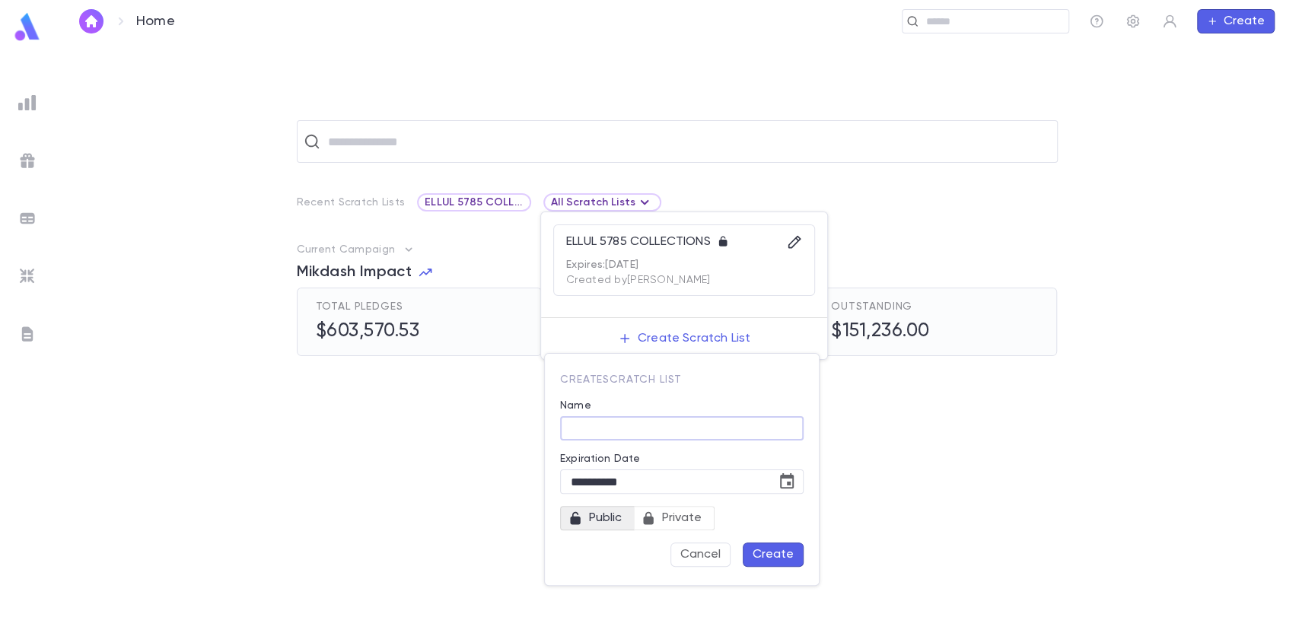
click at [566, 430] on input "Name" at bounding box center [682, 429] width 244 height 24
type input "**********"
click at [786, 482] on icon "Choose date, selected date is Sep 26, 2025" at bounding box center [787, 482] width 18 height 18
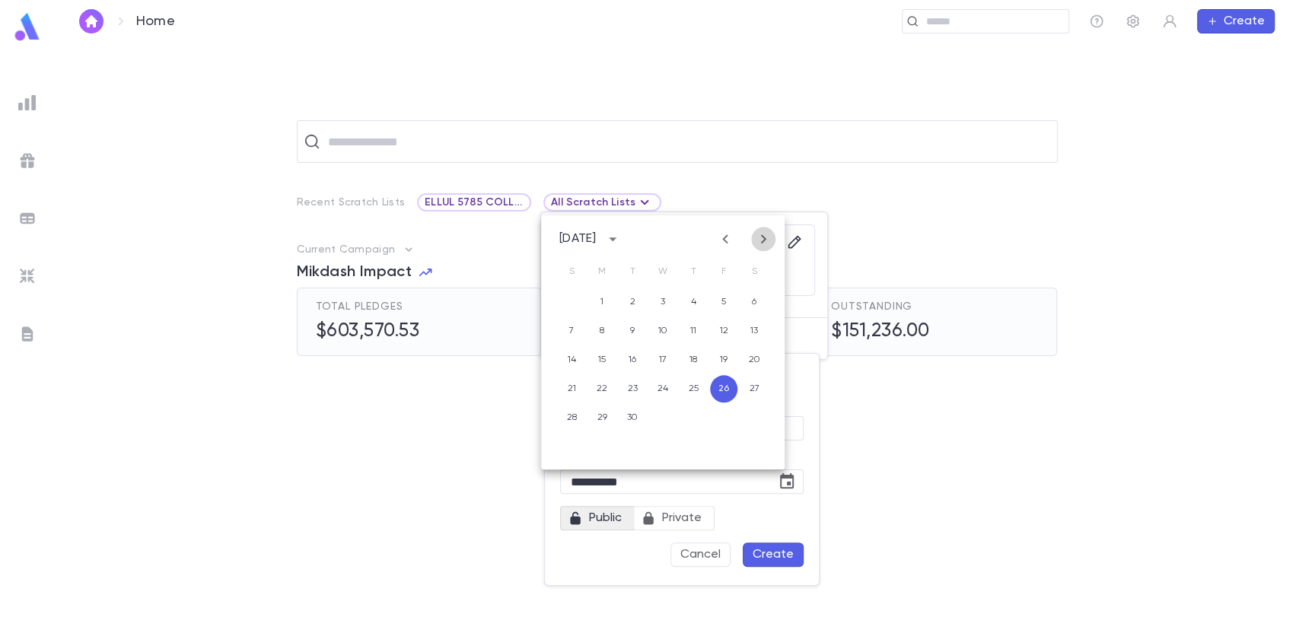
click at [766, 236] on icon "Next month" at bounding box center [763, 239] width 18 height 18
click at [666, 407] on button "31" at bounding box center [662, 417] width 27 height 27
type input "**********"
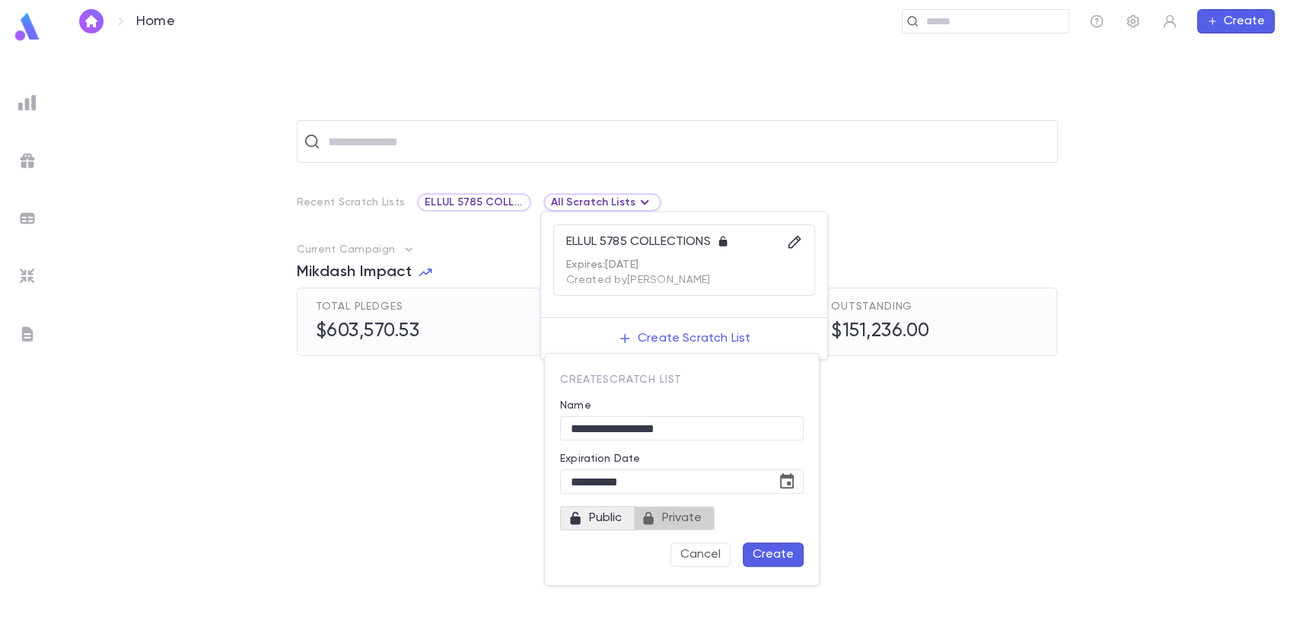
click at [679, 517] on span "Private" at bounding box center [682, 518] width 52 height 21
drag, startPoint x: 764, startPoint y: 553, endPoint x: 560, endPoint y: 431, distance: 237.6
click at [560, 431] on div "**********" at bounding box center [677, 463] width 253 height 207
click at [562, 429] on input "**********" at bounding box center [682, 429] width 244 height 24
type input "**********"
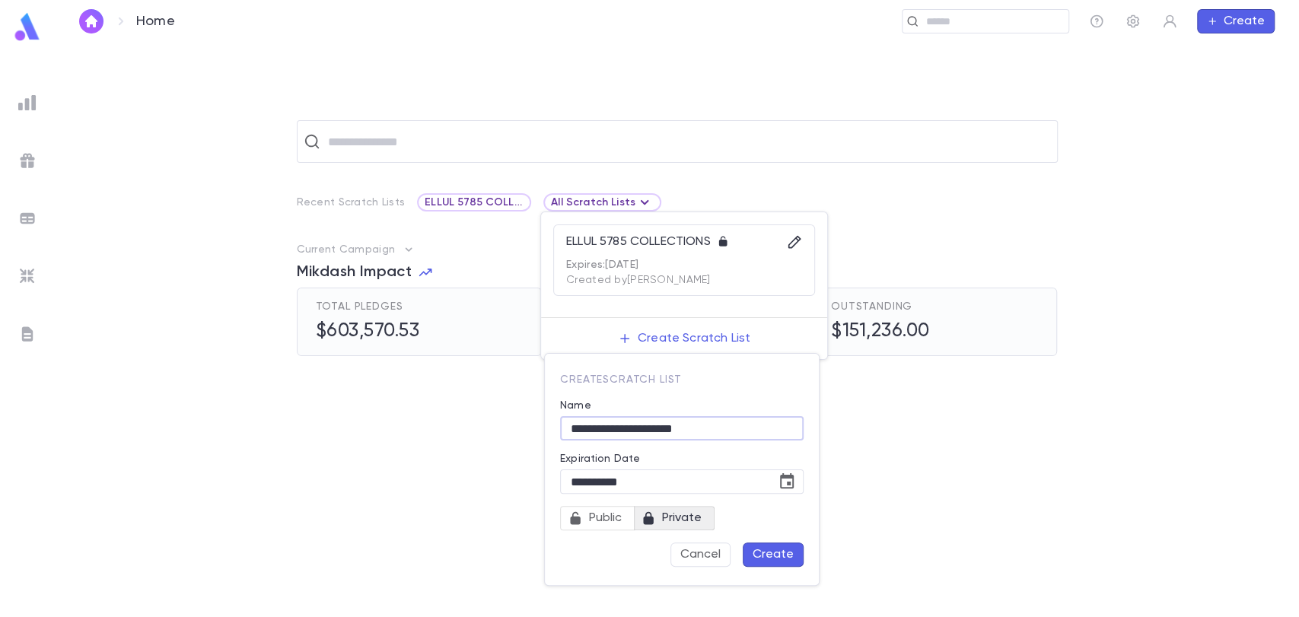
click at [763, 547] on button "Create" at bounding box center [773, 555] width 61 height 24
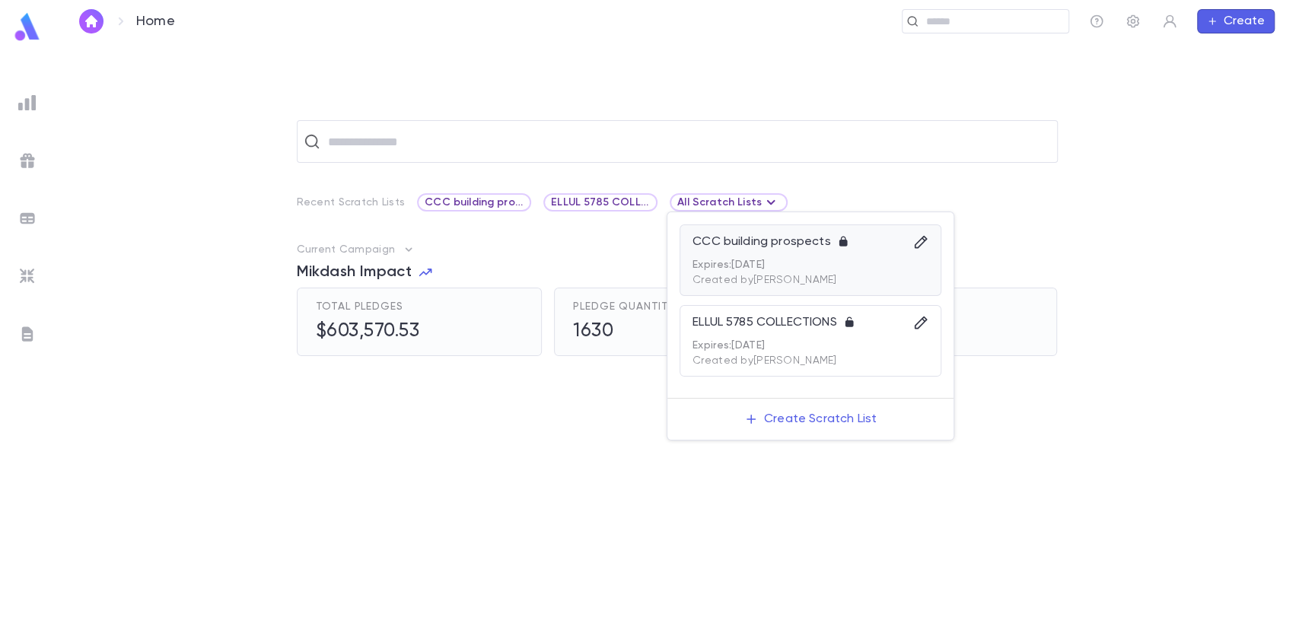
click at [761, 256] on div "CCC building prospects" at bounding box center [811, 246] width 236 height 24
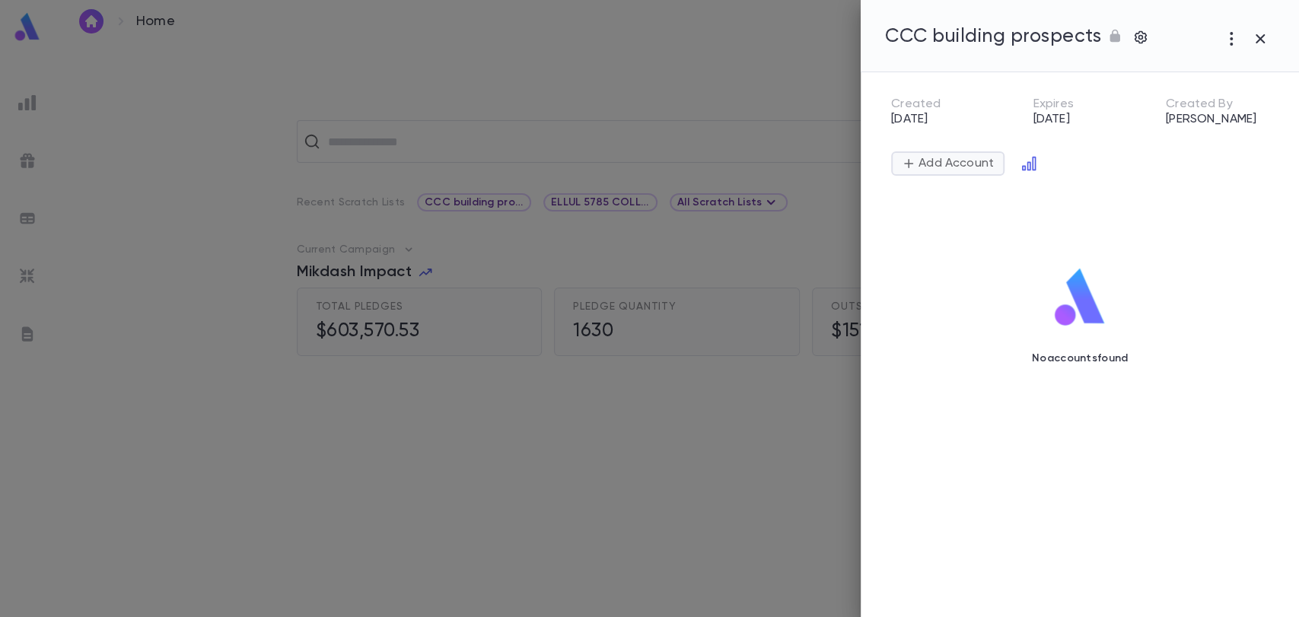
click at [938, 154] on button "Add Account" at bounding box center [947, 163] width 113 height 24
click at [1234, 33] on icon "button" at bounding box center [1231, 39] width 18 height 18
click at [1140, 34] on div at bounding box center [649, 308] width 1299 height 617
click at [1139, 37] on icon "button" at bounding box center [1140, 37] width 15 height 15
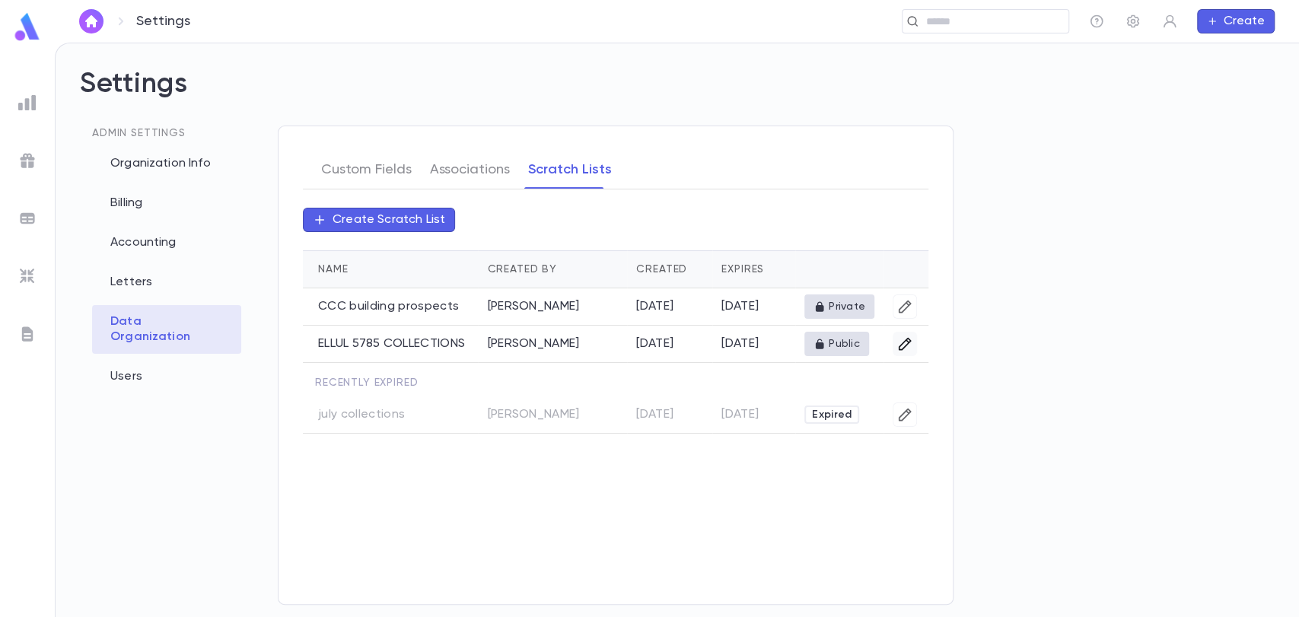
click at [895, 337] on button "button" at bounding box center [905, 344] width 24 height 24
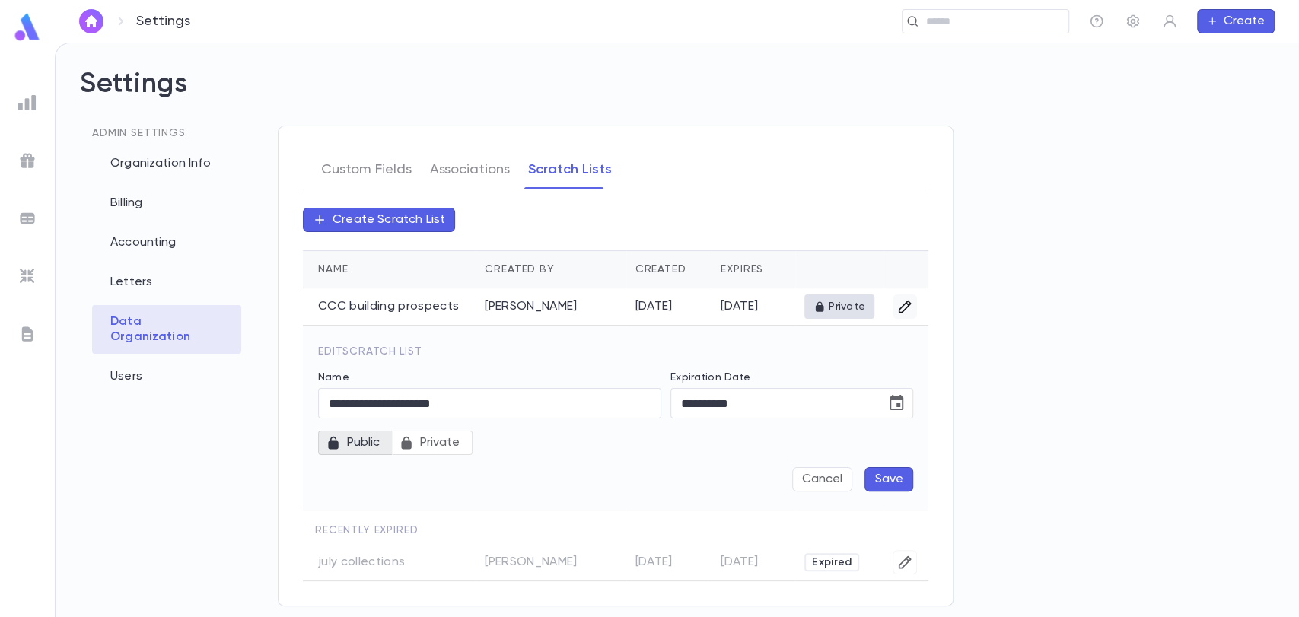
click at [907, 299] on icon "button" at bounding box center [904, 306] width 15 height 15
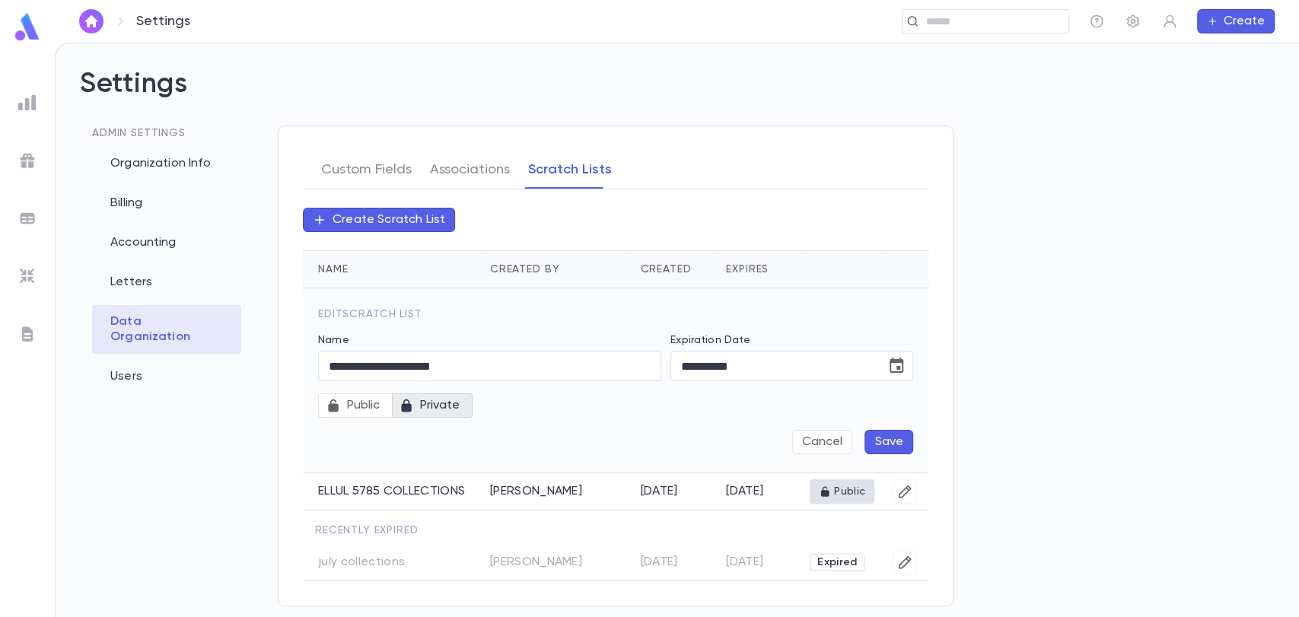
click at [864, 440] on div "Cancel Save" at bounding box center [615, 442] width 595 height 24
click at [884, 439] on button "Save" at bounding box center [889, 442] width 49 height 24
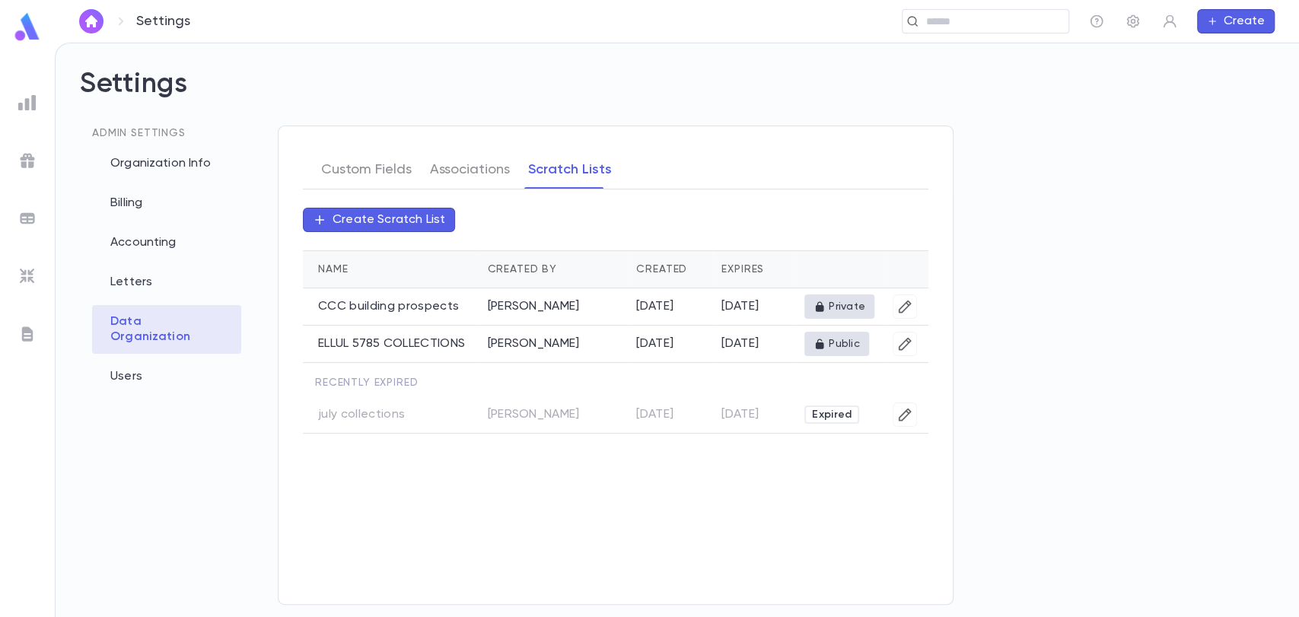
click at [19, 98] on img at bounding box center [27, 103] width 18 height 18
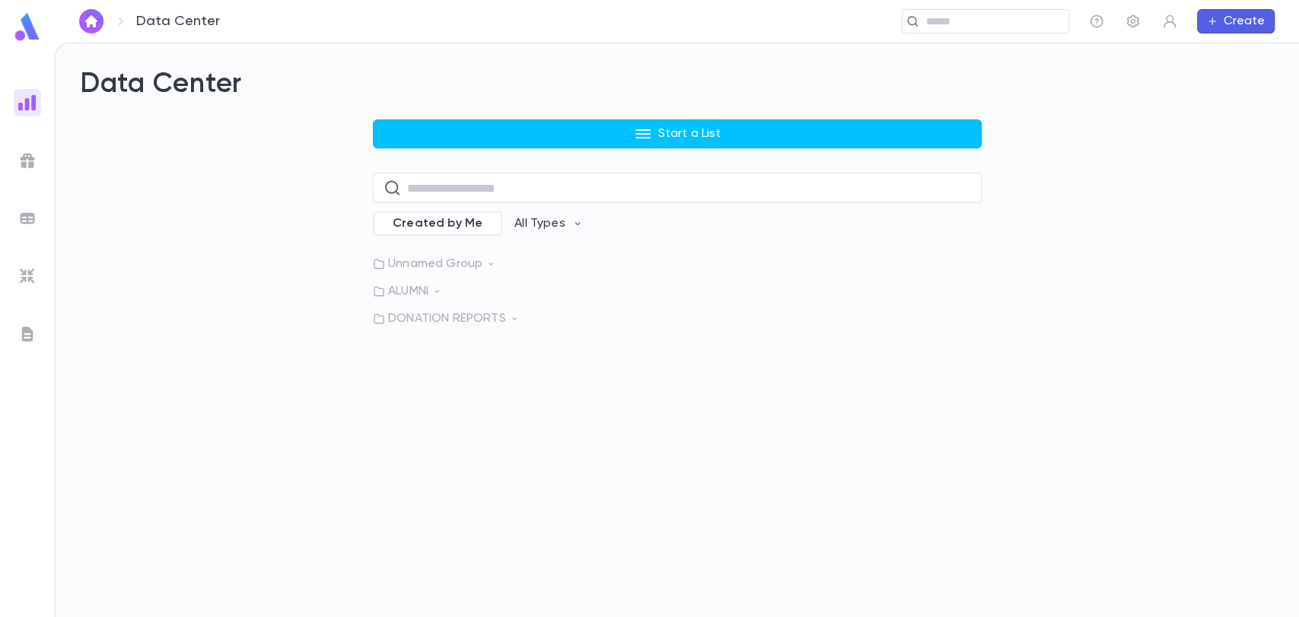
click at [29, 32] on img at bounding box center [27, 27] width 30 height 30
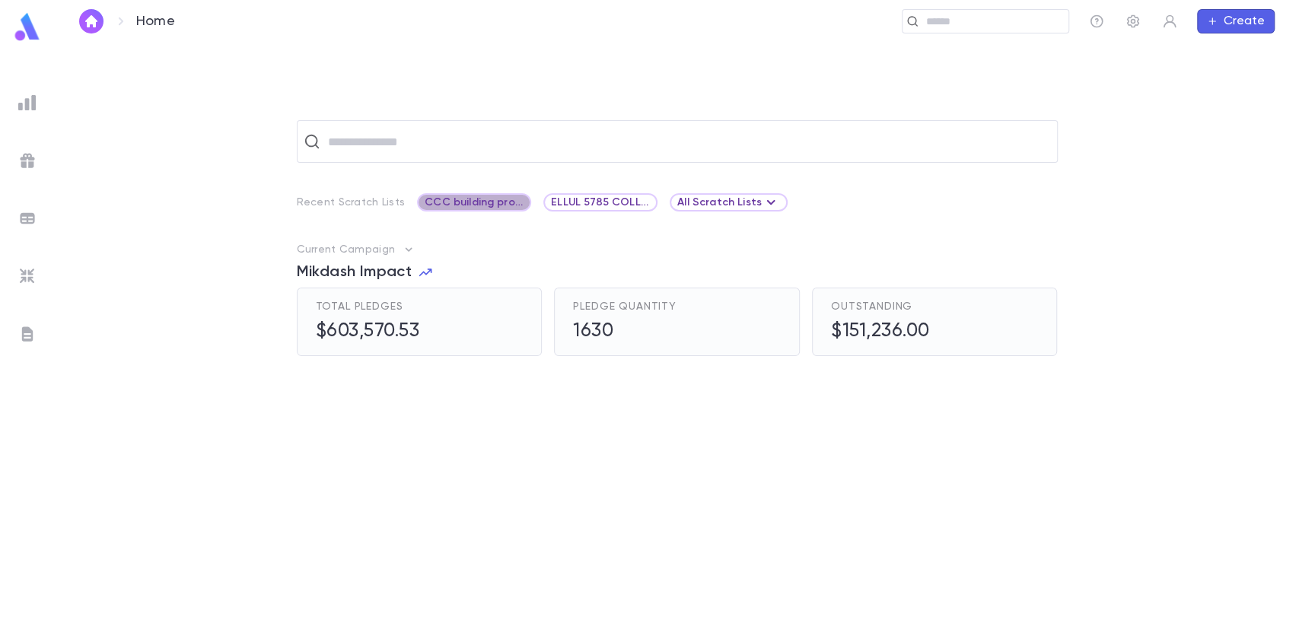
click at [467, 198] on span "CCC building prospects" at bounding box center [474, 202] width 111 height 12
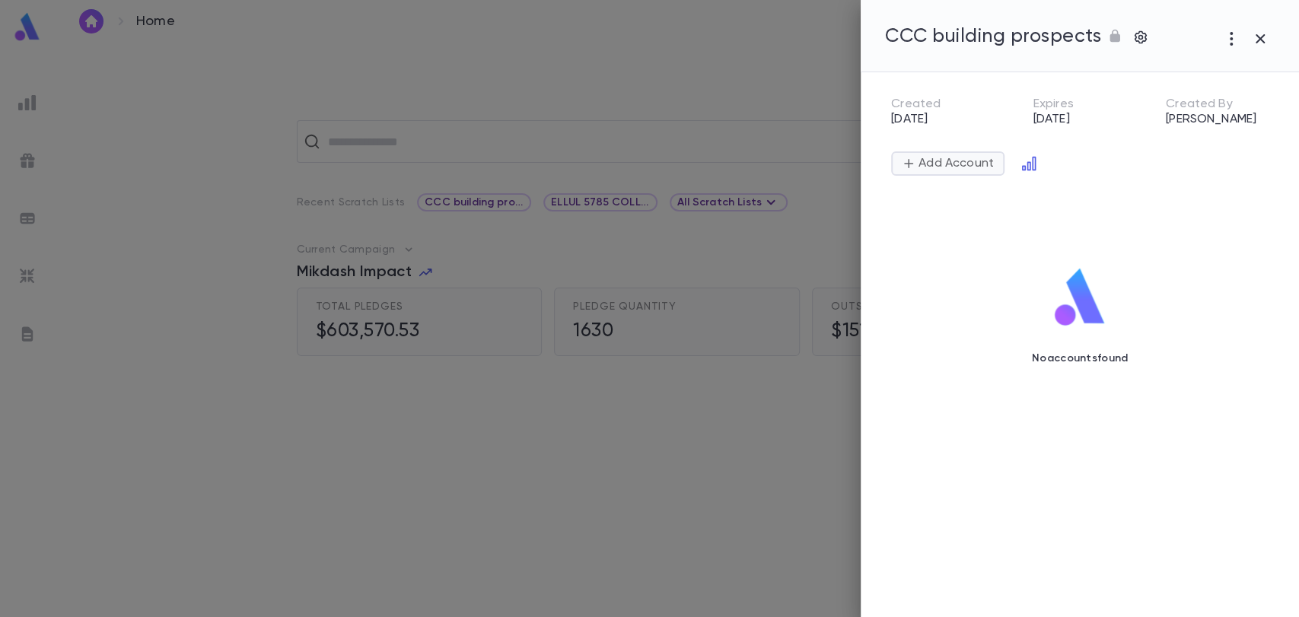
click at [926, 156] on p "Add Account" at bounding box center [955, 163] width 78 height 15
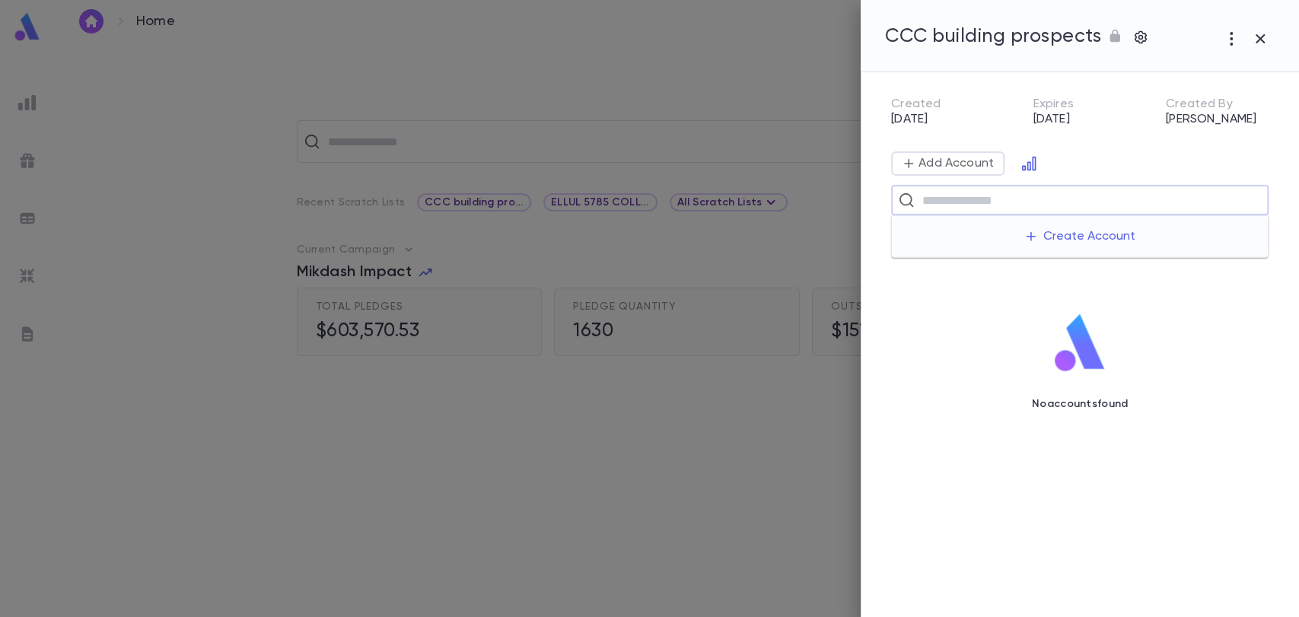
click at [918, 195] on input "text" at bounding box center [1090, 200] width 344 height 29
type input "**********"
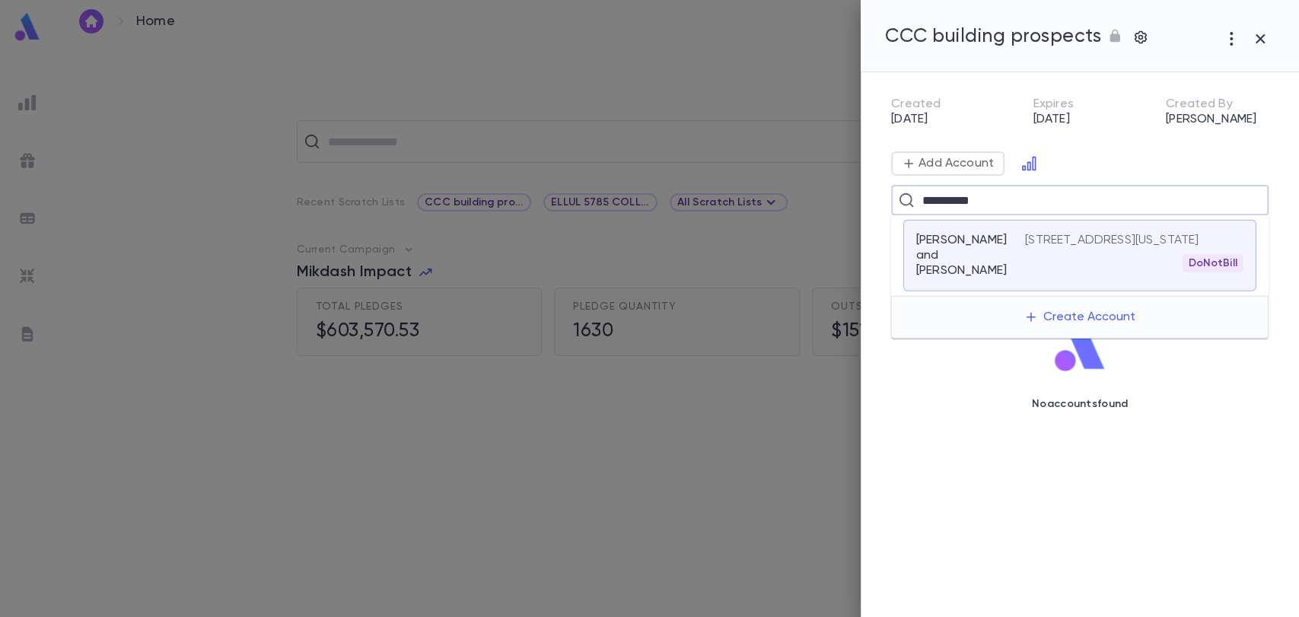
click at [965, 241] on p "Erani, Ezra and Joyce" at bounding box center [961, 256] width 91 height 46
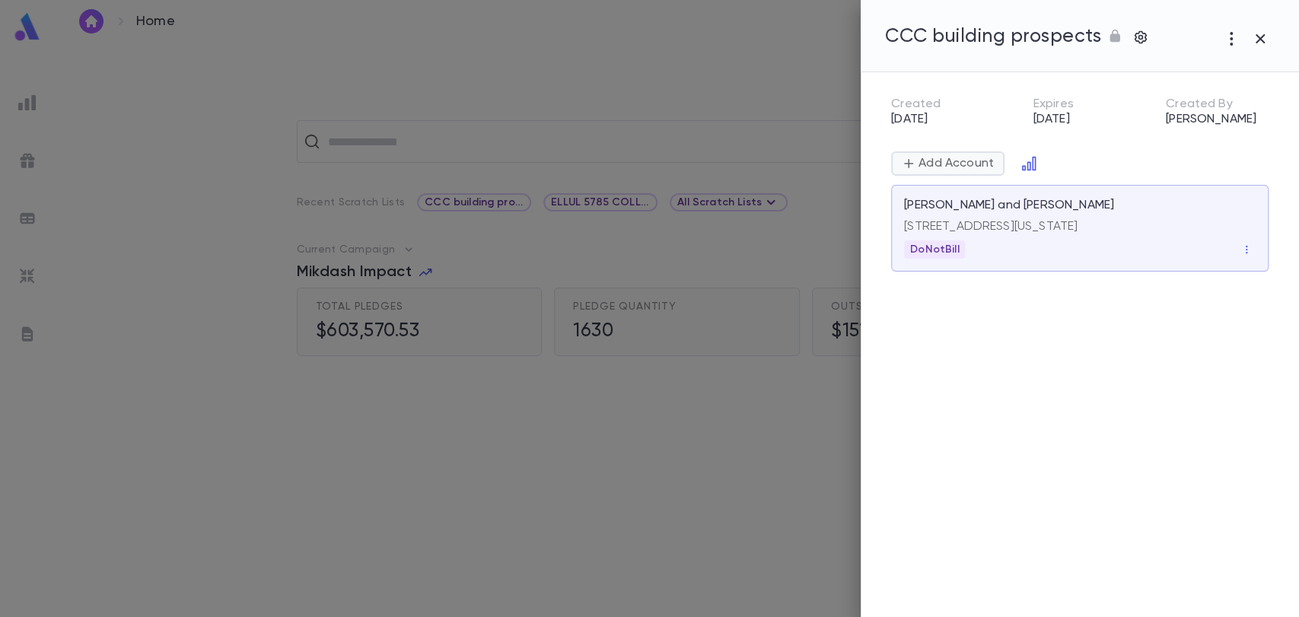
click at [948, 158] on p "Add Account" at bounding box center [955, 163] width 78 height 15
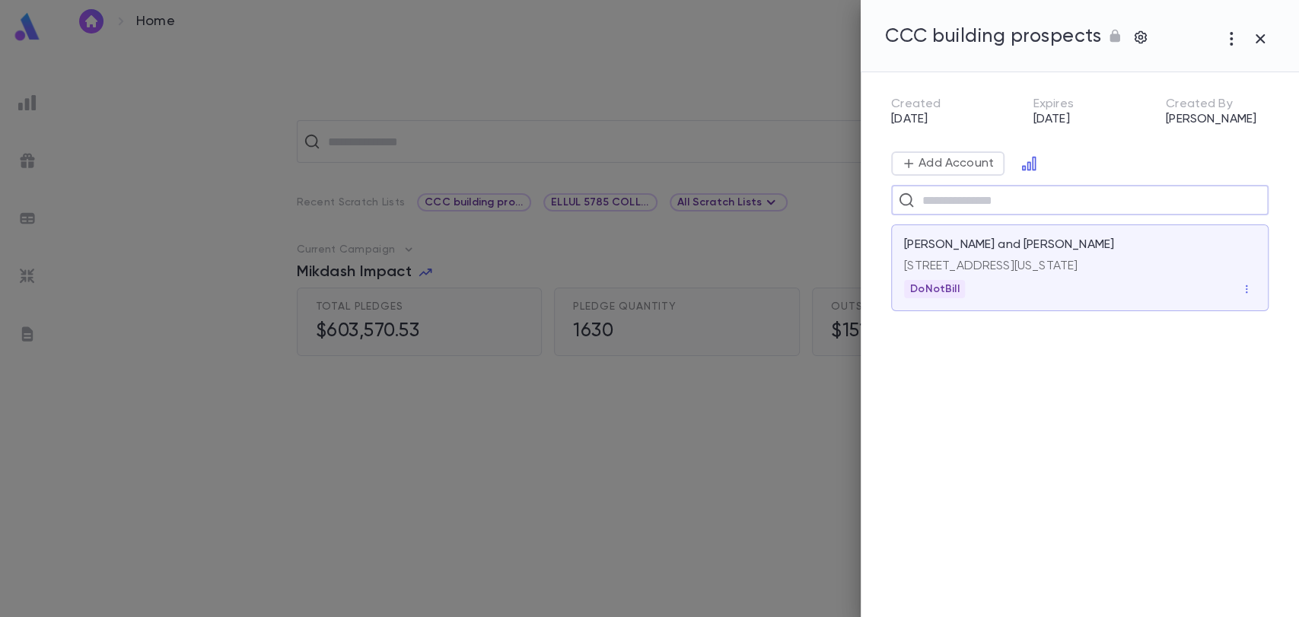
click at [932, 198] on input "text" at bounding box center [1090, 200] width 344 height 29
type input "*********"
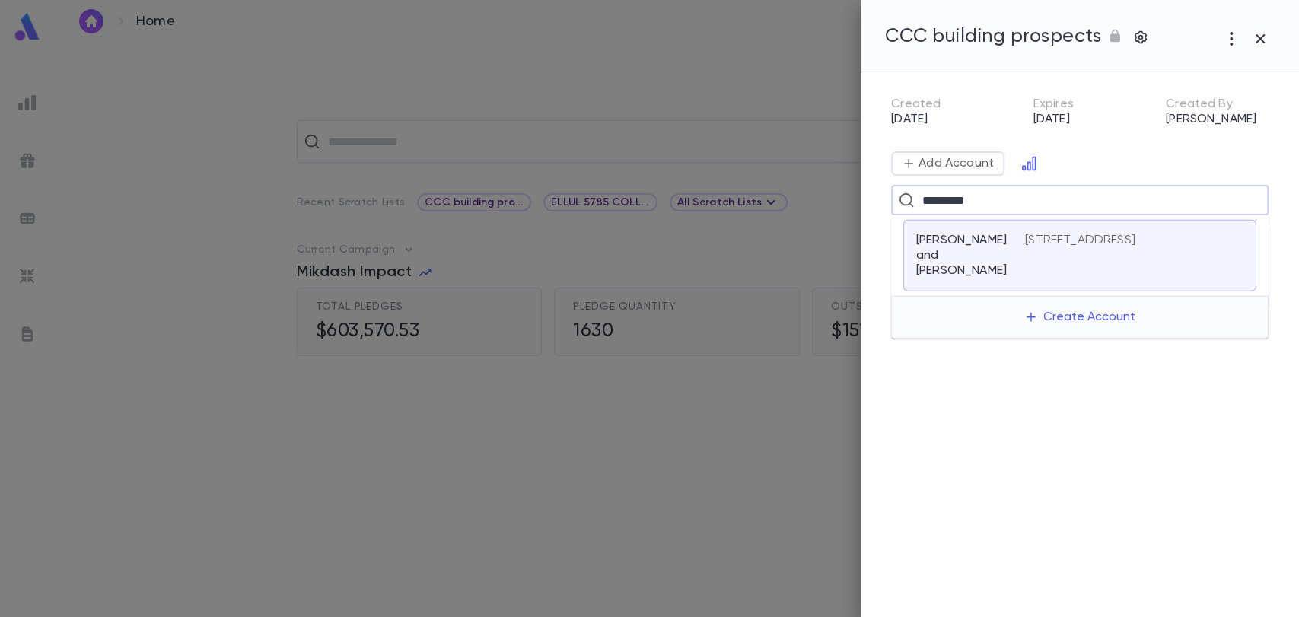
click at [1101, 248] on p "1010 East 7th Street, Brooklyn NY 11230" at bounding box center [1080, 240] width 110 height 15
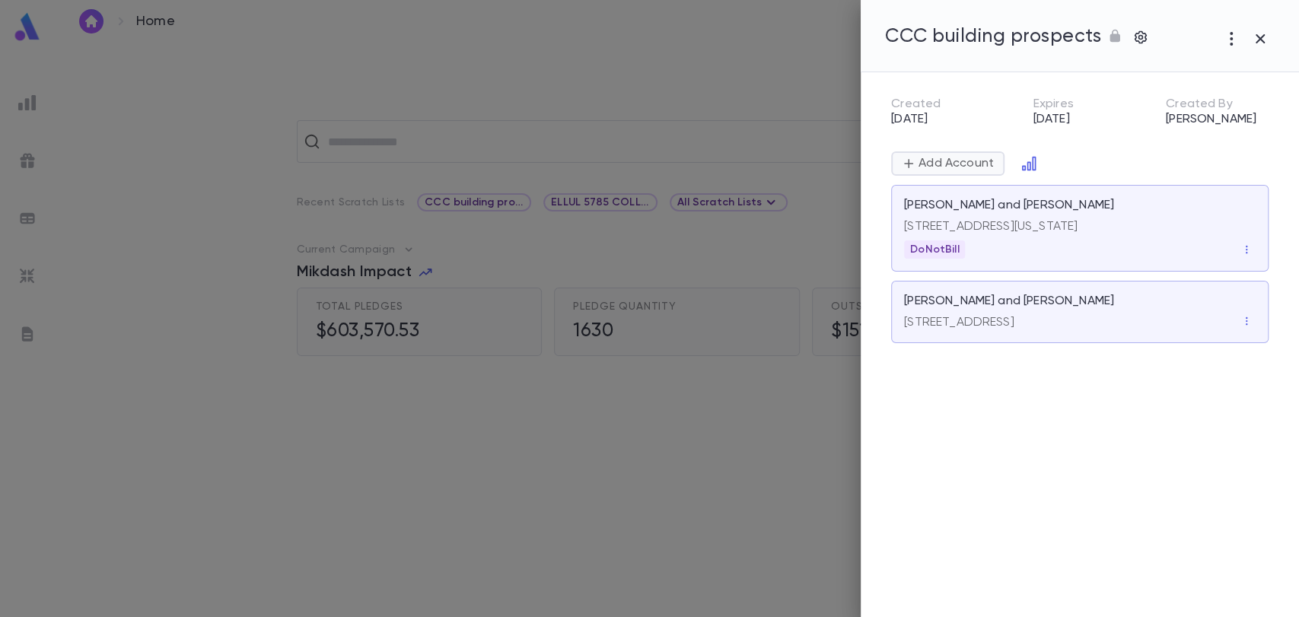
click at [968, 160] on p "Add Account" at bounding box center [955, 163] width 78 height 15
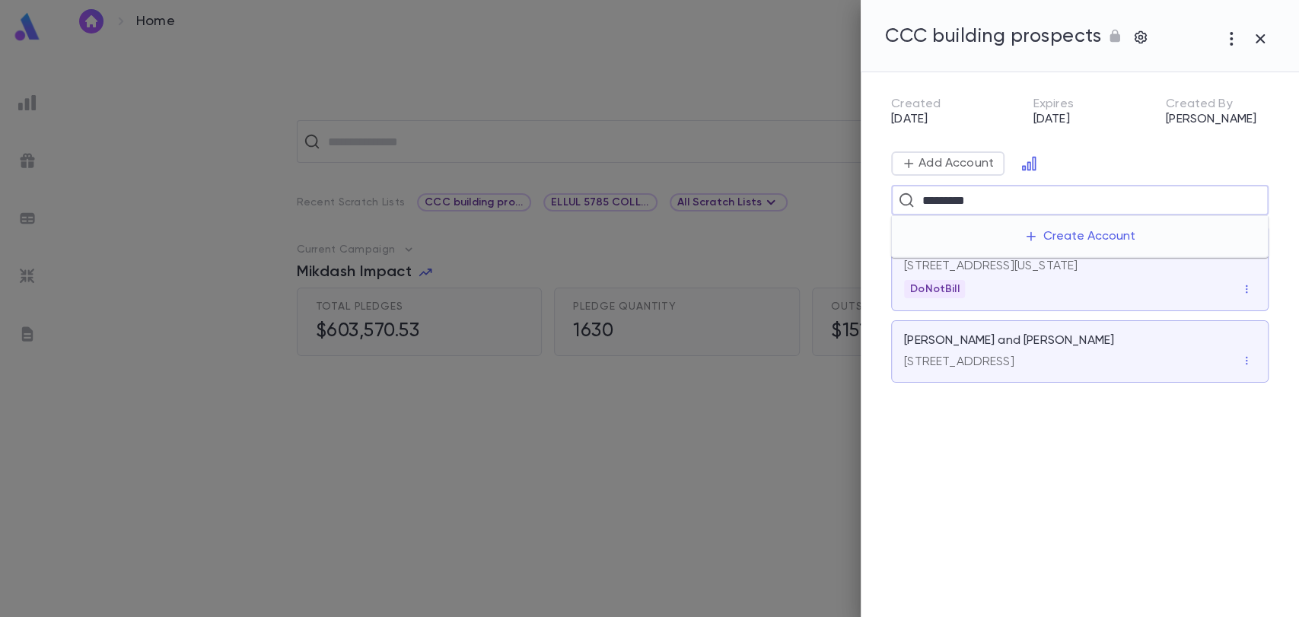
type input "**********"
click at [949, 240] on p "Grand, Joey" at bounding box center [961, 248] width 91 height 30
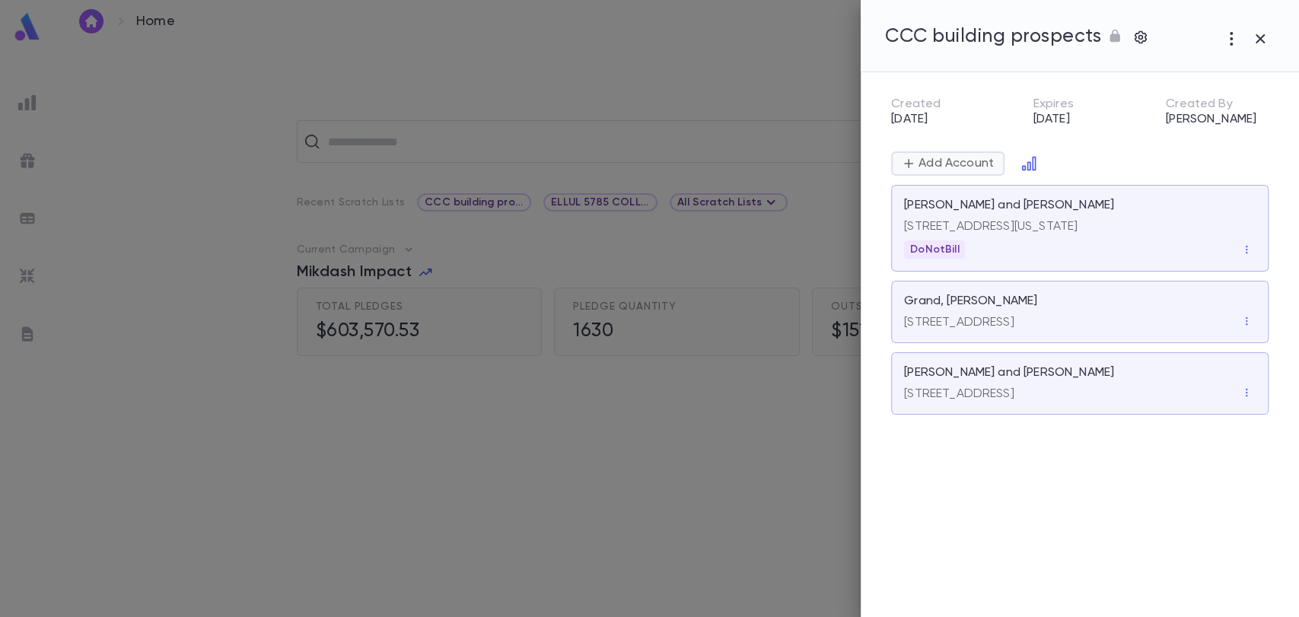
click at [965, 160] on p "Add Account" at bounding box center [955, 163] width 78 height 15
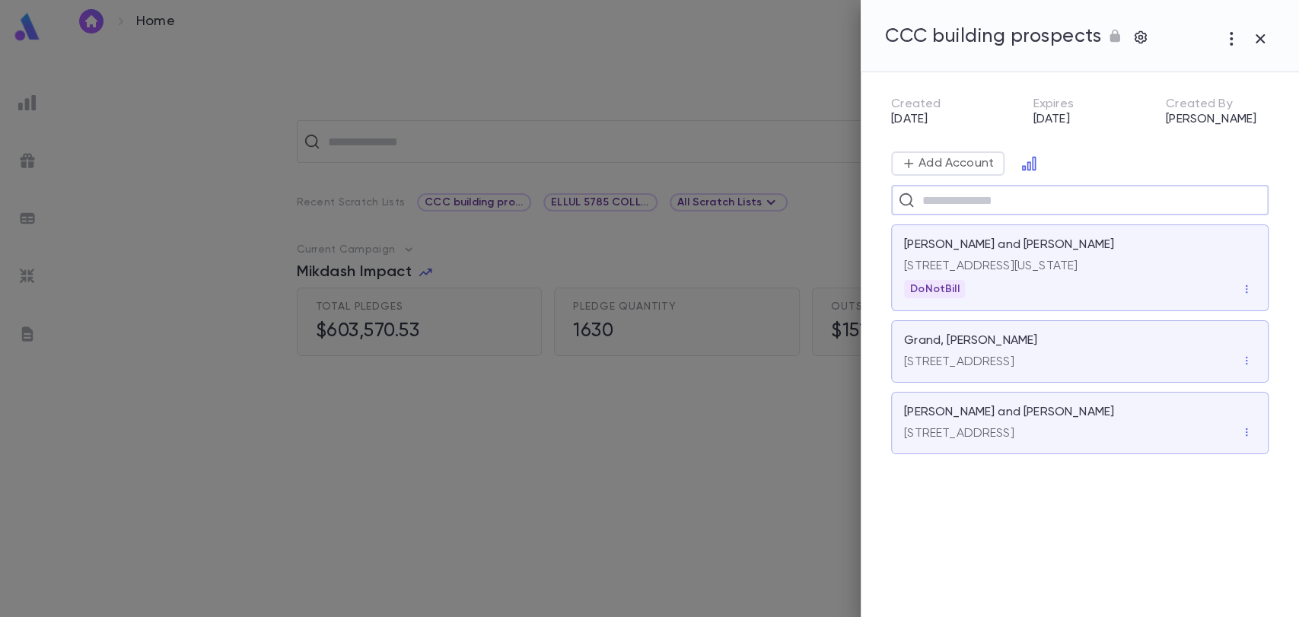
click at [916, 200] on div "​" at bounding box center [1080, 200] width 378 height 30
type input "*"
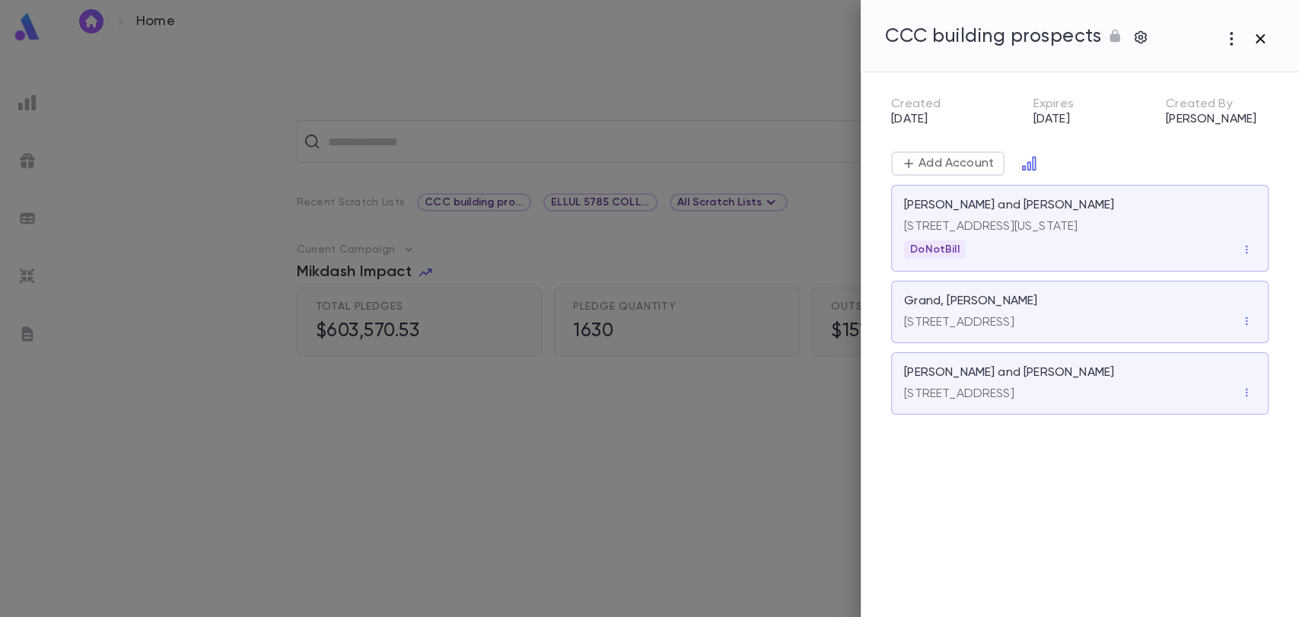
click at [1263, 38] on icon "button" at bounding box center [1260, 39] width 18 height 18
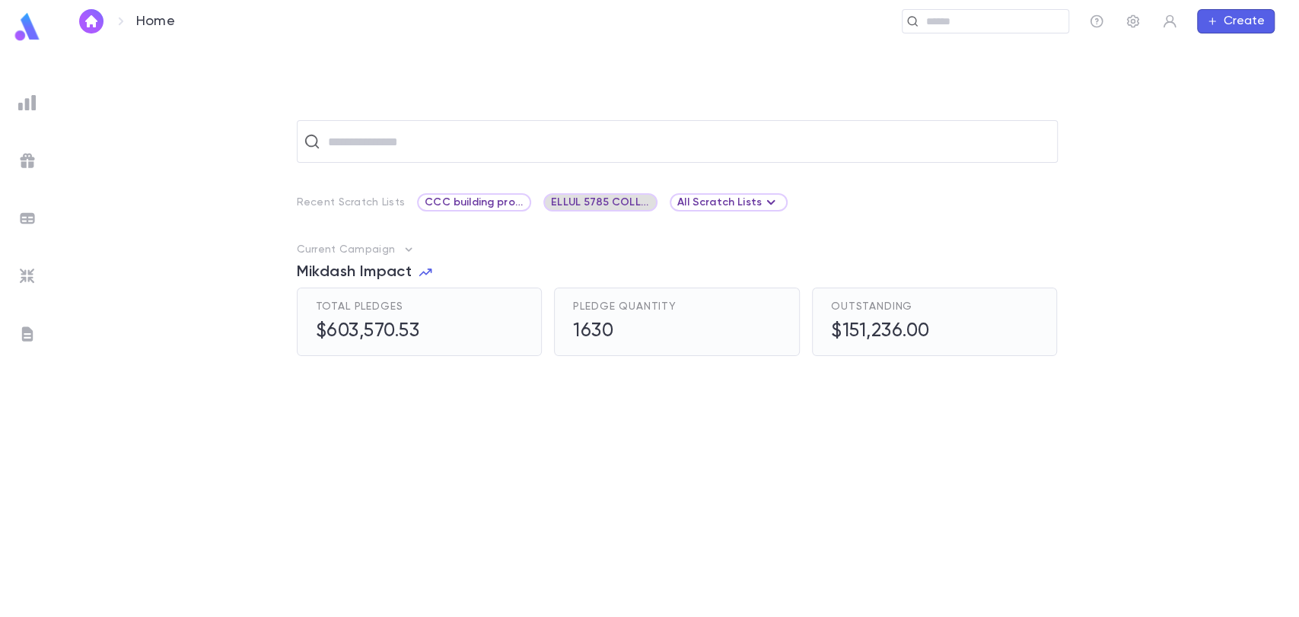
click at [591, 199] on span "ELLUL 5785 COLLECTIONS" at bounding box center [600, 202] width 111 height 12
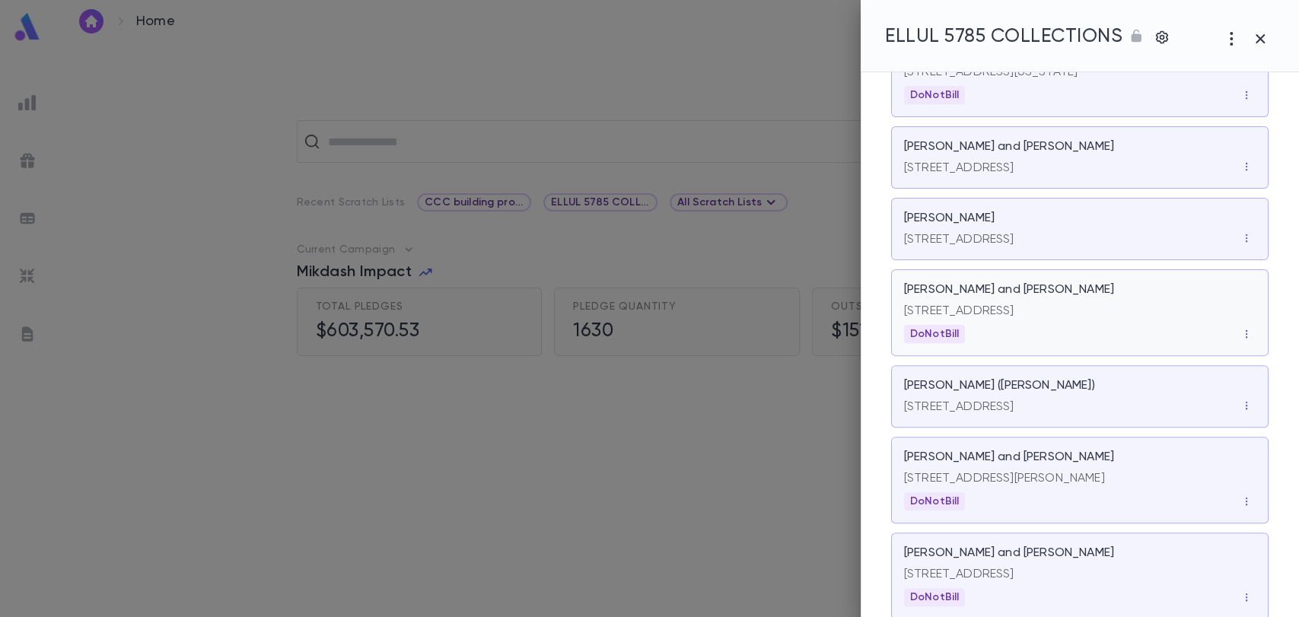
scroll to position [295, 0]
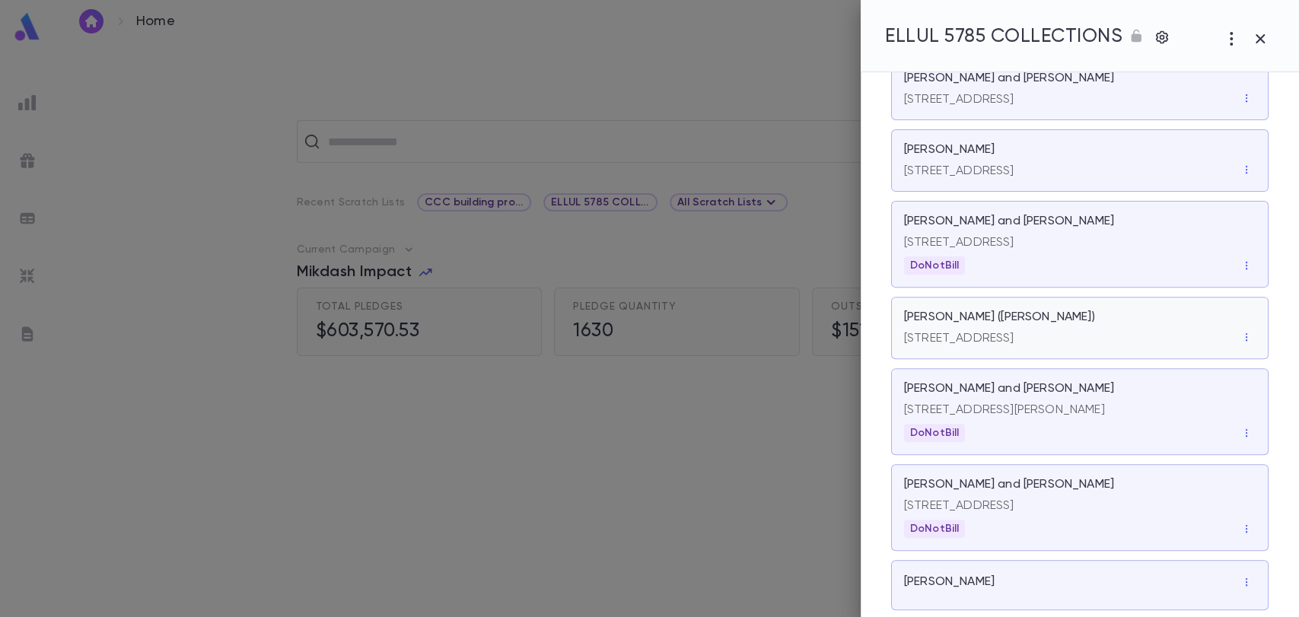
click at [950, 319] on p "[PERSON_NAME] ([PERSON_NAME])" at bounding box center [999, 317] width 191 height 15
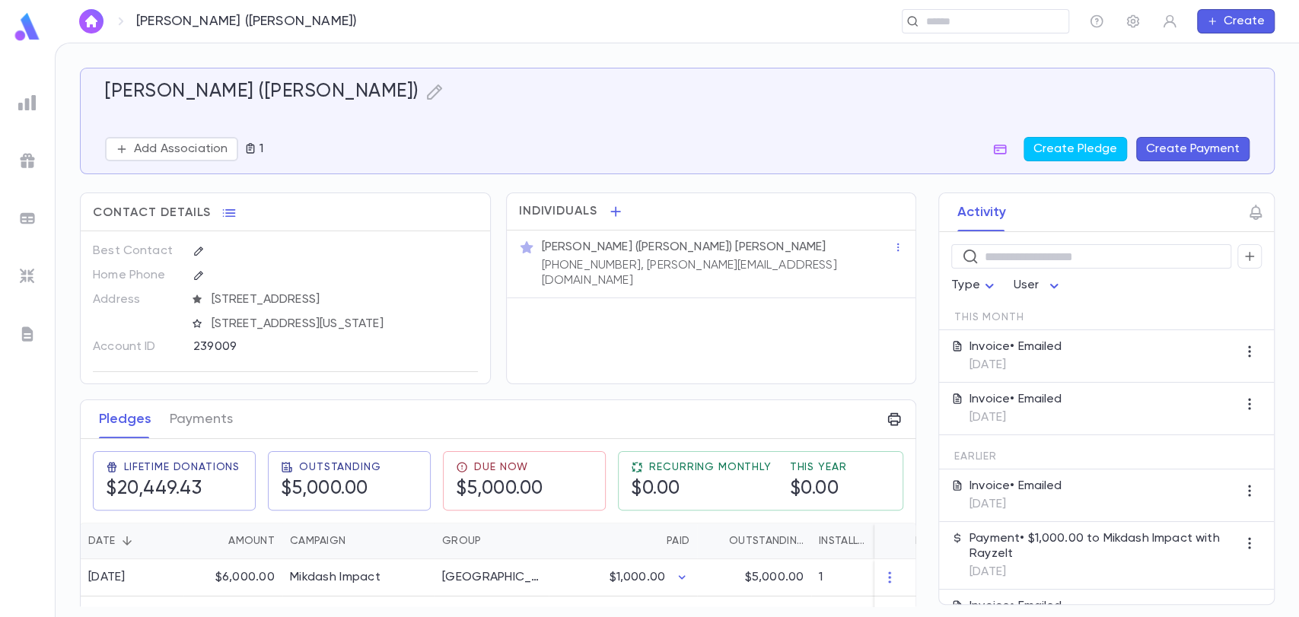
click at [575, 253] on p "[PERSON_NAME] ([PERSON_NAME]) [PERSON_NAME]" at bounding box center [684, 247] width 285 height 15
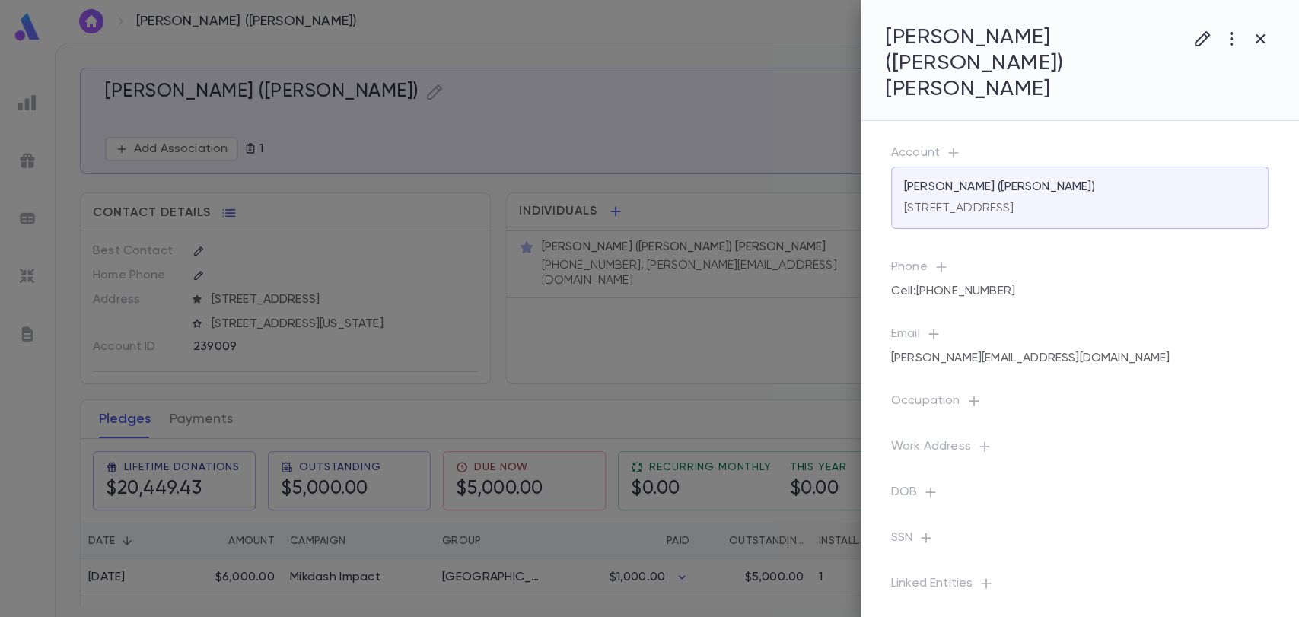
click at [568, 263] on div at bounding box center [649, 308] width 1299 height 617
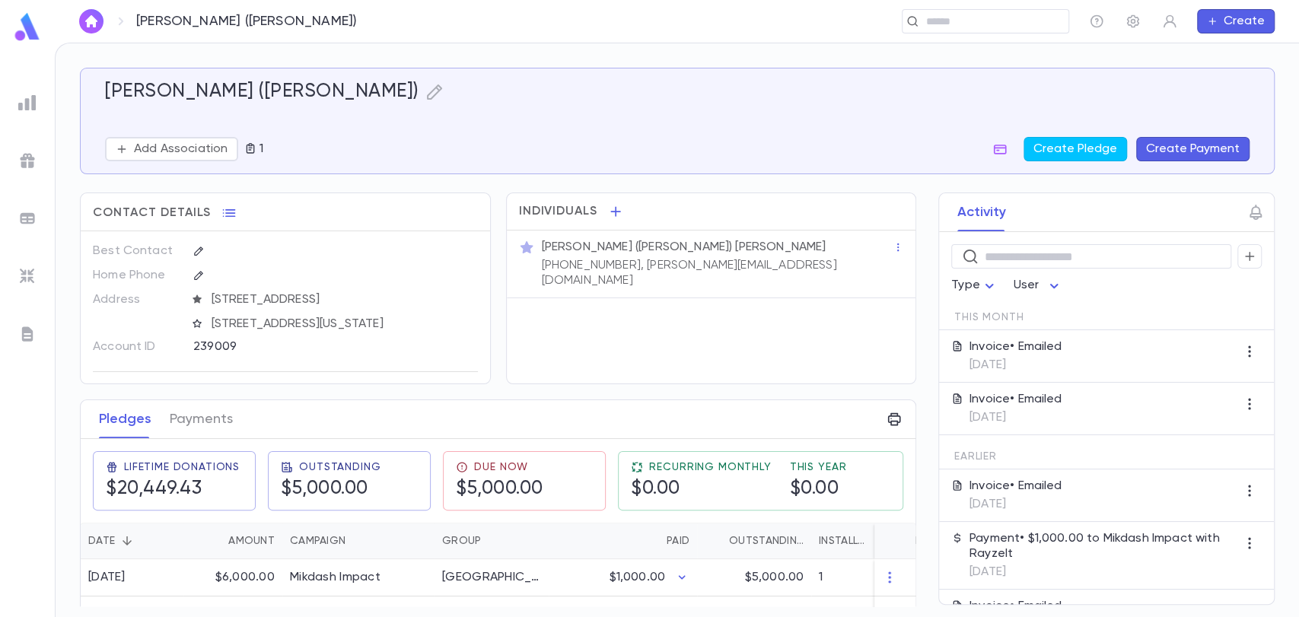
click at [568, 263] on p "[PHONE_NUMBER], [PERSON_NAME][EMAIL_ADDRESS][DOMAIN_NAME]" at bounding box center [718, 273] width 352 height 30
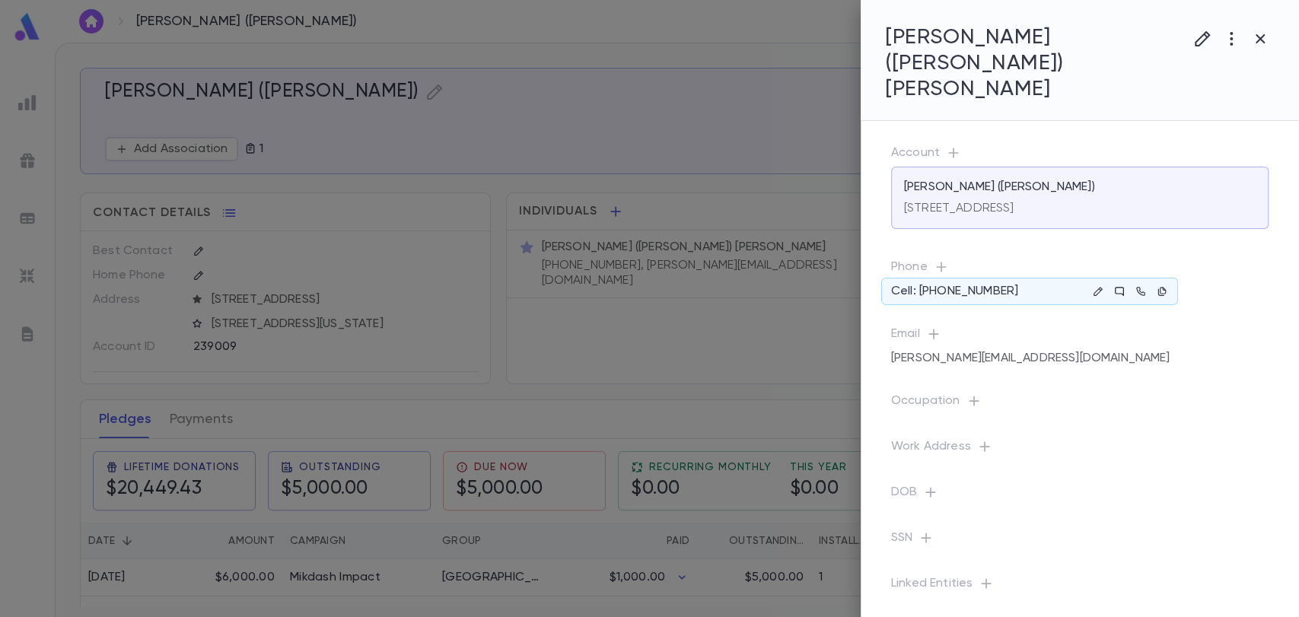
click at [1117, 286] on icon at bounding box center [1119, 291] width 11 height 11
click at [1163, 286] on icon "button" at bounding box center [1162, 291] width 11 height 11
click at [677, 374] on div at bounding box center [649, 308] width 1299 height 617
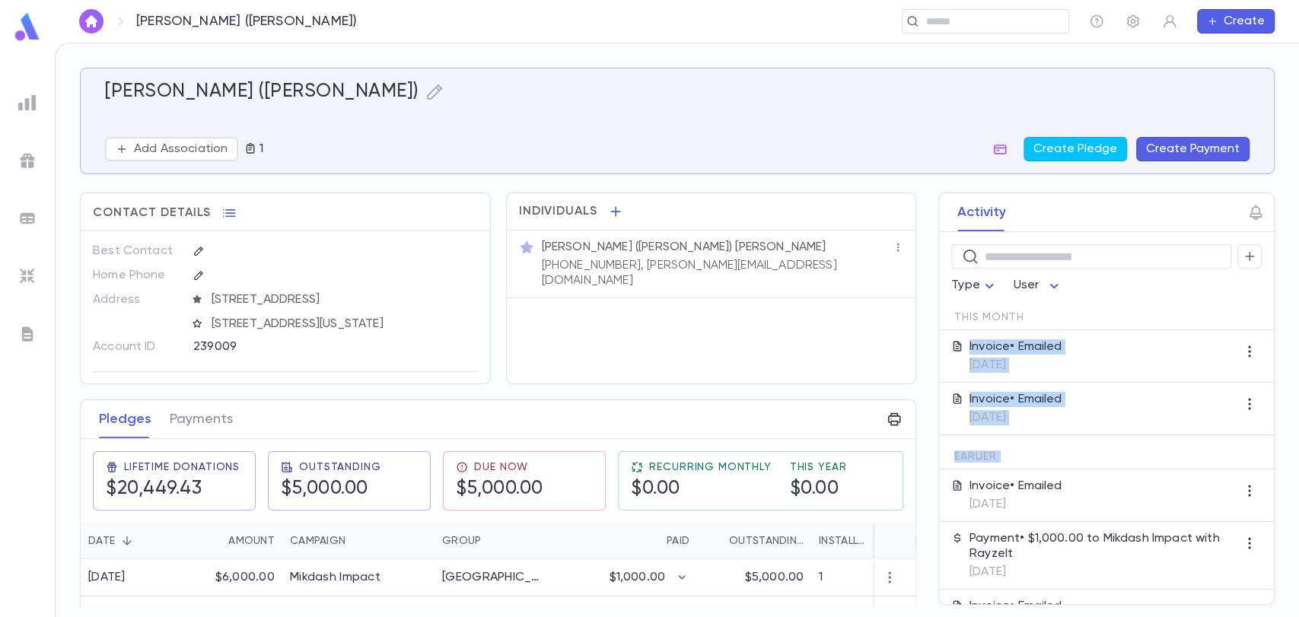
drag, startPoint x: 914, startPoint y: 350, endPoint x: 922, endPoint y: 495, distance: 144.8
click at [929, 502] on div "Activity ​ Type User This Month Invoice • Emailed [DATE] Invoice • Emailed [DAT…" at bounding box center [1093, 399] width 364 height 413
click at [736, 333] on div "Individuals [PERSON_NAME] ([PERSON_NAME]) [PERSON_NAME] [PHONE_NUMBER], [PERSON…" at bounding box center [711, 289] width 411 height 192
